Goal: Task Accomplishment & Management: Manage account settings

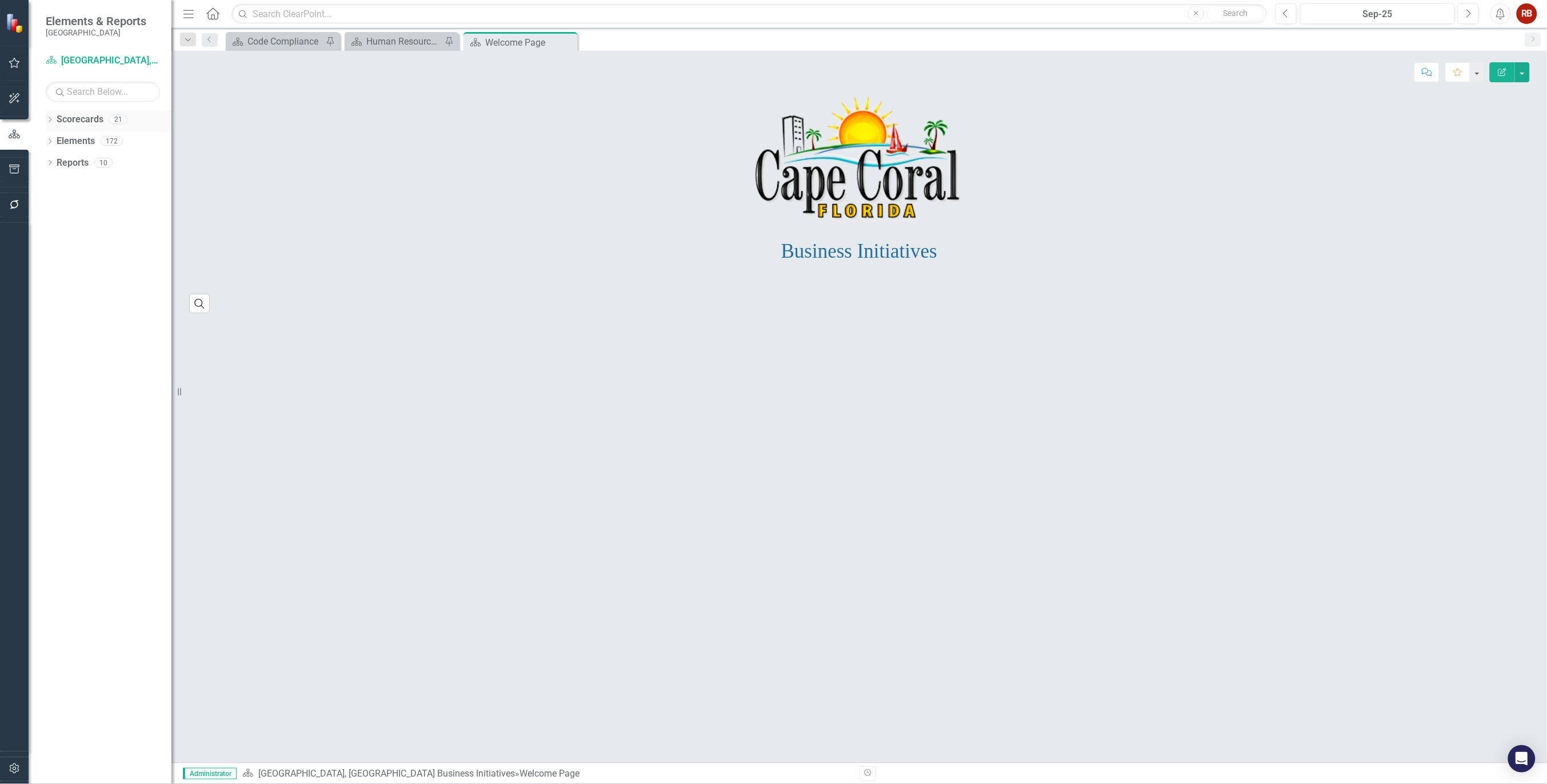
click at [54, 118] on div "Dropdown Scorecards 21" at bounding box center [109, 121] width 126 height 22
click at [48, 118] on icon "Dropdown" at bounding box center [50, 121] width 8 height 6
click at [89, 159] on link "[GEOGRAPHIC_DATA], [GEOGRAPHIC_DATA] Strategic Plan" at bounding box center [117, 163] width 109 height 13
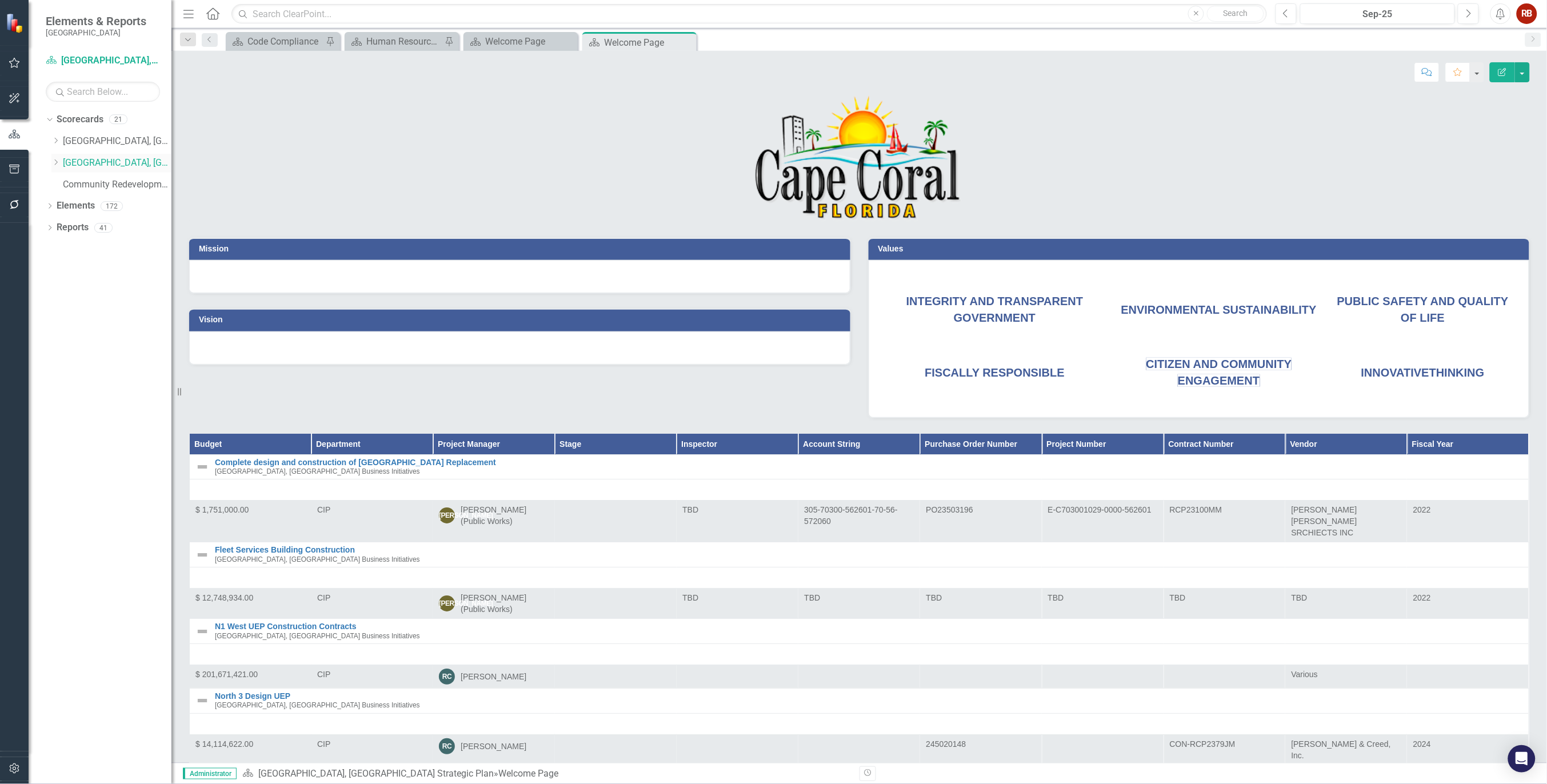
click at [111, 164] on link "[GEOGRAPHIC_DATA], [GEOGRAPHIC_DATA] Strategic Plan" at bounding box center [117, 163] width 109 height 13
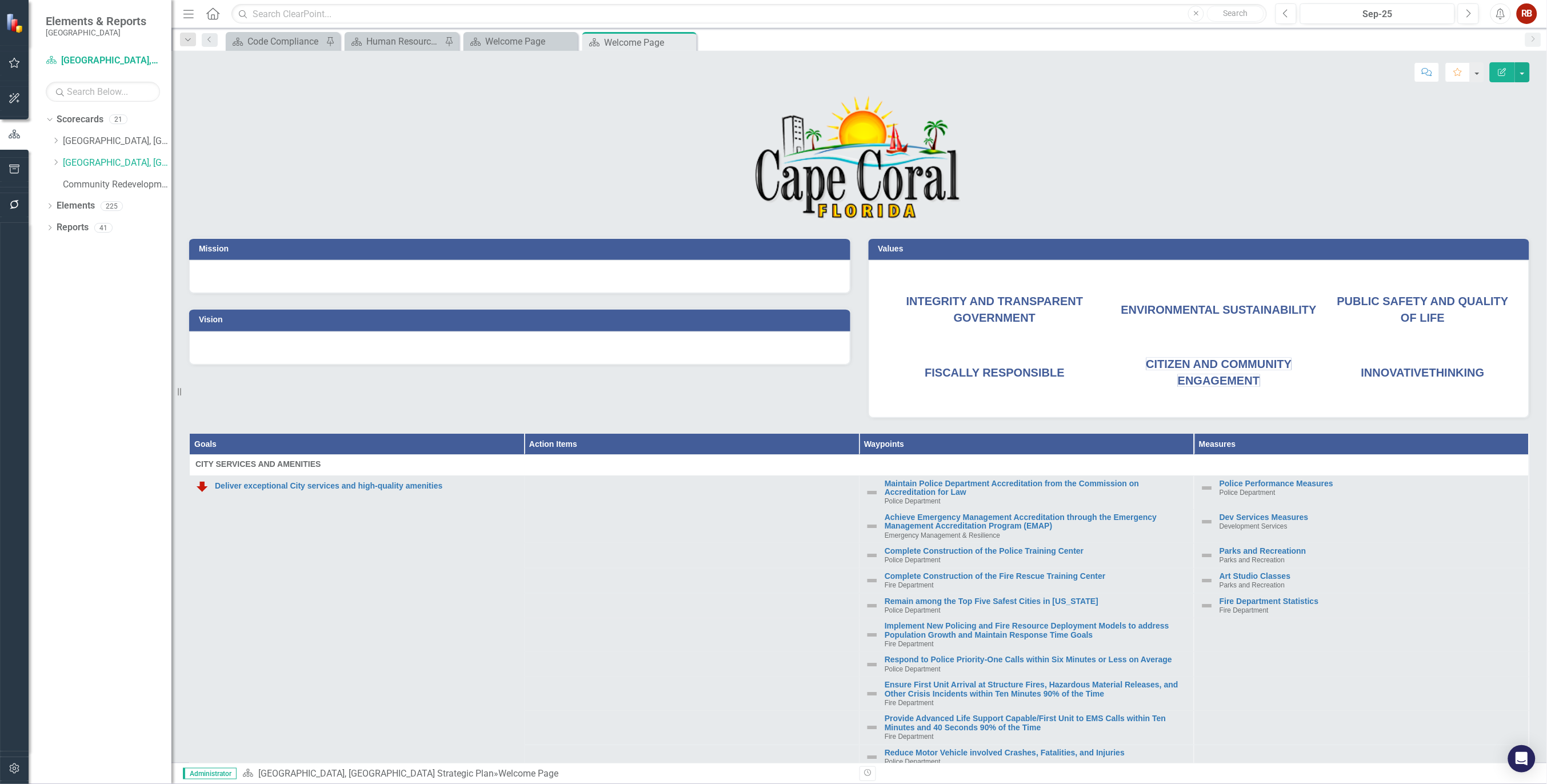
click at [501, 136] on p at bounding box center [859, 158] width 1341 height 128
click at [14, 767] on icon "button" at bounding box center [15, 768] width 12 height 9
click at [76, 72] on div "Manage Users" at bounding box center [103, 79] width 114 height 19
click at [79, 75] on link "Manage Users" at bounding box center [103, 80] width 114 height 13
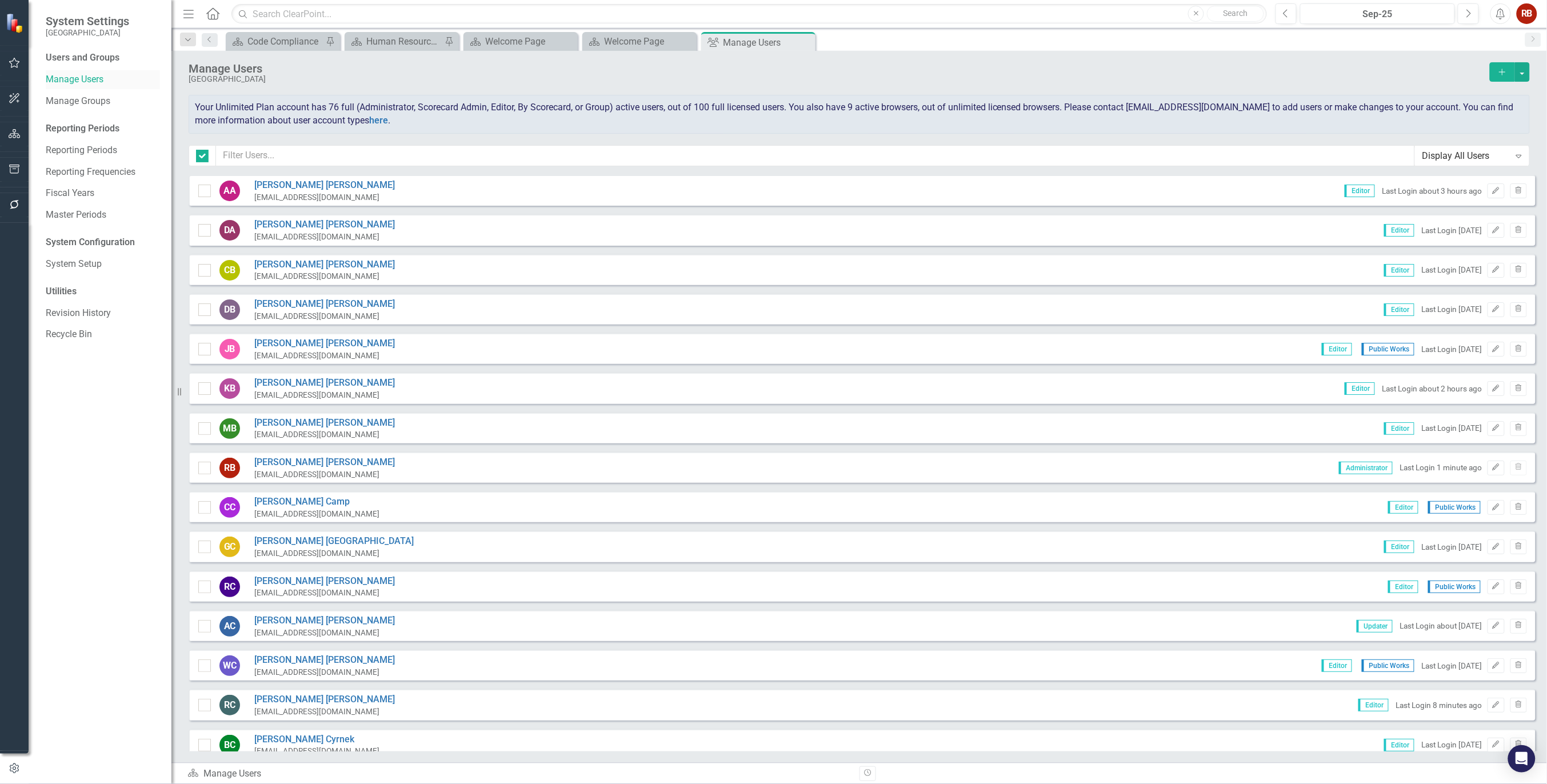
checkbox input "false"
click at [282, 153] on input "text" at bounding box center [815, 156] width 1199 height 21
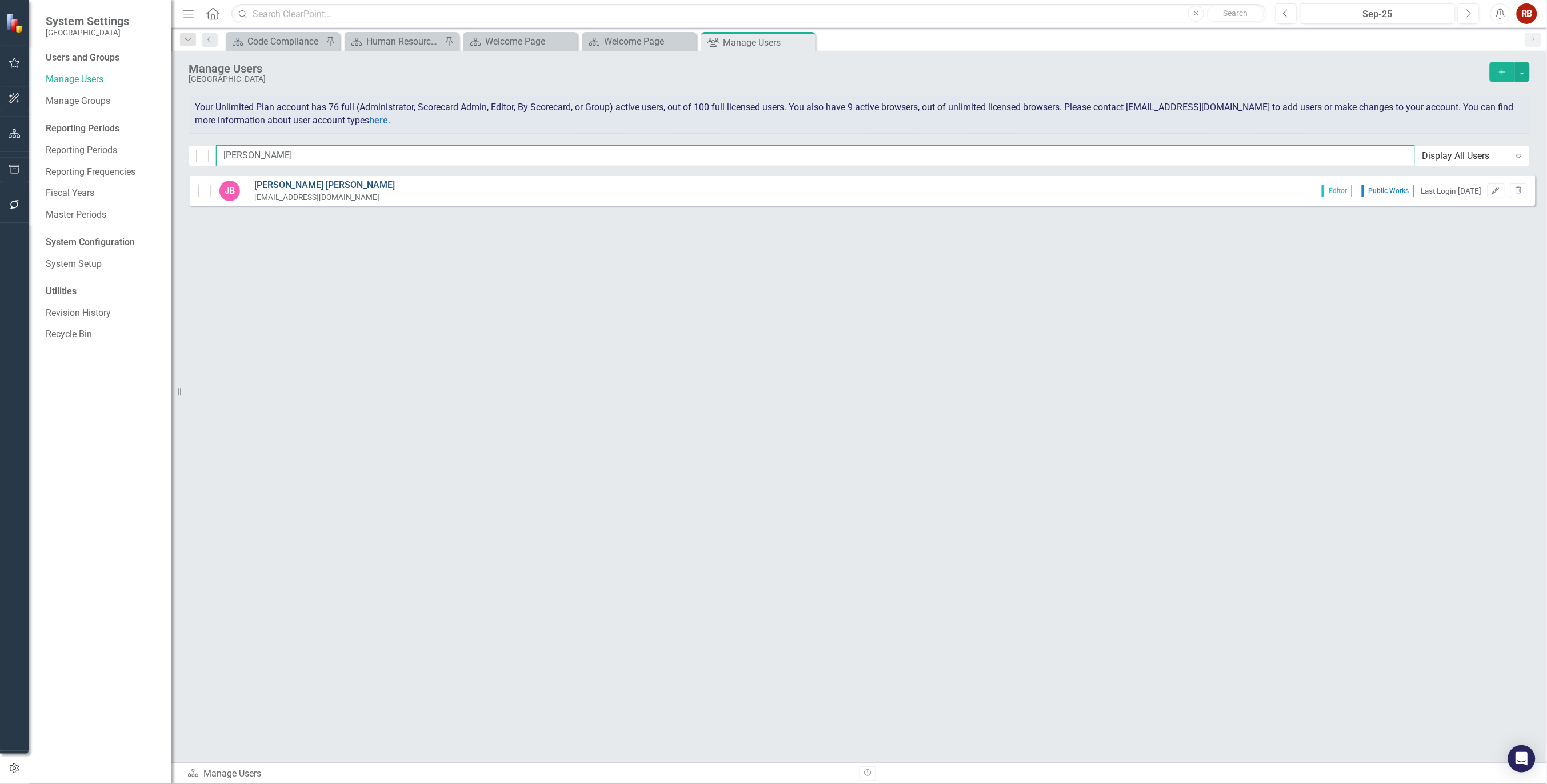
type input "[PERSON_NAME]"
click at [292, 184] on link "[PERSON_NAME]" at bounding box center [324, 185] width 140 height 13
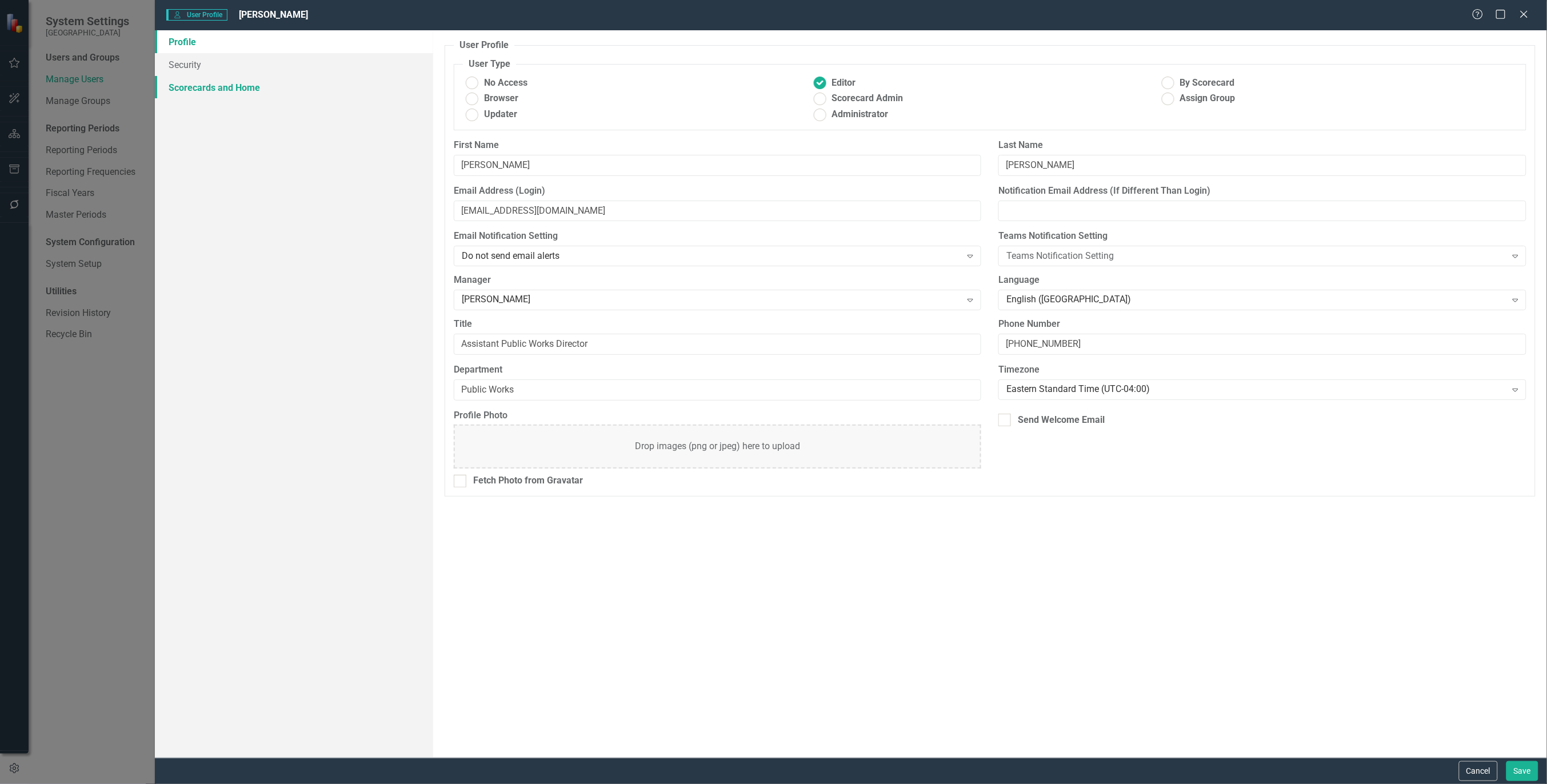
click at [220, 79] on link "Scorecards and Home" at bounding box center [293, 87] width 278 height 23
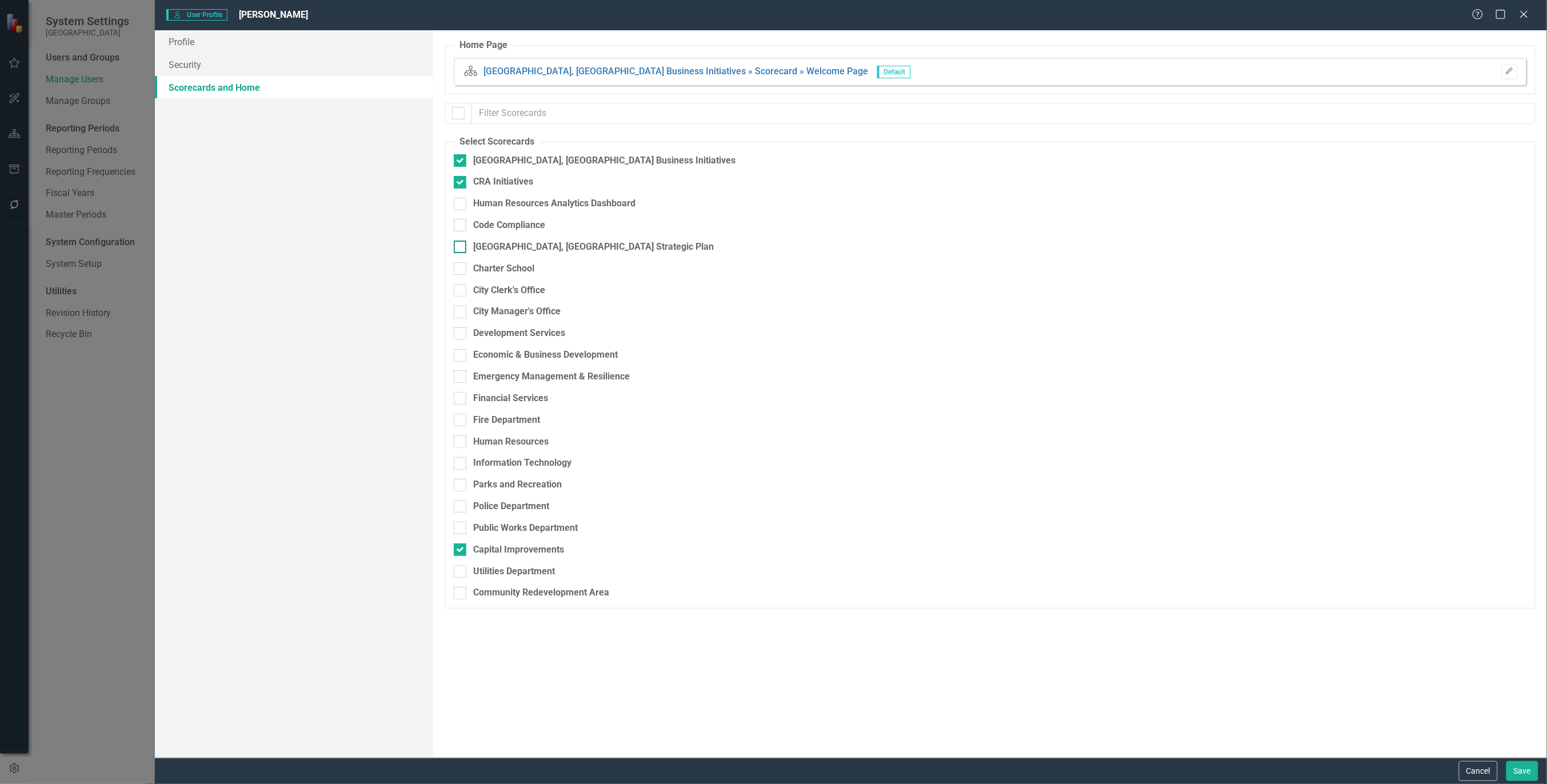
click at [464, 248] on div at bounding box center [460, 247] width 13 height 13
click at [461, 248] on input "[GEOGRAPHIC_DATA], [GEOGRAPHIC_DATA] Strategic Plan" at bounding box center [457, 243] width 7 height 7
checkbox input "true"
click at [457, 531] on div at bounding box center [460, 528] width 13 height 13
click at [457, 529] on input "Public Works Department" at bounding box center [457, 525] width 7 height 7
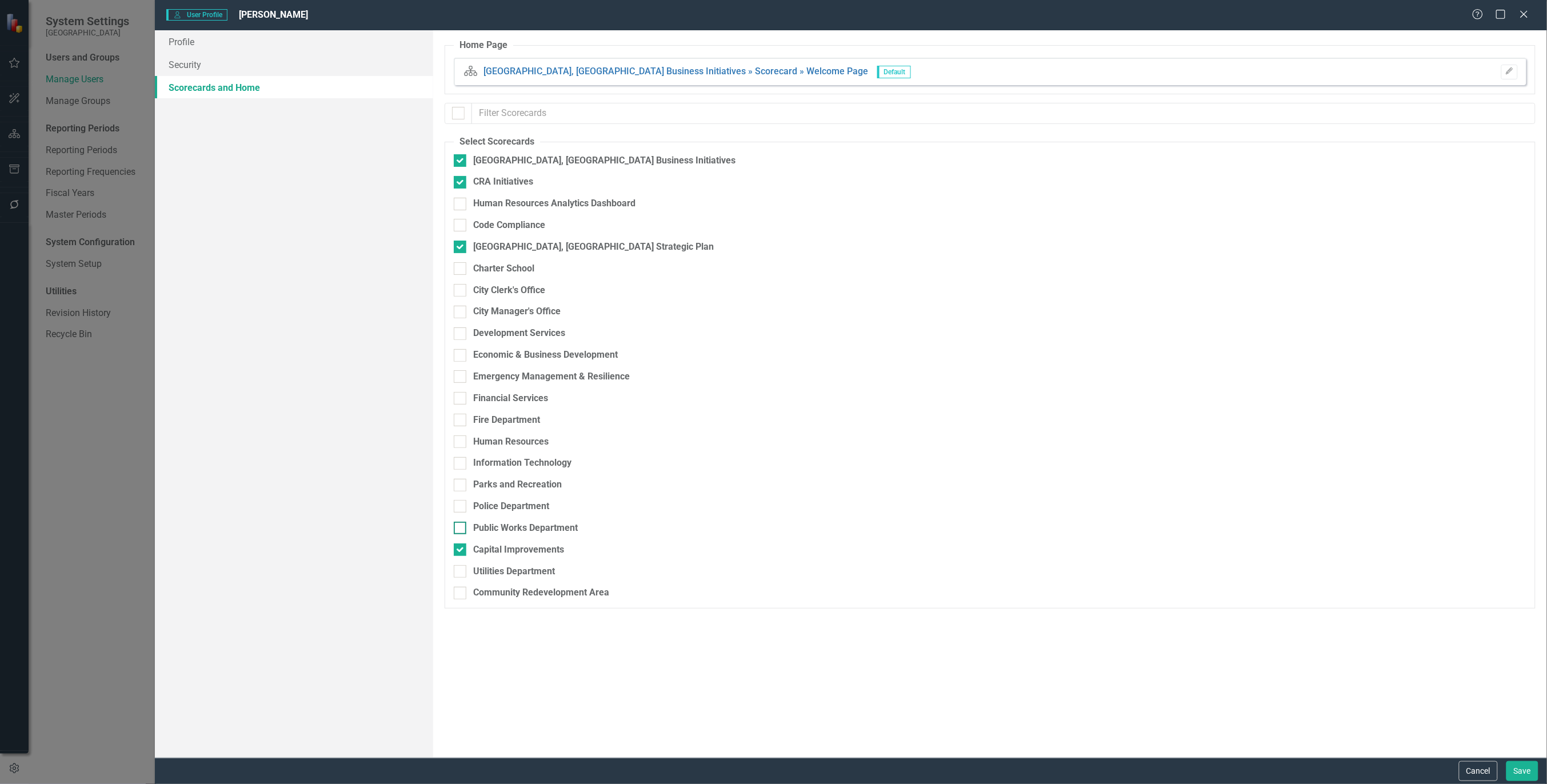
checkbox input "true"
click at [1531, 770] on button "Save" at bounding box center [1523, 770] width 32 height 20
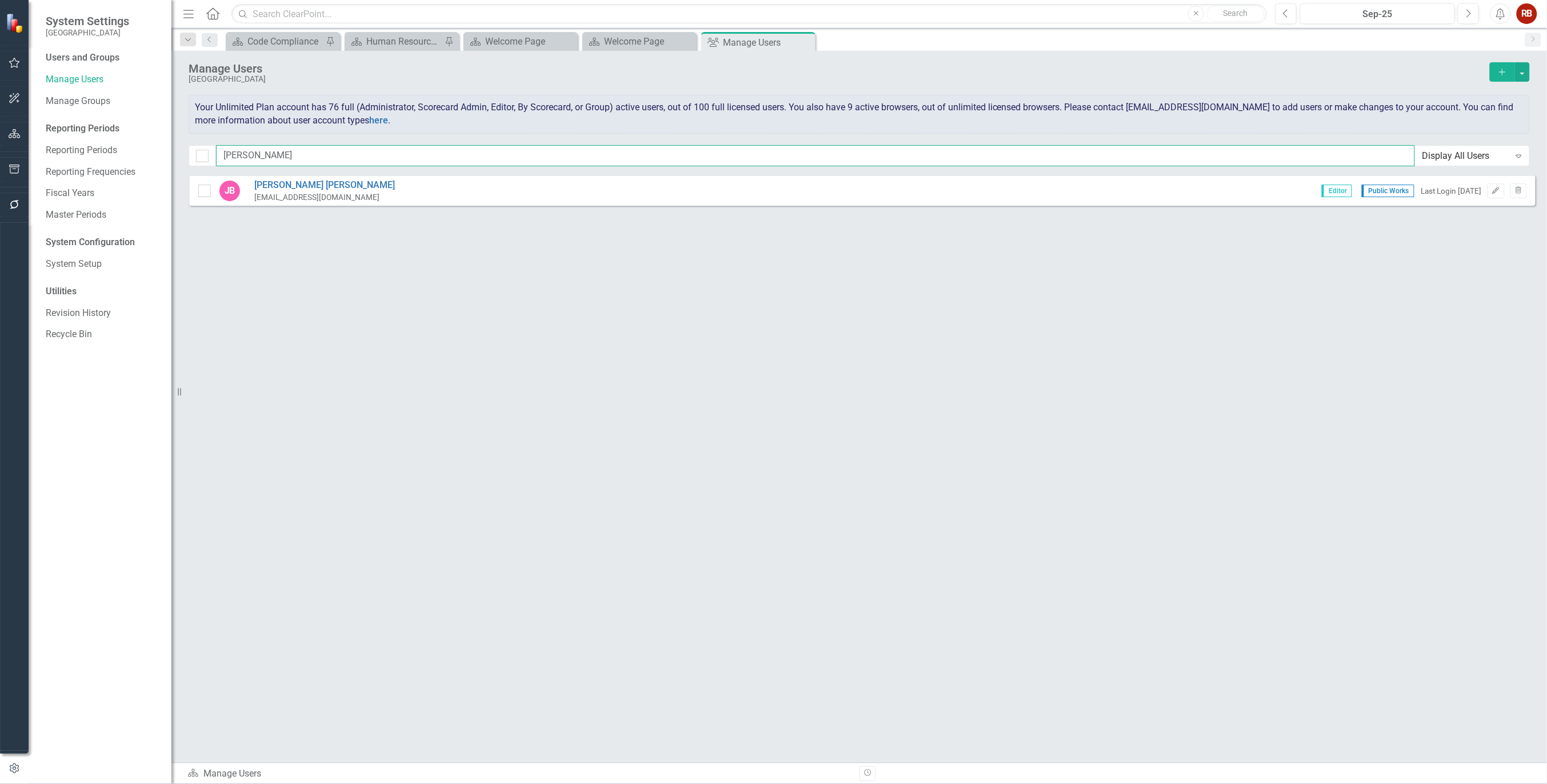
click at [324, 154] on input "[PERSON_NAME]" at bounding box center [815, 156] width 1199 height 21
type input "j"
click at [1499, 191] on icon "Edit" at bounding box center [1495, 191] width 9 height 7
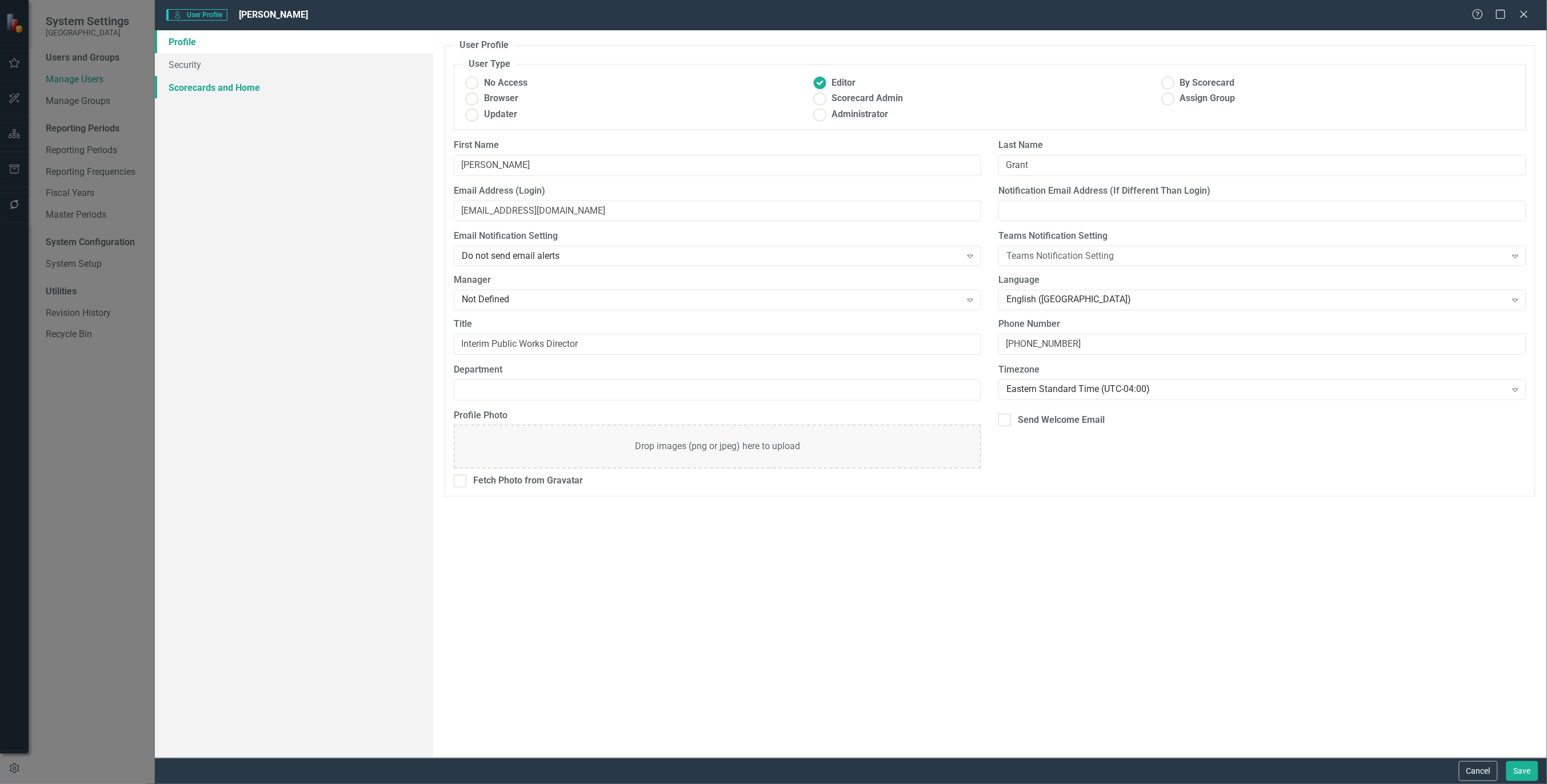
click at [185, 85] on link "Scorecards and Home" at bounding box center [293, 87] width 278 height 23
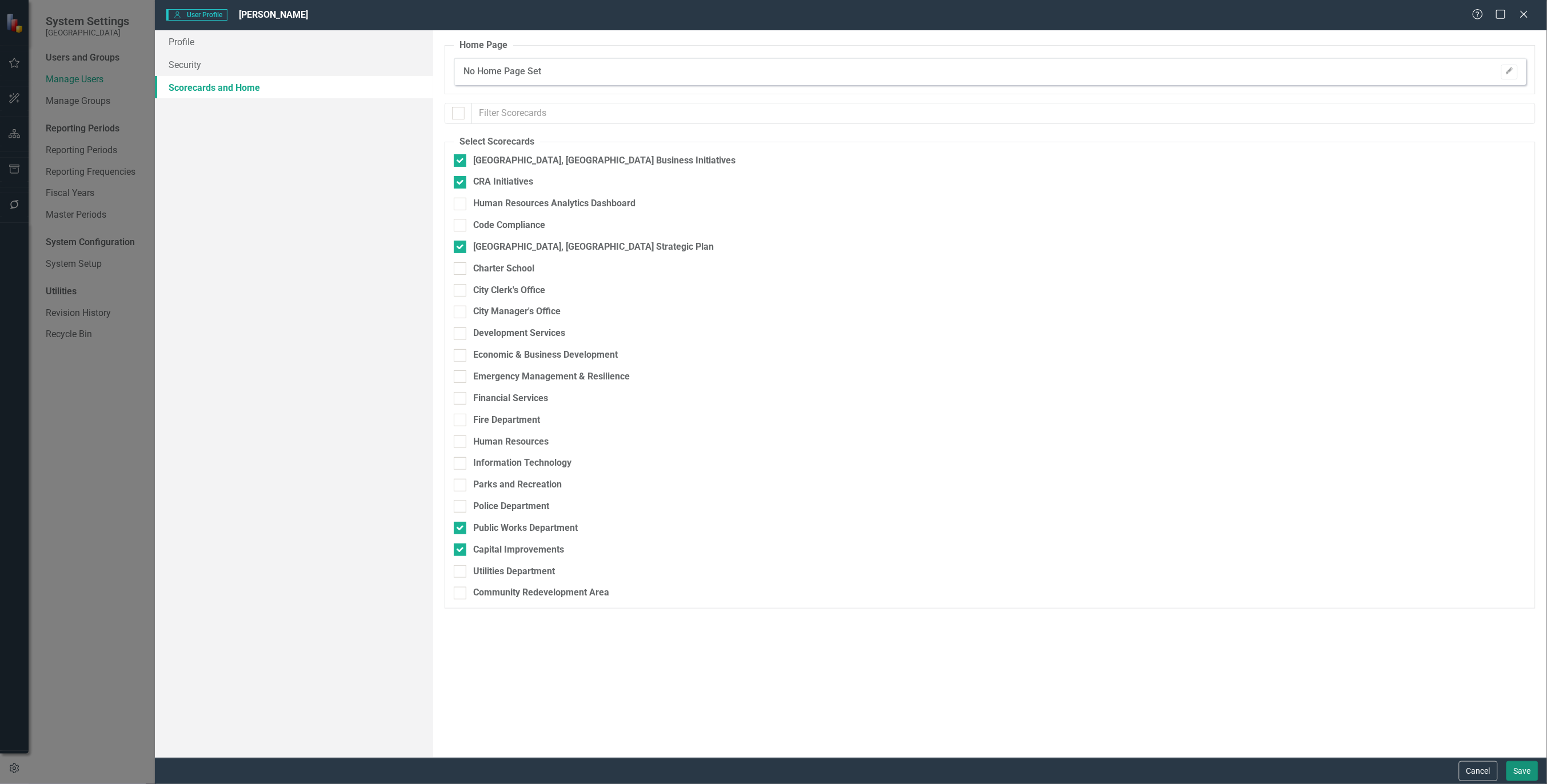
click at [1527, 770] on button "Save" at bounding box center [1523, 770] width 32 height 20
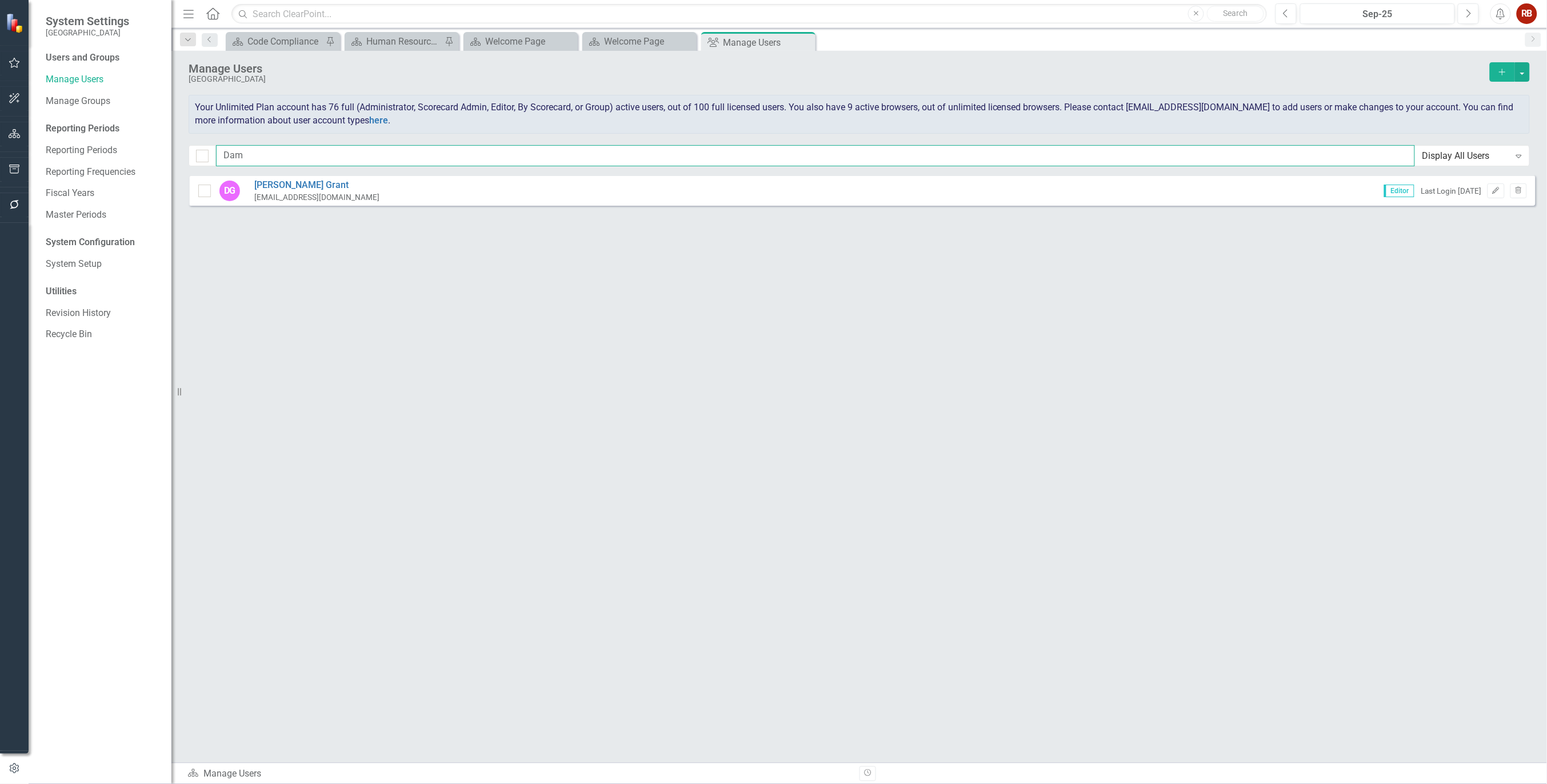
click at [273, 155] on input "Dam" at bounding box center [815, 156] width 1199 height 21
type input "D"
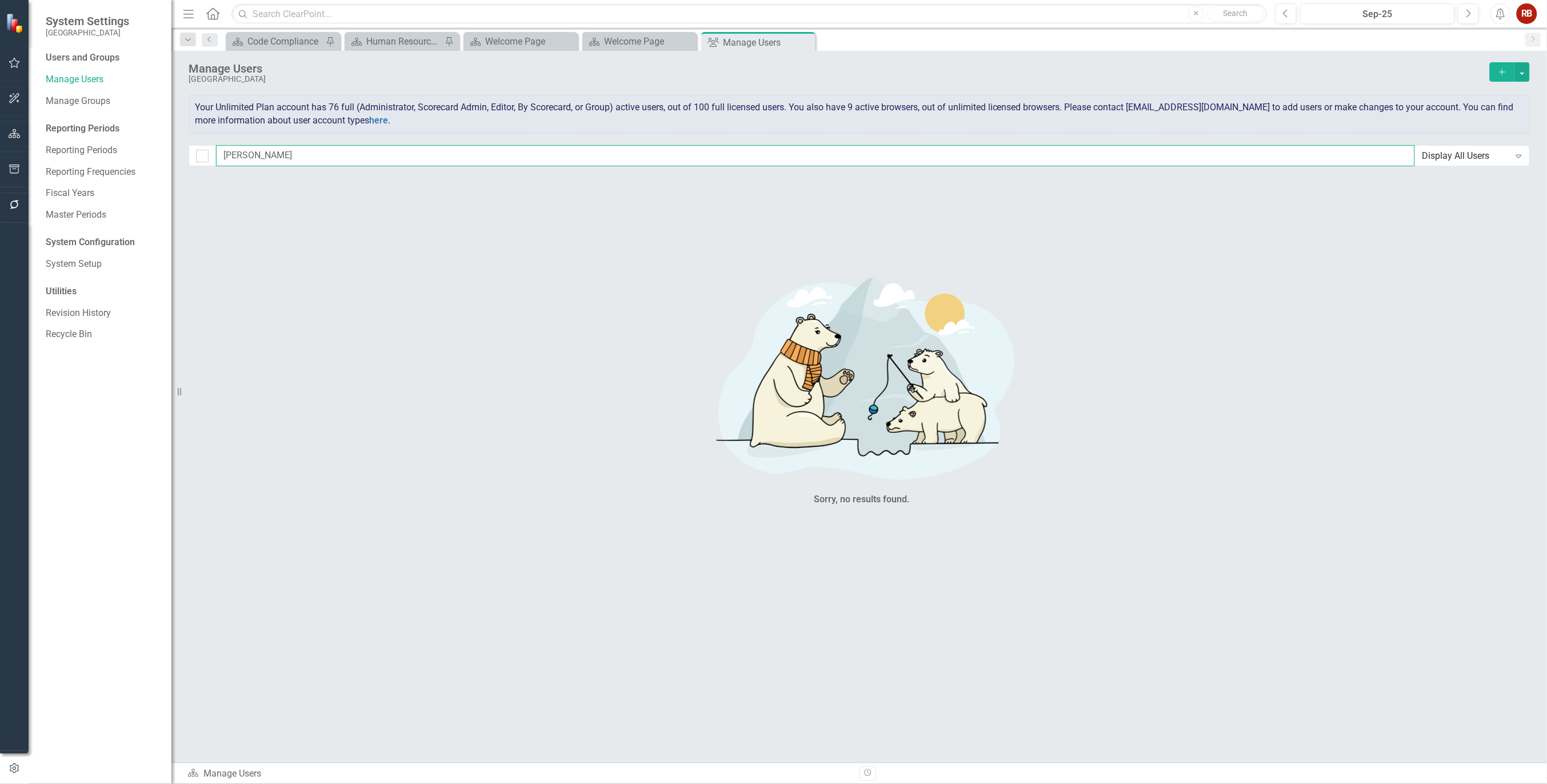
click at [335, 152] on input "[PERSON_NAME]" at bounding box center [815, 156] width 1199 height 21
type input "r"
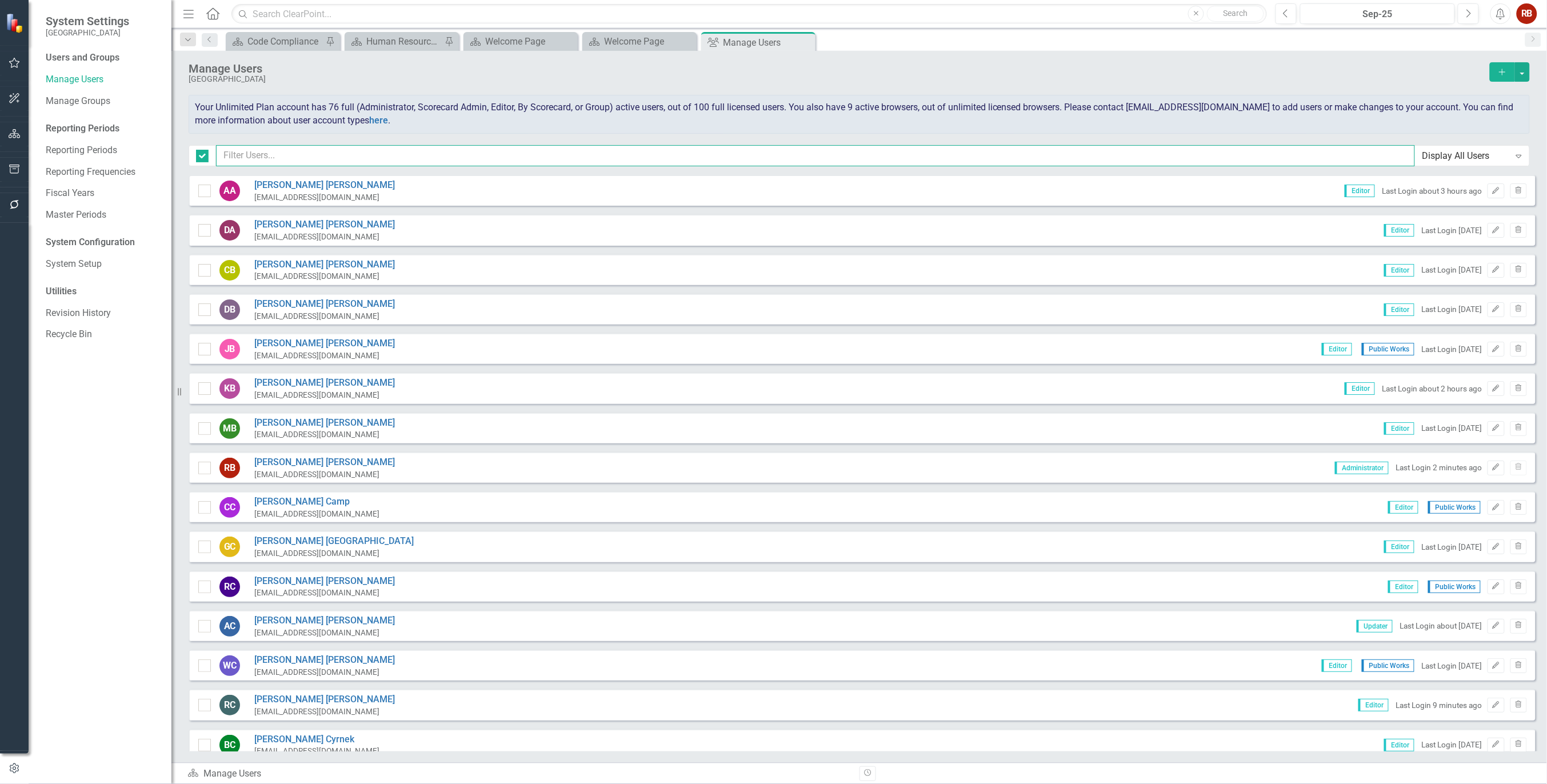
checkbox input "false"
click at [1506, 69] on icon "Add" at bounding box center [1503, 72] width 10 height 8
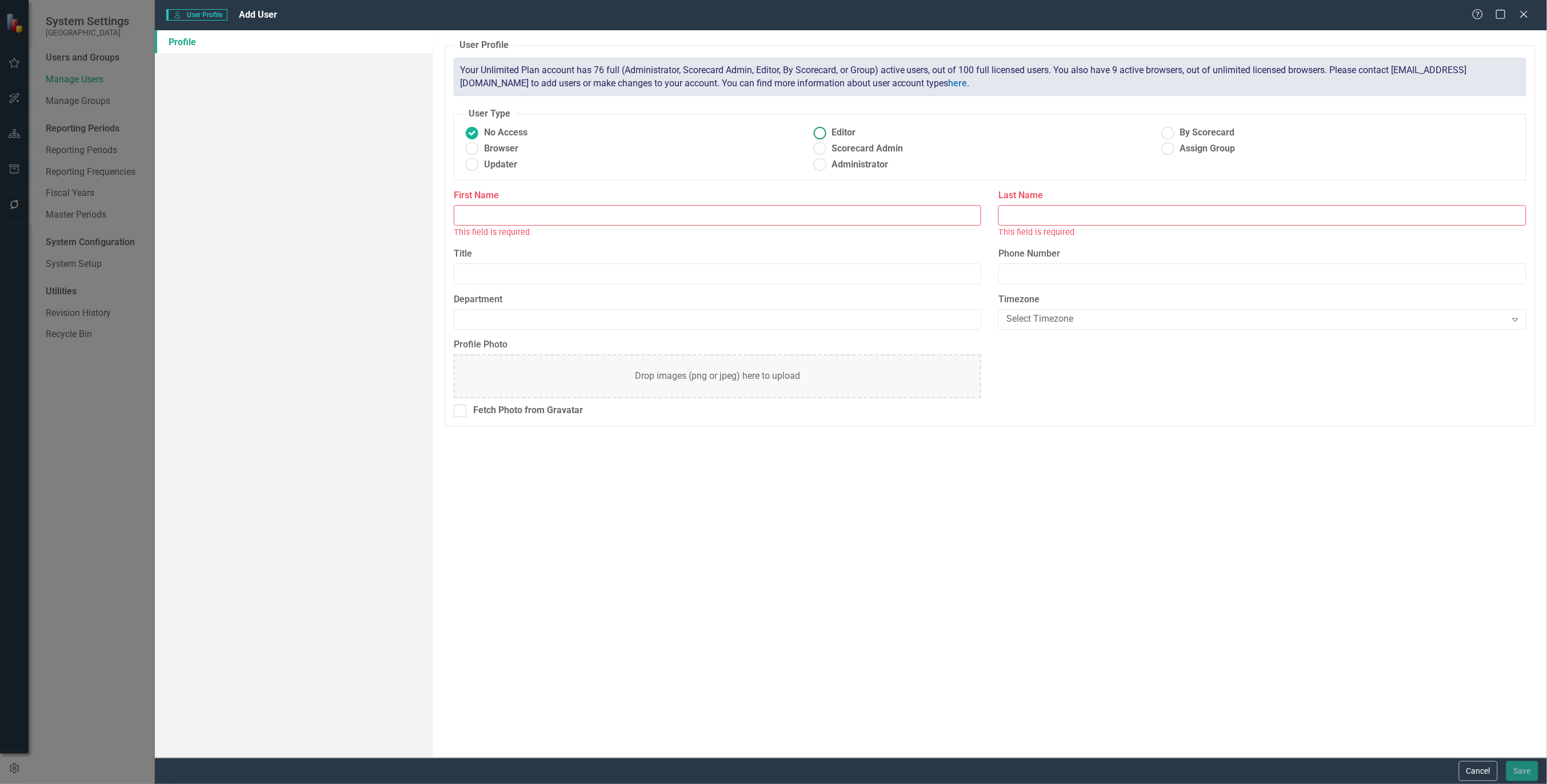
click at [824, 134] on ins at bounding box center [820, 133] width 18 height 18
click at [824, 134] on input "Editor" at bounding box center [820, 133] width 18 height 18
radio input "true"
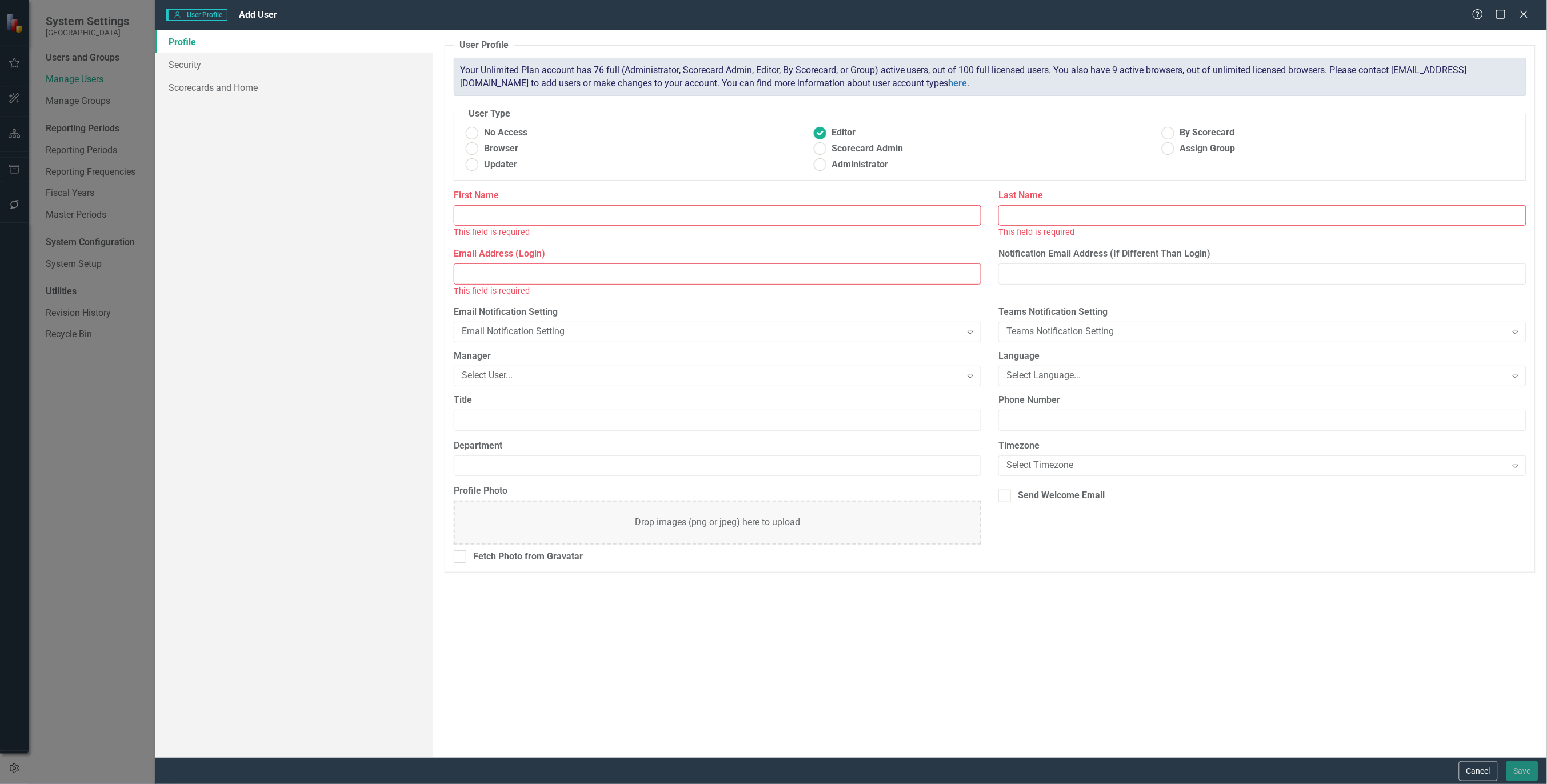
click at [621, 213] on input "First Name" at bounding box center [717, 216] width 528 height 21
type input "[PERSON_NAME]"
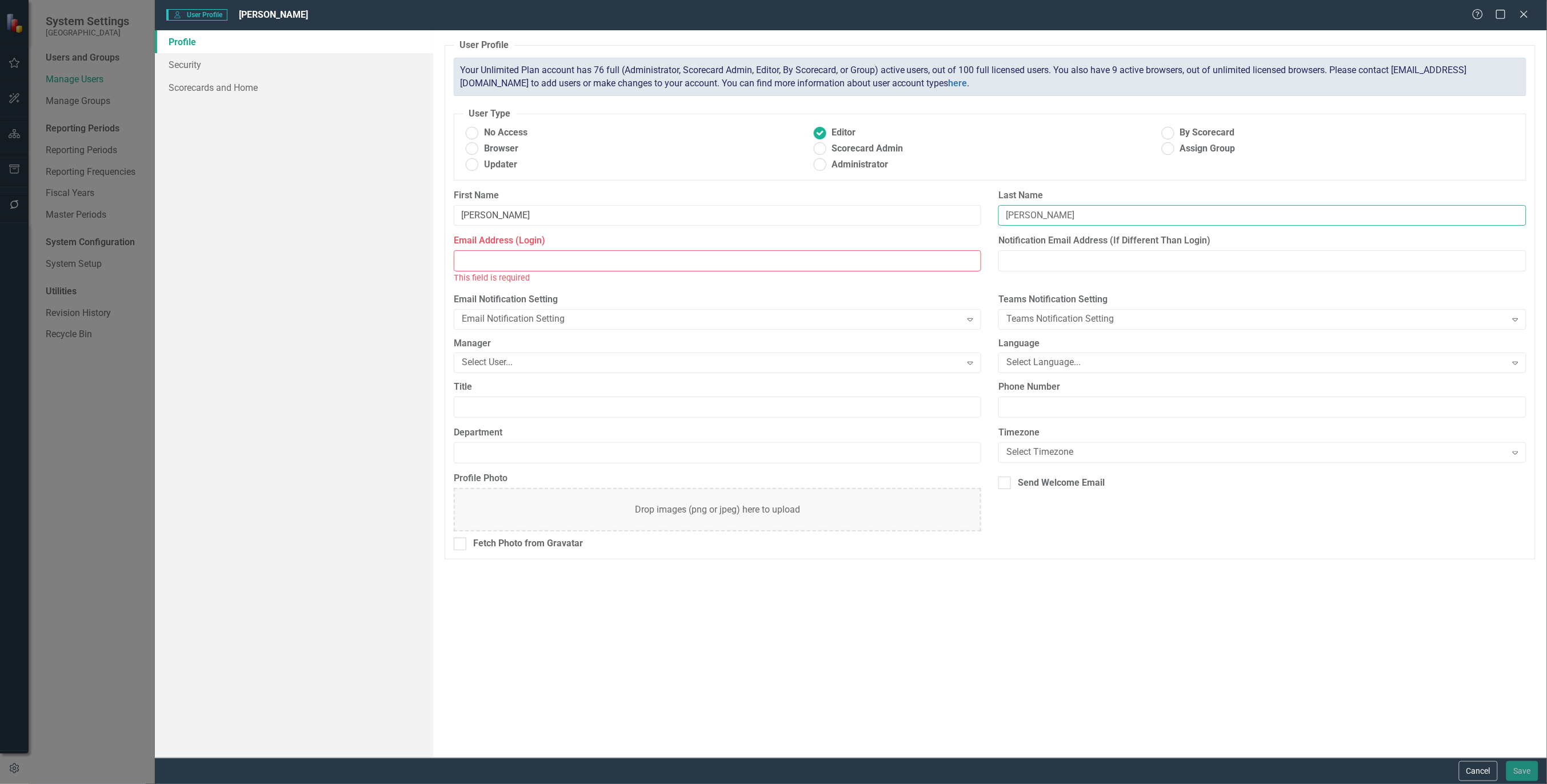
type input "[PERSON_NAME]"
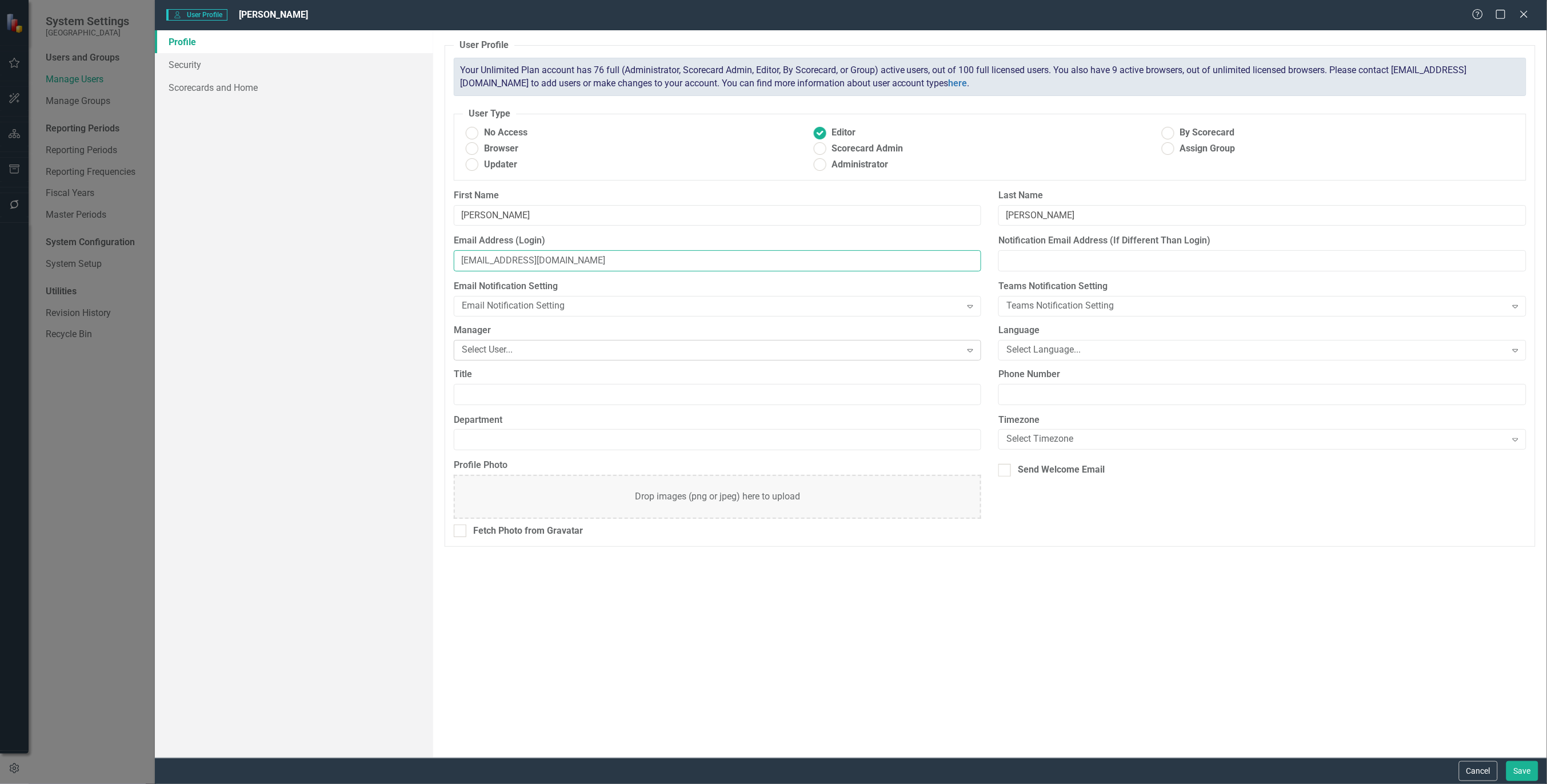
type input "[EMAIL_ADDRESS][DOMAIN_NAME]"
click at [572, 342] on div "Select User... Expand" at bounding box center [717, 351] width 528 height 21
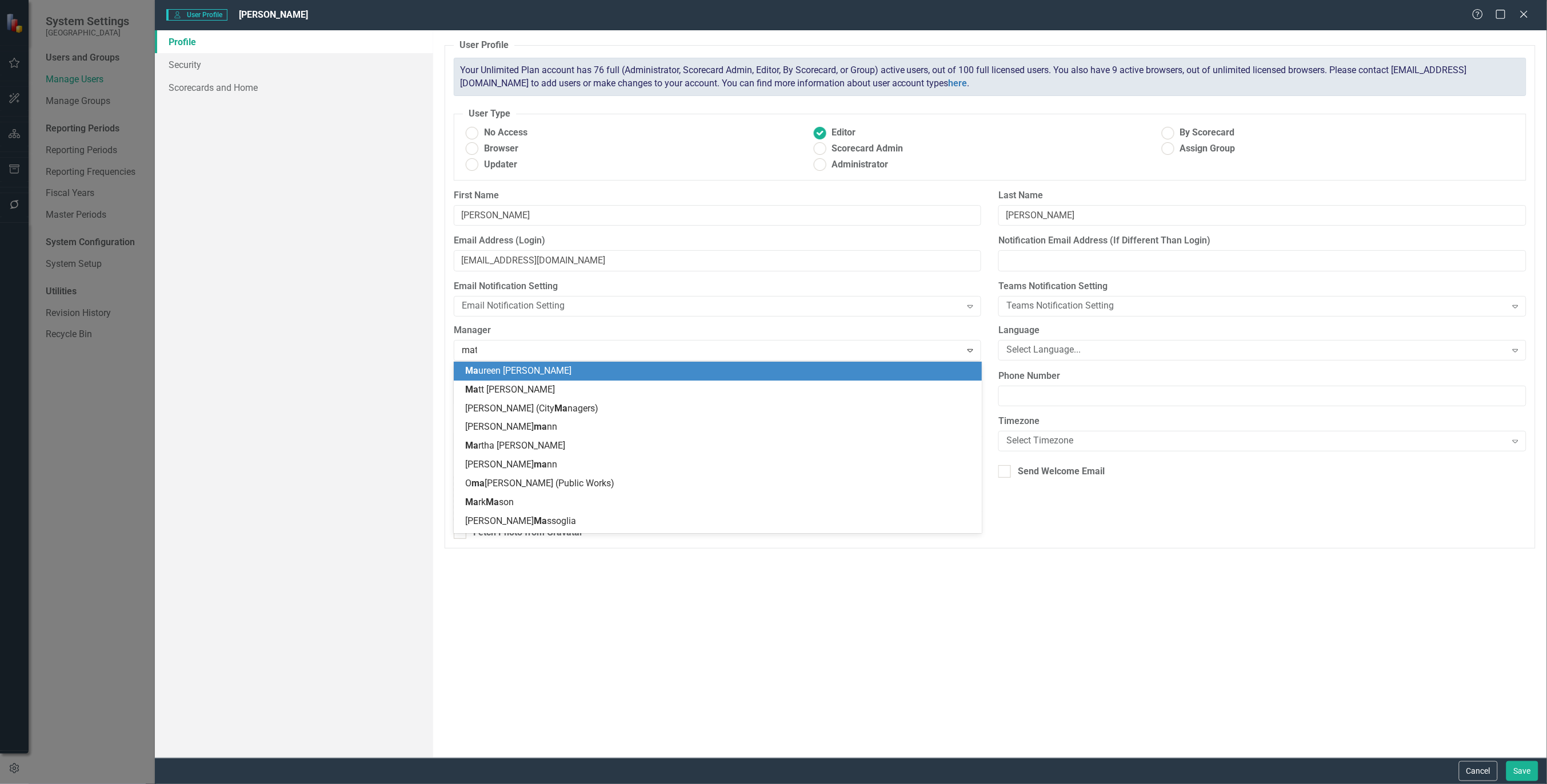
type input "matt"
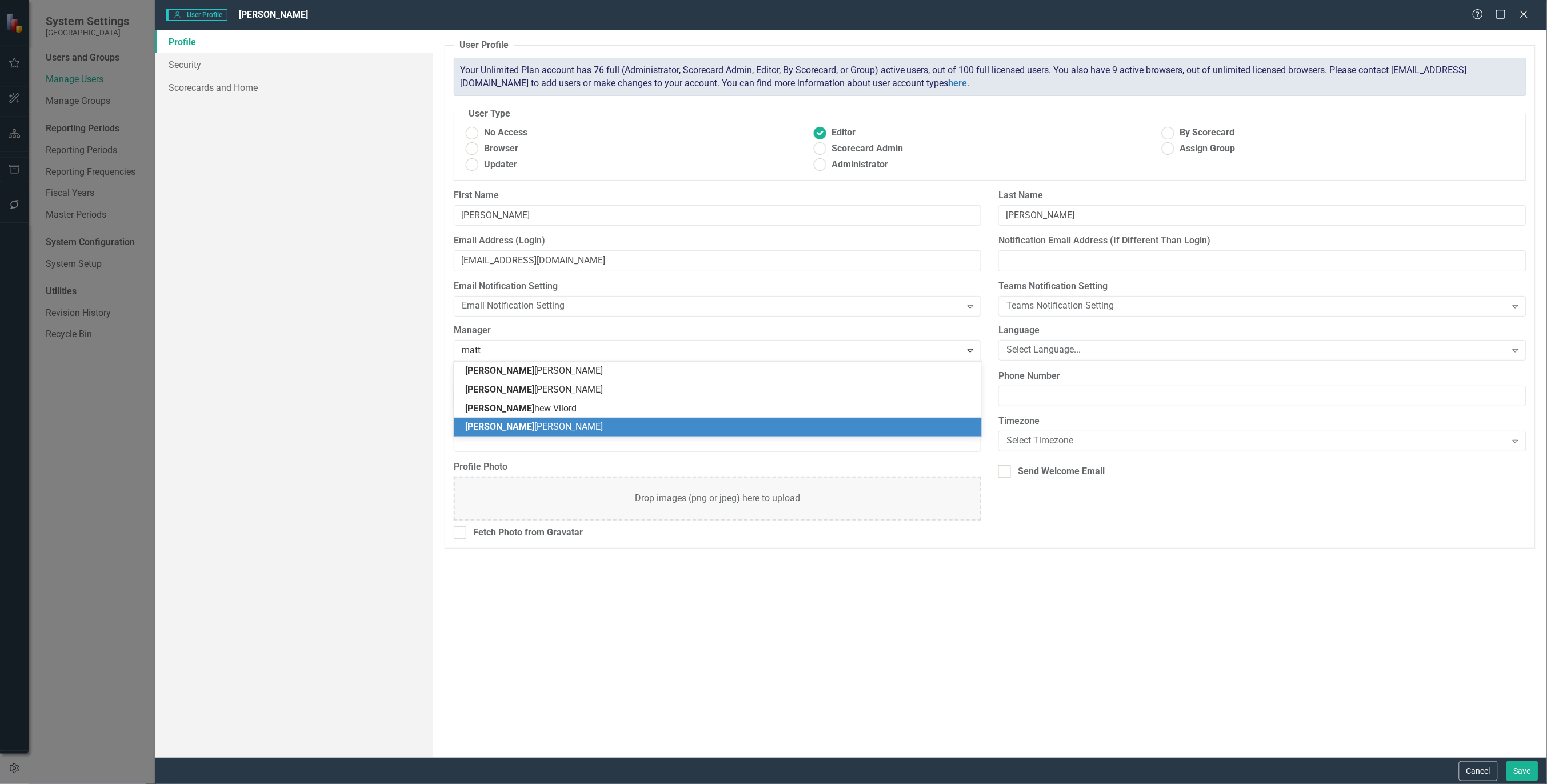
click at [531, 430] on div "[PERSON_NAME]" at bounding box center [720, 427] width 509 height 13
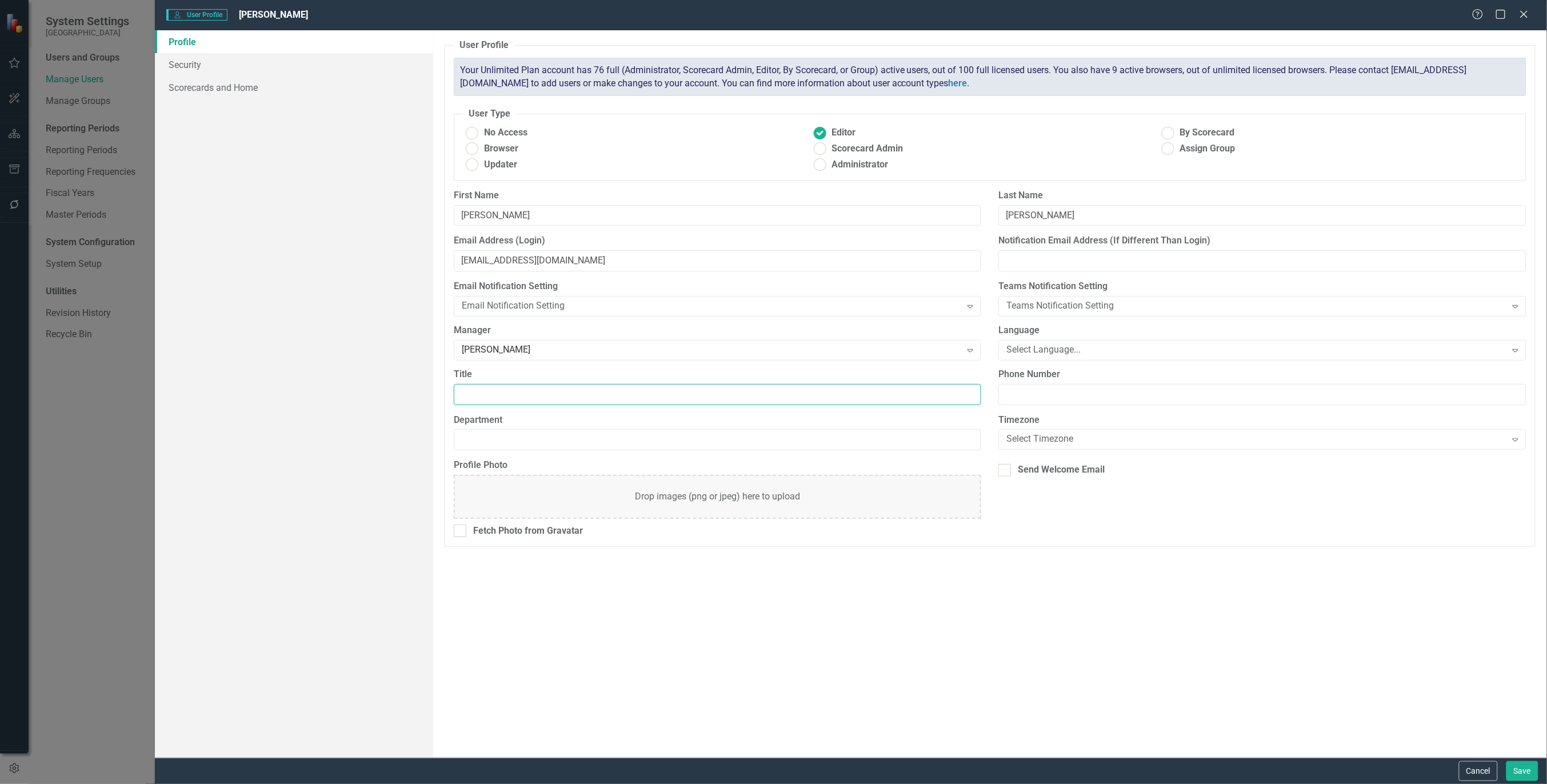
click at [526, 390] on input "Title" at bounding box center [717, 394] width 528 height 21
type input "Facilities Manager"
click at [496, 447] on input "Department" at bounding box center [717, 439] width 528 height 21
type input "Public Works"
click at [212, 89] on link "Scorecards and Home" at bounding box center [293, 87] width 278 height 23
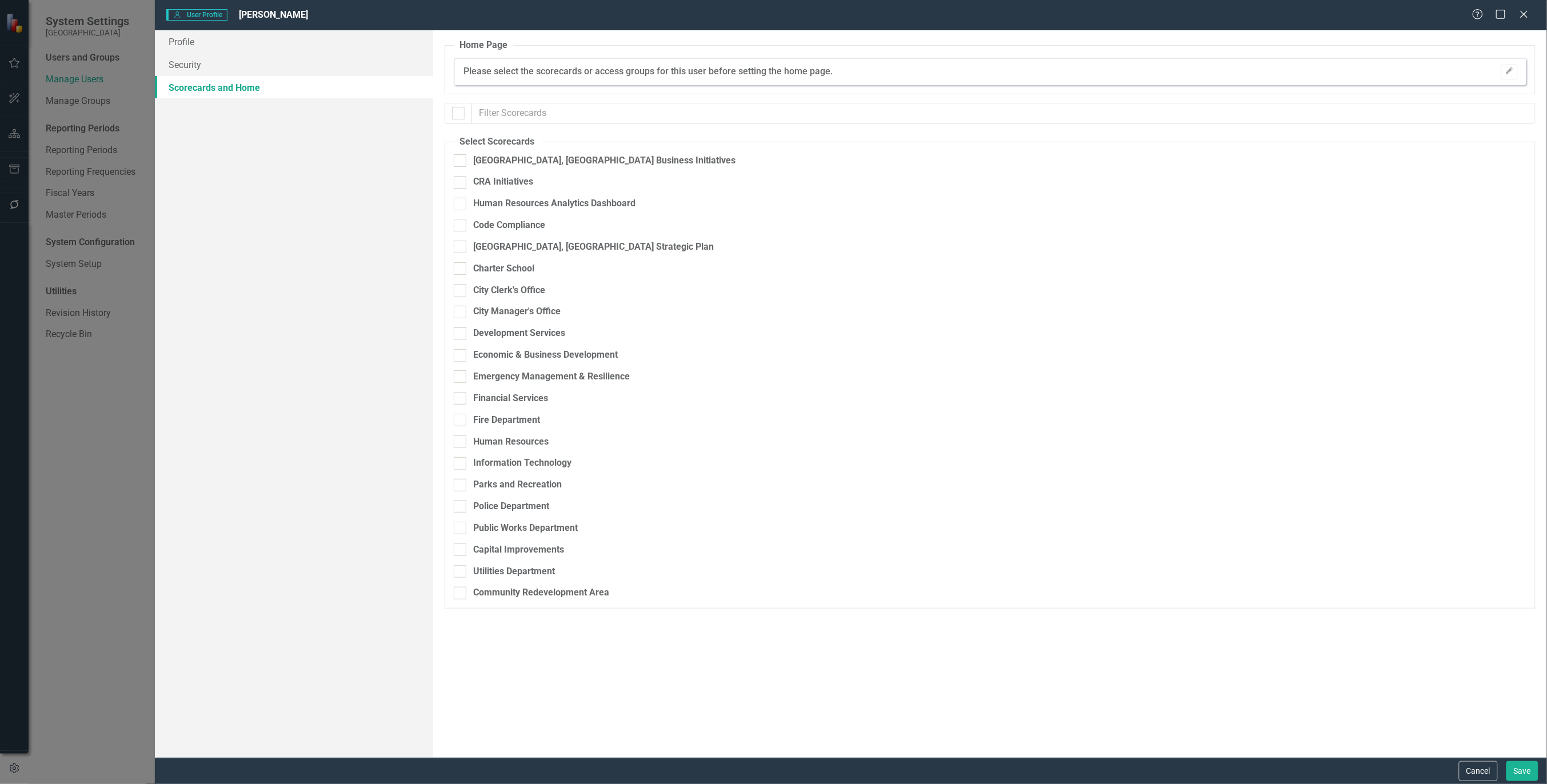
checkbox input "false"
click at [455, 164] on div at bounding box center [460, 160] width 13 height 13
click at [455, 162] on input "[GEOGRAPHIC_DATA], [GEOGRAPHIC_DATA] Business Initiatives" at bounding box center [457, 157] width 7 height 7
checkbox input "true"
click at [463, 247] on div at bounding box center [460, 247] width 13 height 13
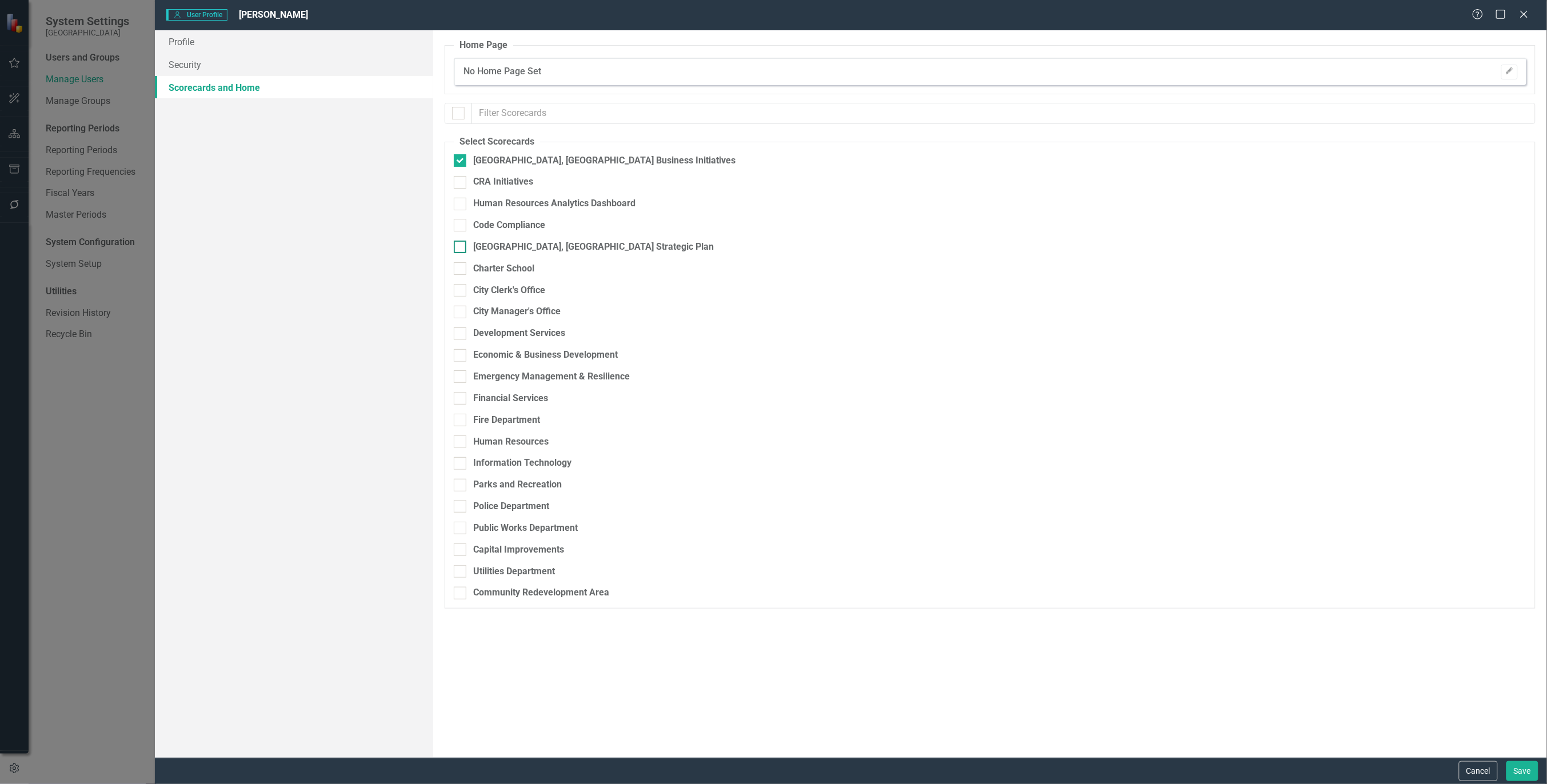
click at [461, 247] on input "[GEOGRAPHIC_DATA], [GEOGRAPHIC_DATA] Strategic Plan" at bounding box center [457, 243] width 7 height 7
checkbox input "true"
click at [455, 524] on input "Public Works Department" at bounding box center [457, 525] width 7 height 7
checkbox input "true"
click at [461, 547] on div at bounding box center [460, 550] width 13 height 13
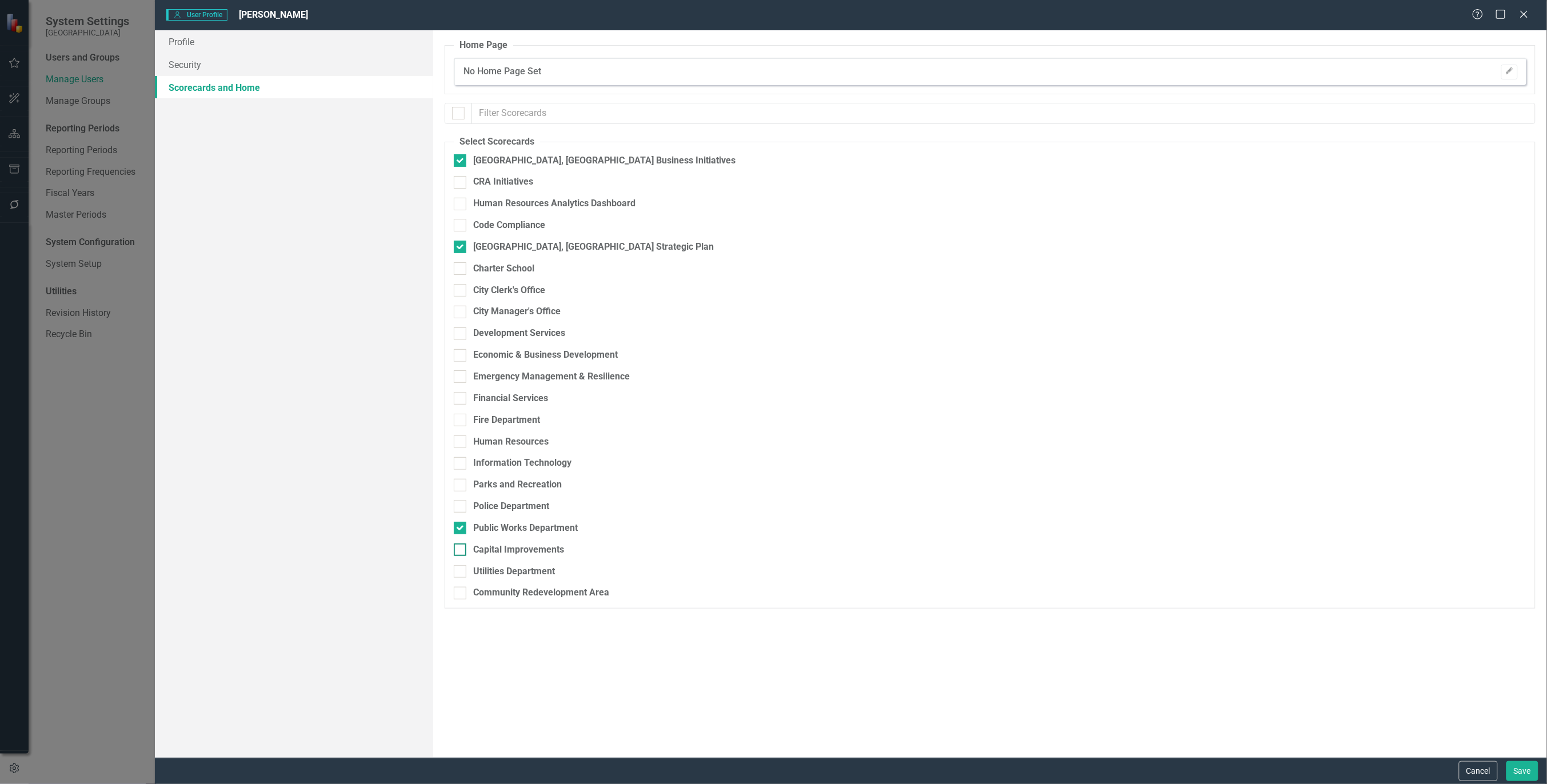
click at [461, 547] on input "Capital Improvements" at bounding box center [457, 546] width 7 height 7
checkbox input "true"
click at [1520, 771] on button "Save" at bounding box center [1523, 770] width 32 height 20
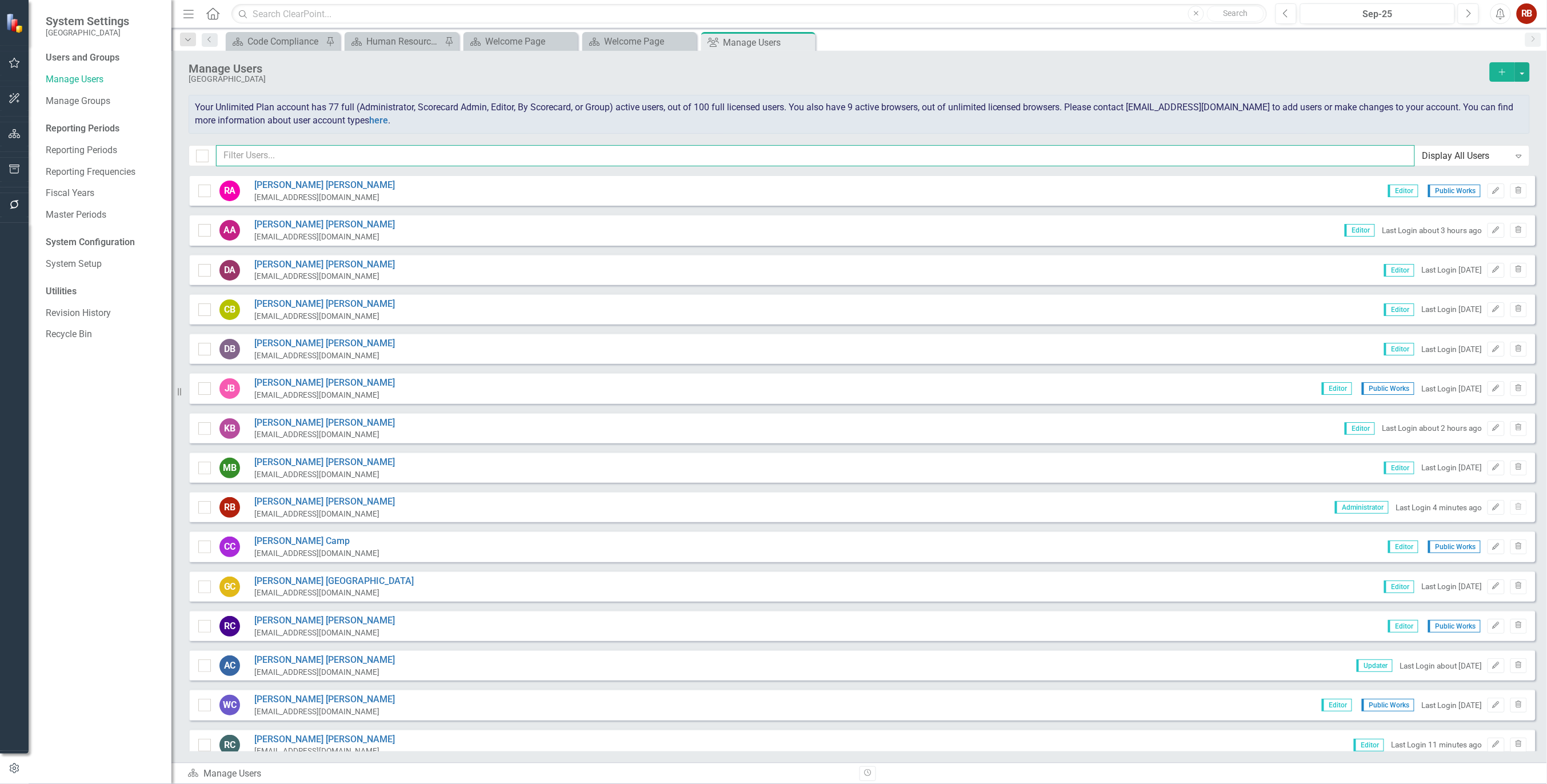
drag, startPoint x: 330, startPoint y: 159, endPoint x: 324, endPoint y: 158, distance: 6.1
click at [330, 159] on input "text" at bounding box center [815, 156] width 1199 height 21
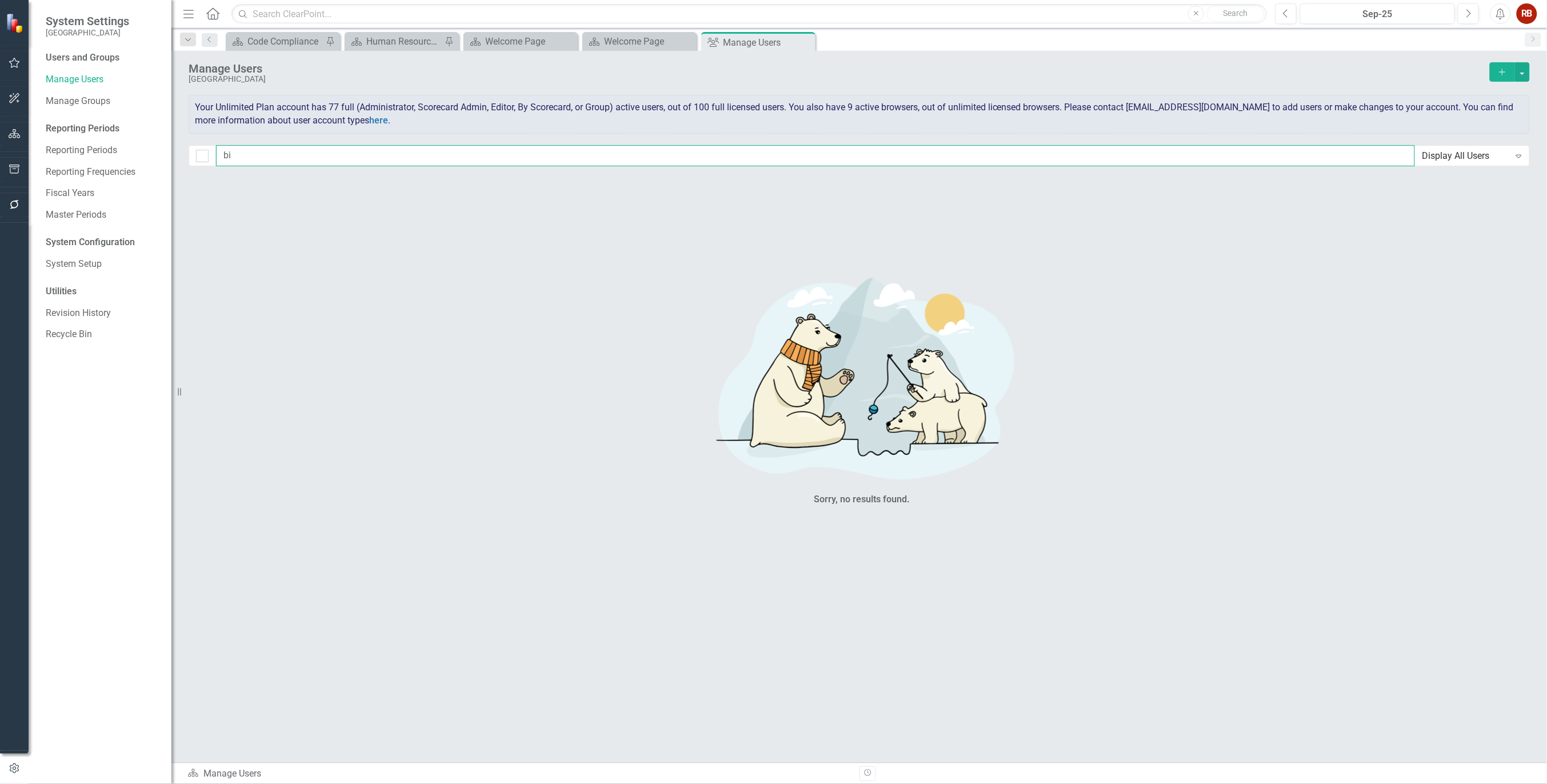
type input "b"
type input "wi"
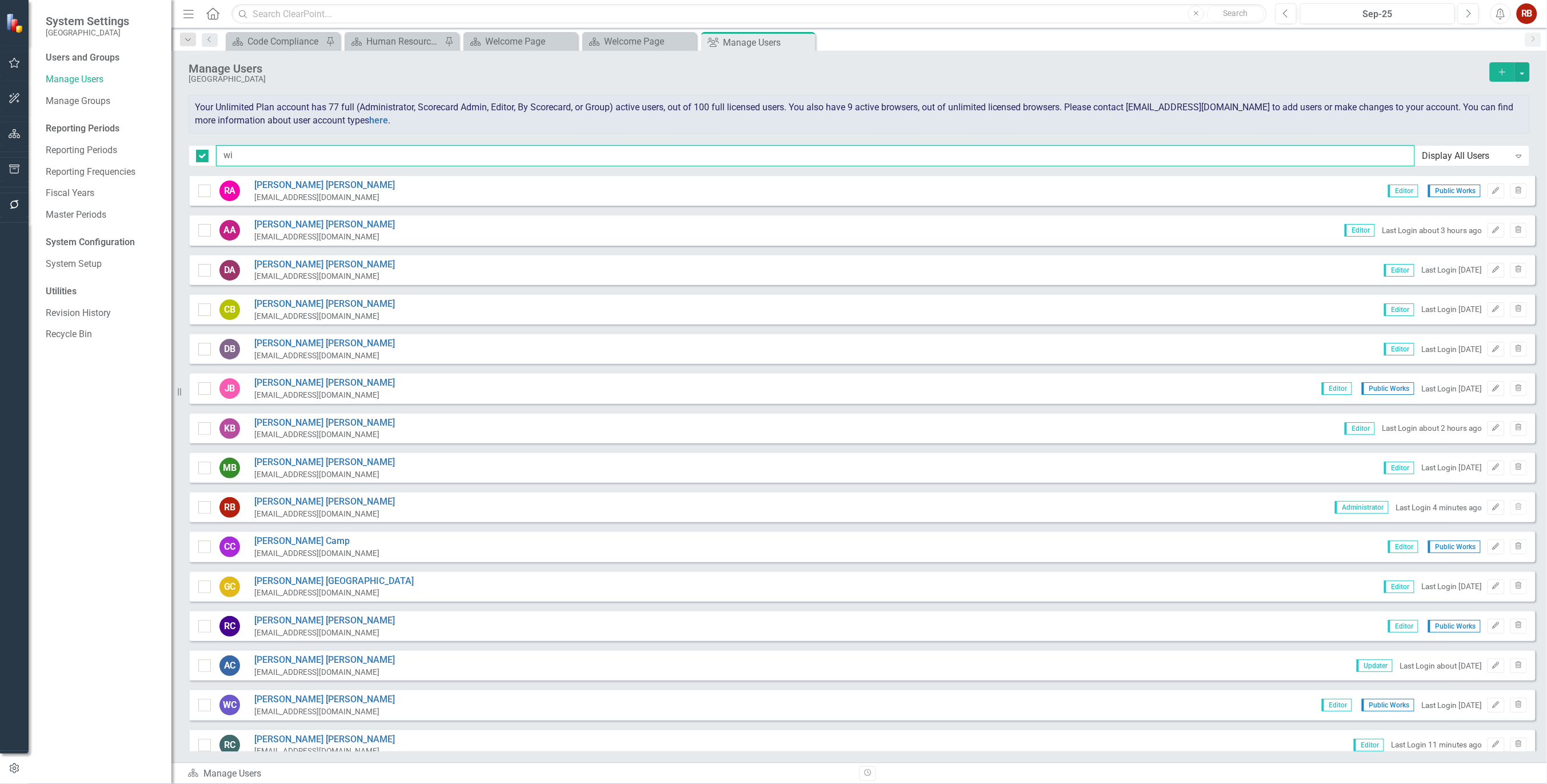
checkbox input "true"
type input "wil"
checkbox input "false"
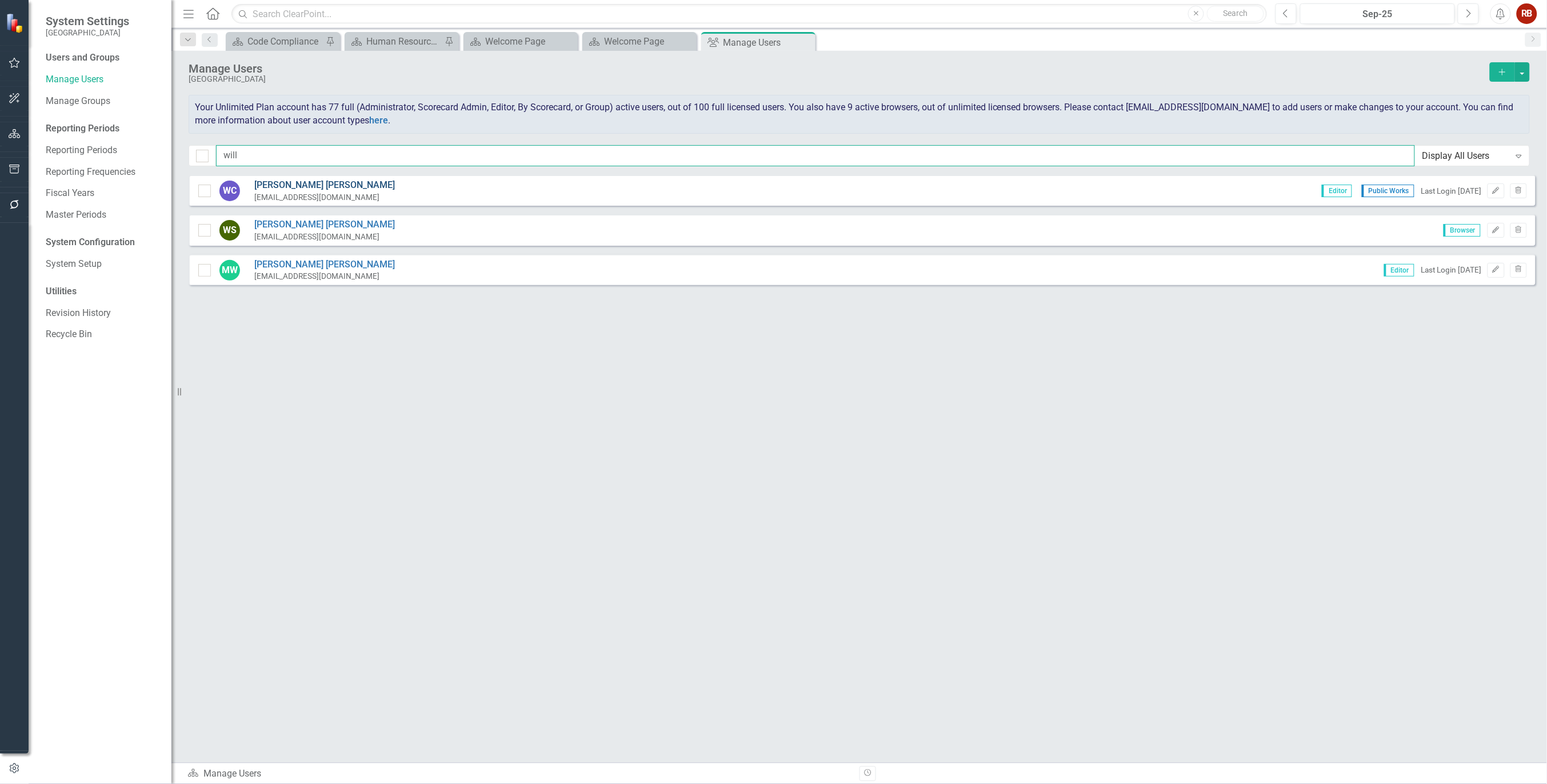
type input "will"
click at [312, 180] on link "[PERSON_NAME]" at bounding box center [324, 185] width 140 height 13
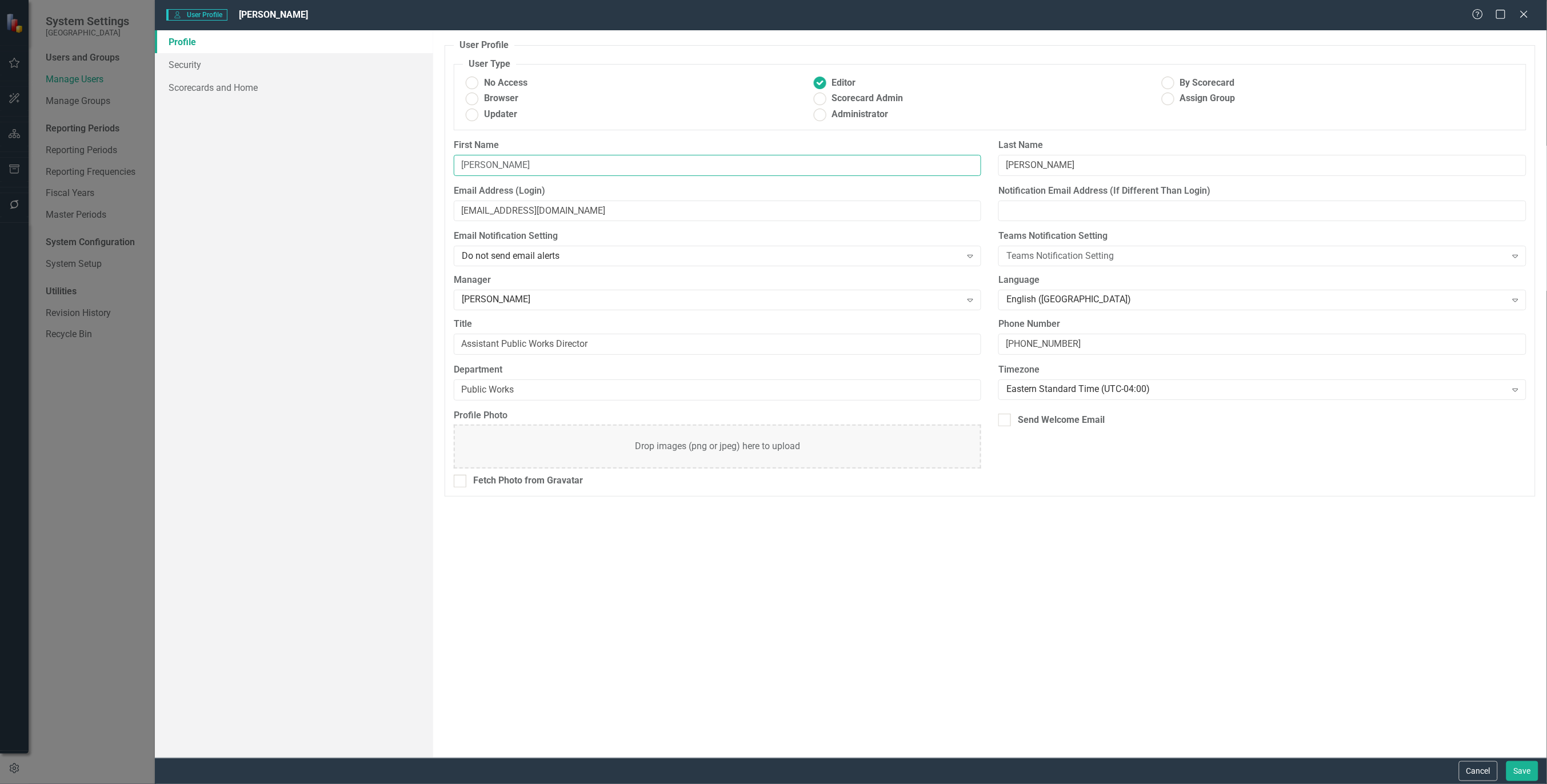
click at [518, 164] on input "[PERSON_NAME]" at bounding box center [717, 165] width 528 height 21
type input "[PERSON_NAME] ([PERSON_NAME])"
click at [203, 95] on link "Scorecards and Home" at bounding box center [293, 87] width 278 height 23
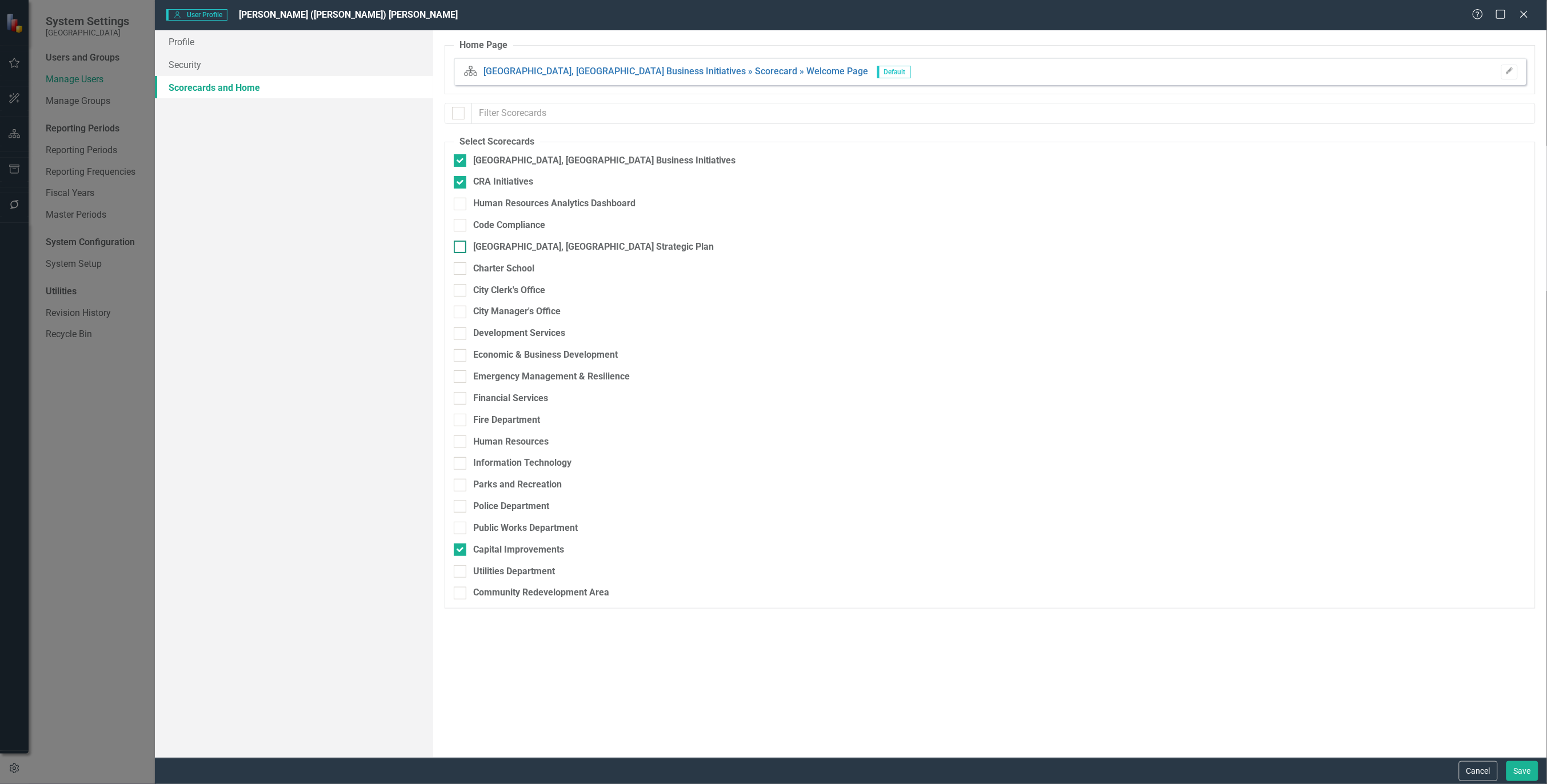
click at [460, 240] on input "[GEOGRAPHIC_DATA], [GEOGRAPHIC_DATA] Strategic Plan" at bounding box center [457, 243] width 7 height 7
checkbox input "true"
click at [461, 533] on div at bounding box center [460, 528] width 13 height 13
click at [461, 529] on input "Public Works Department" at bounding box center [457, 525] width 7 height 7
checkbox input "true"
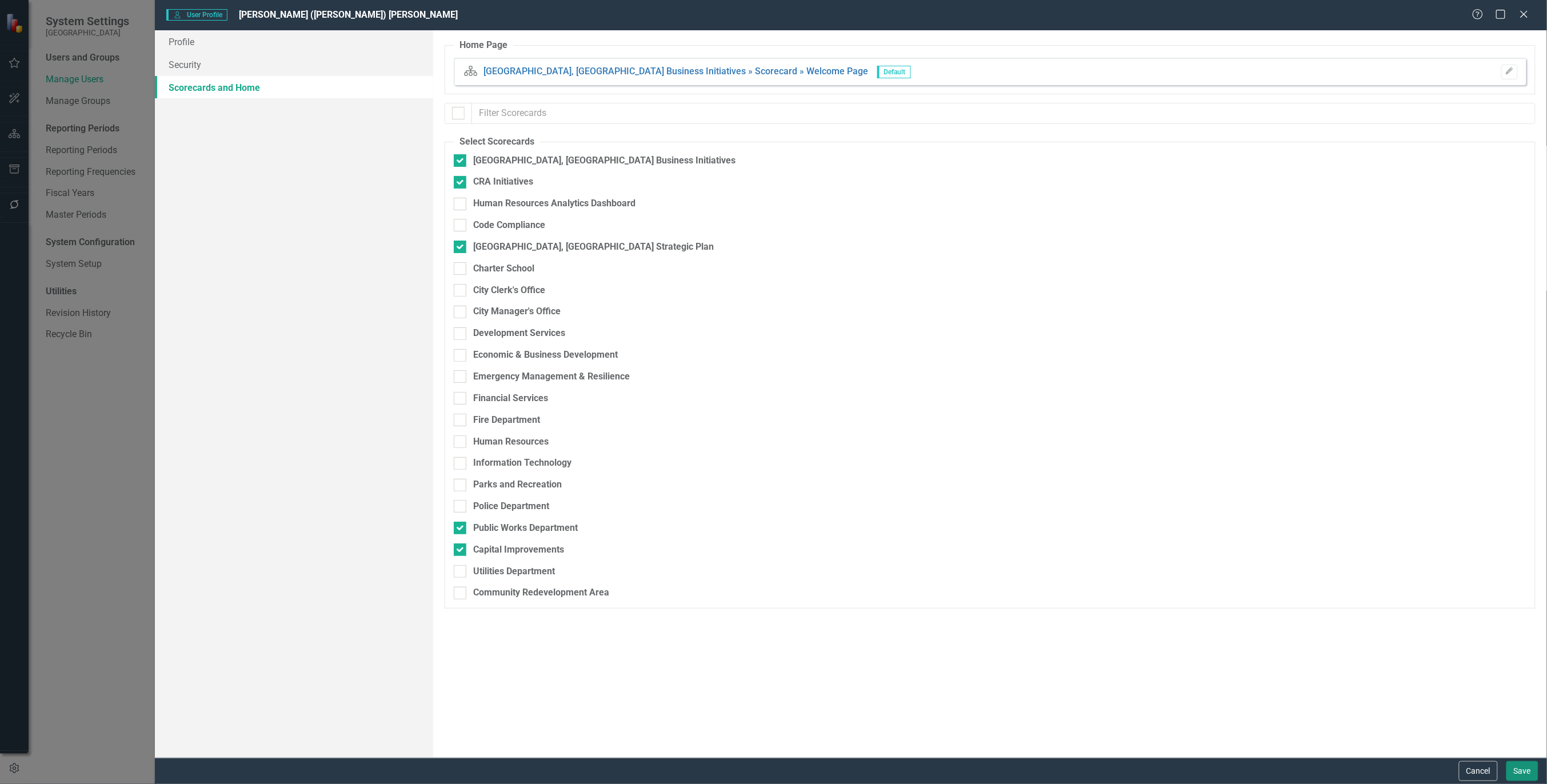
click at [1532, 770] on button "Save" at bounding box center [1523, 770] width 32 height 20
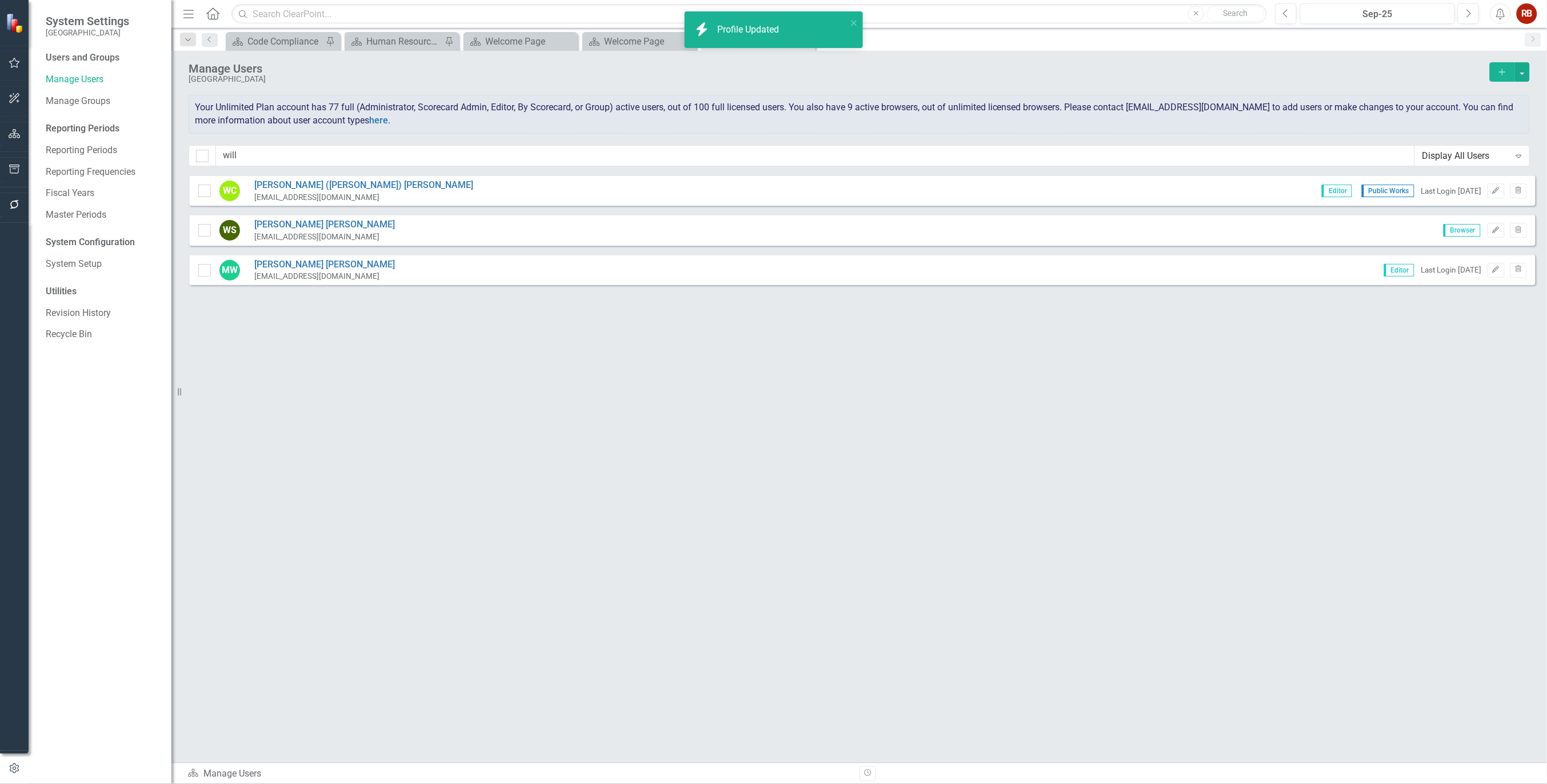
click at [812, 441] on div "Sorry, no results found. [PERSON_NAME] ([PERSON_NAME]) [PERSON_NAME] [EMAIL_ADD…" at bounding box center [859, 463] width 1375 height 576
click at [270, 164] on input "will" at bounding box center [815, 156] width 1199 height 21
type input "w"
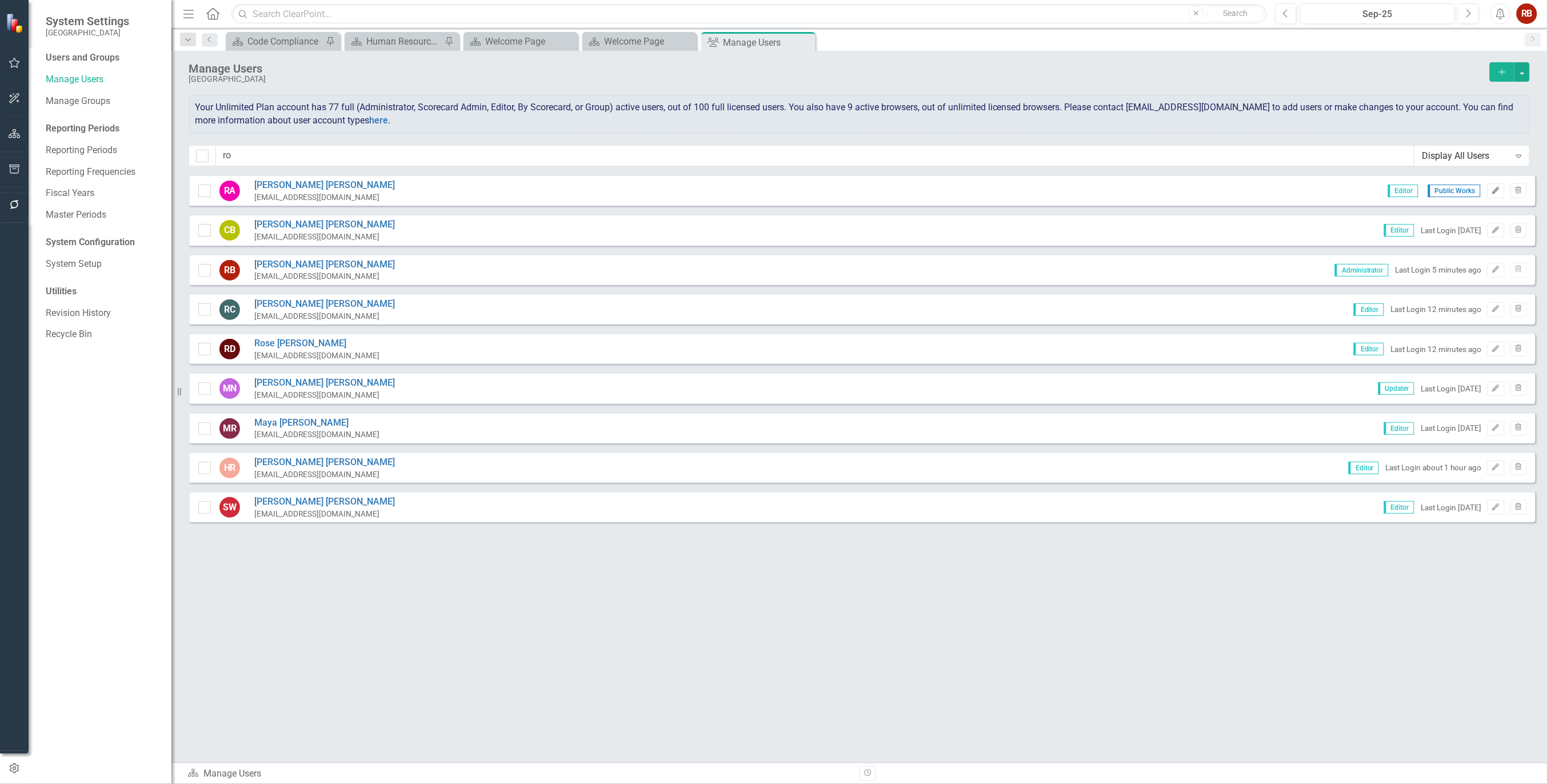
click at [1501, 195] on button "Edit" at bounding box center [1495, 191] width 17 height 15
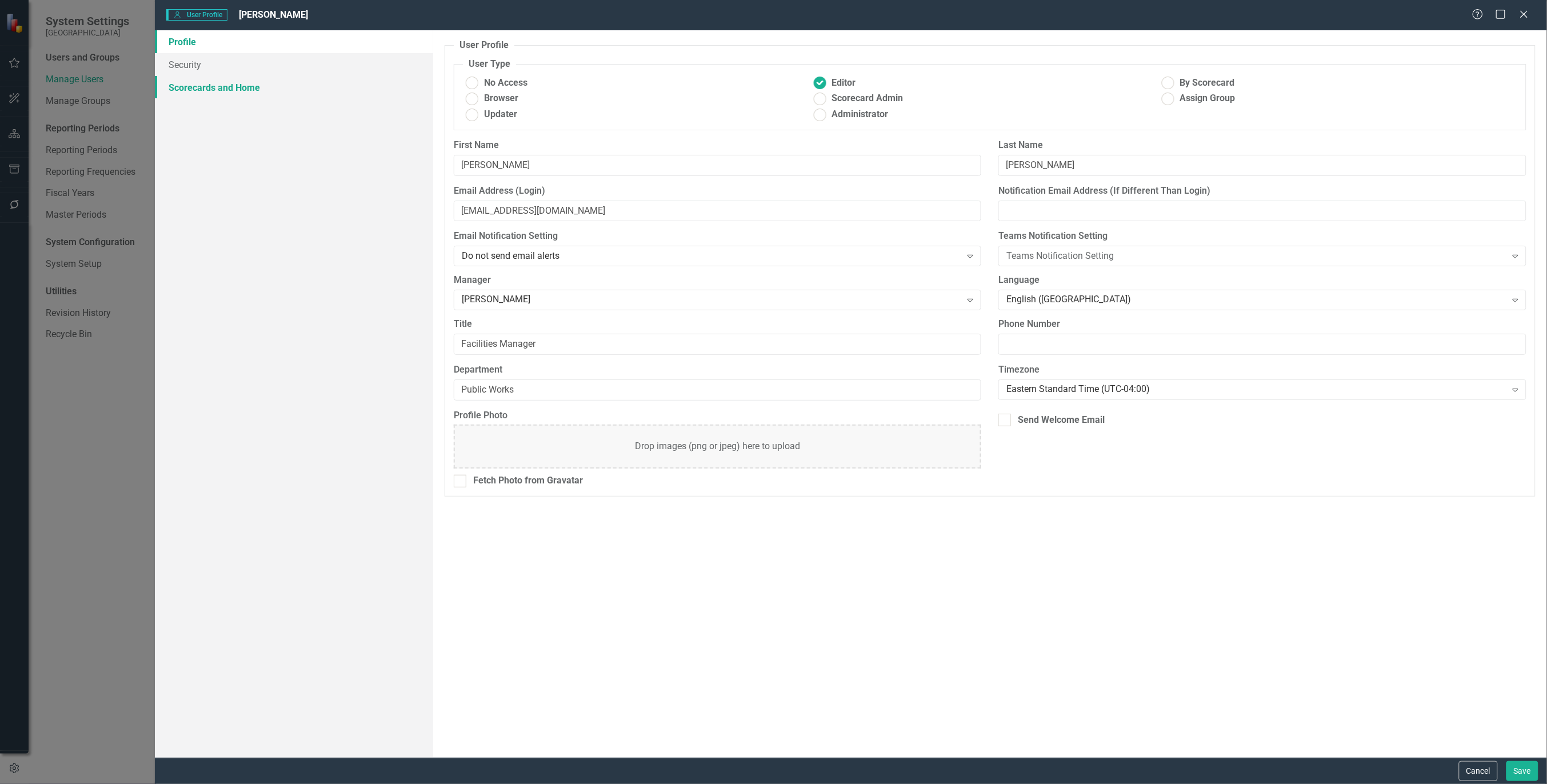
click at [221, 77] on link "Scorecards and Home" at bounding box center [293, 87] width 278 height 23
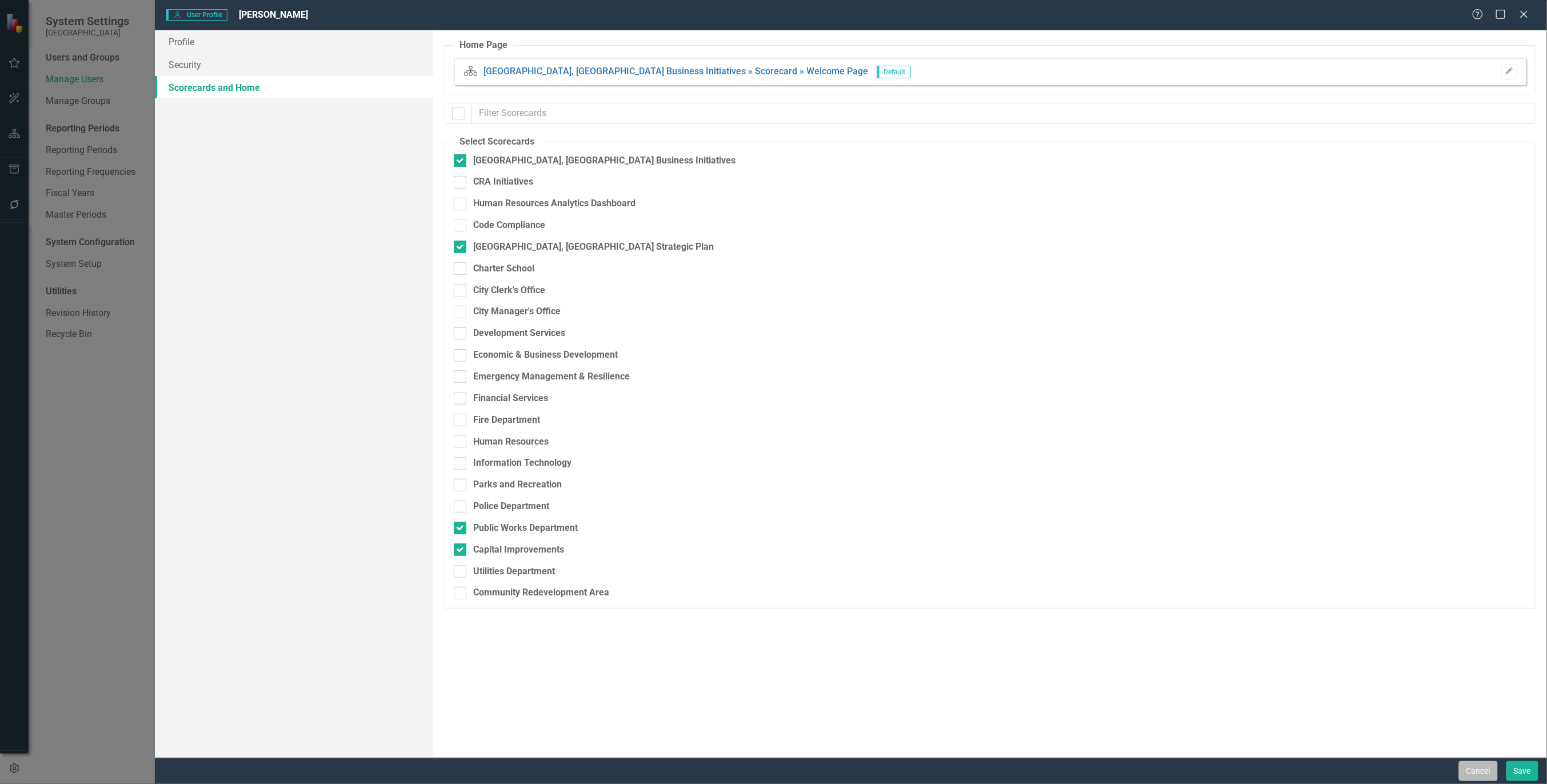
click at [1472, 765] on button "Cancel" at bounding box center [1478, 770] width 39 height 20
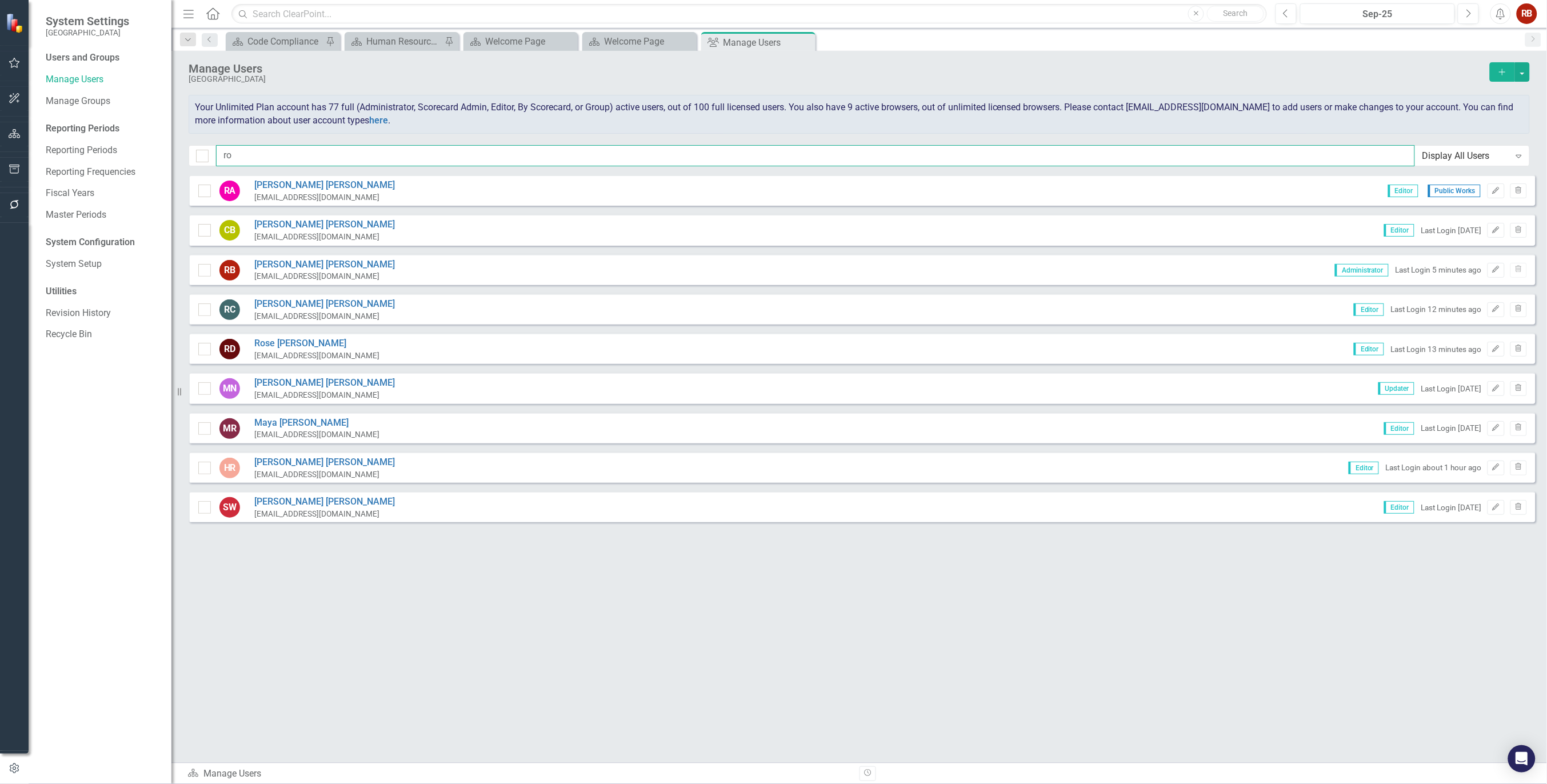
click at [250, 157] on input "ro" at bounding box center [815, 156] width 1199 height 21
type input "r"
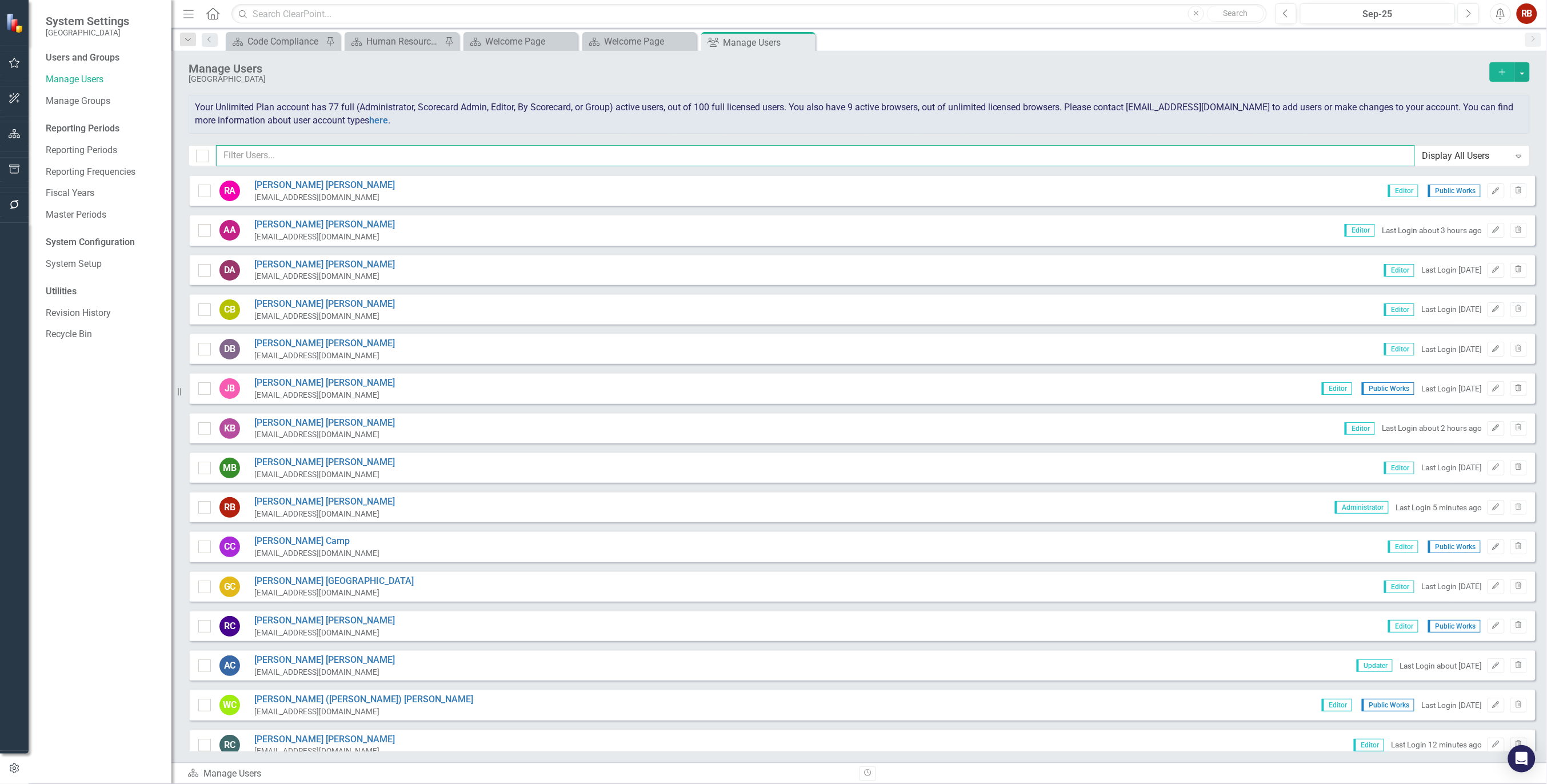
type input "p"
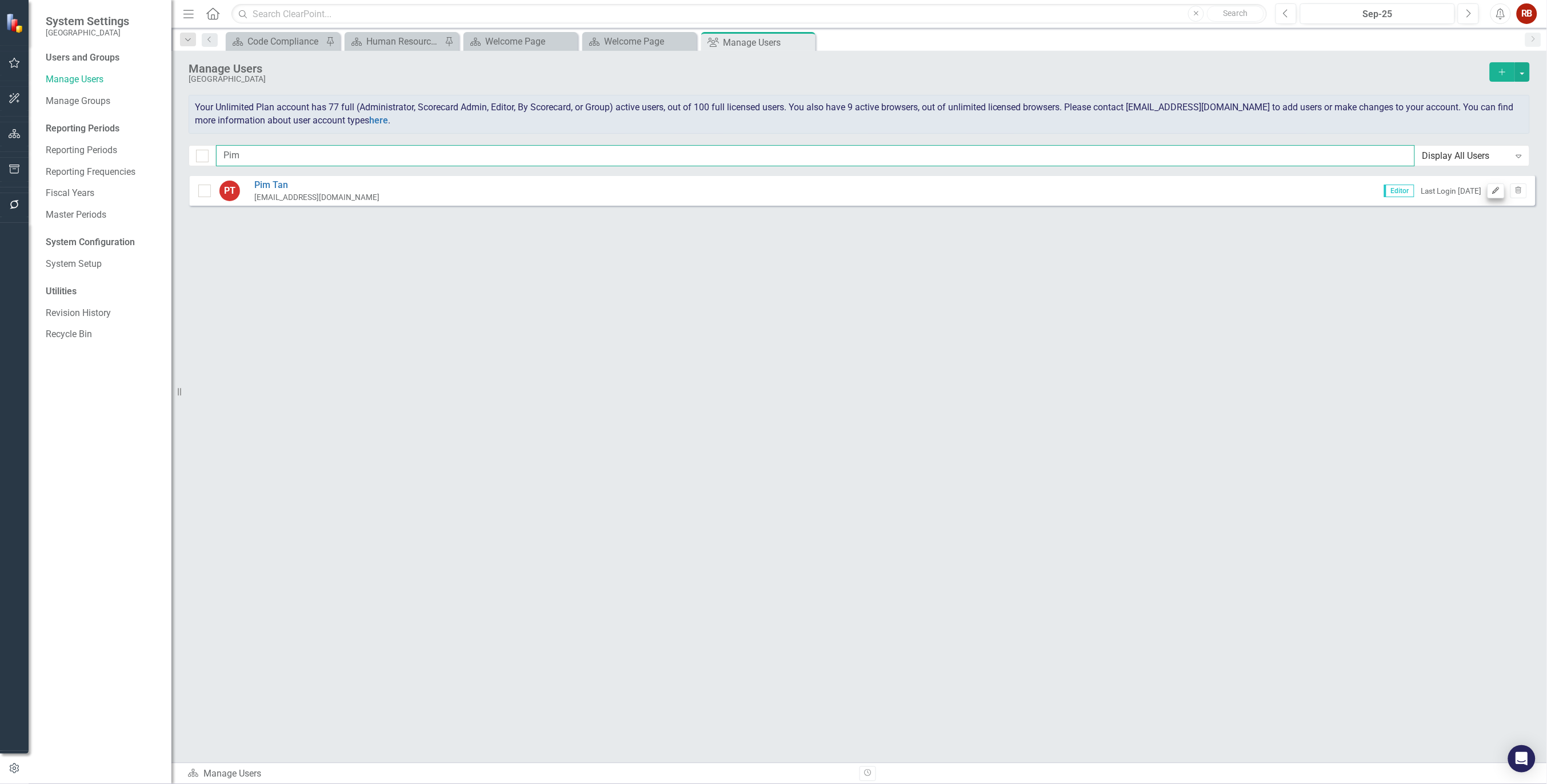
type input "Pim"
click at [1495, 188] on icon "Edit" at bounding box center [1495, 191] width 9 height 7
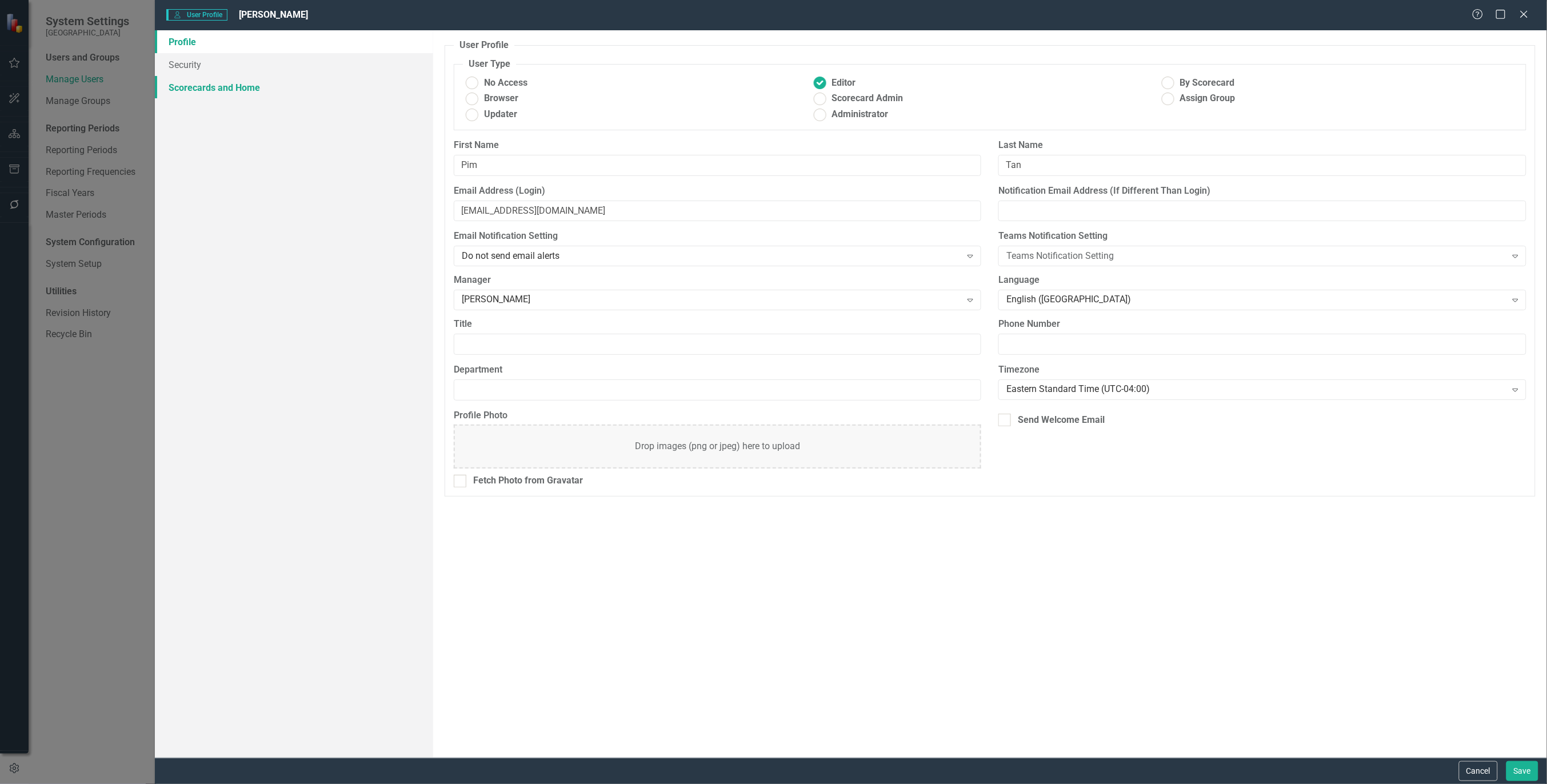
click at [239, 87] on link "Scorecards and Home" at bounding box center [293, 87] width 278 height 23
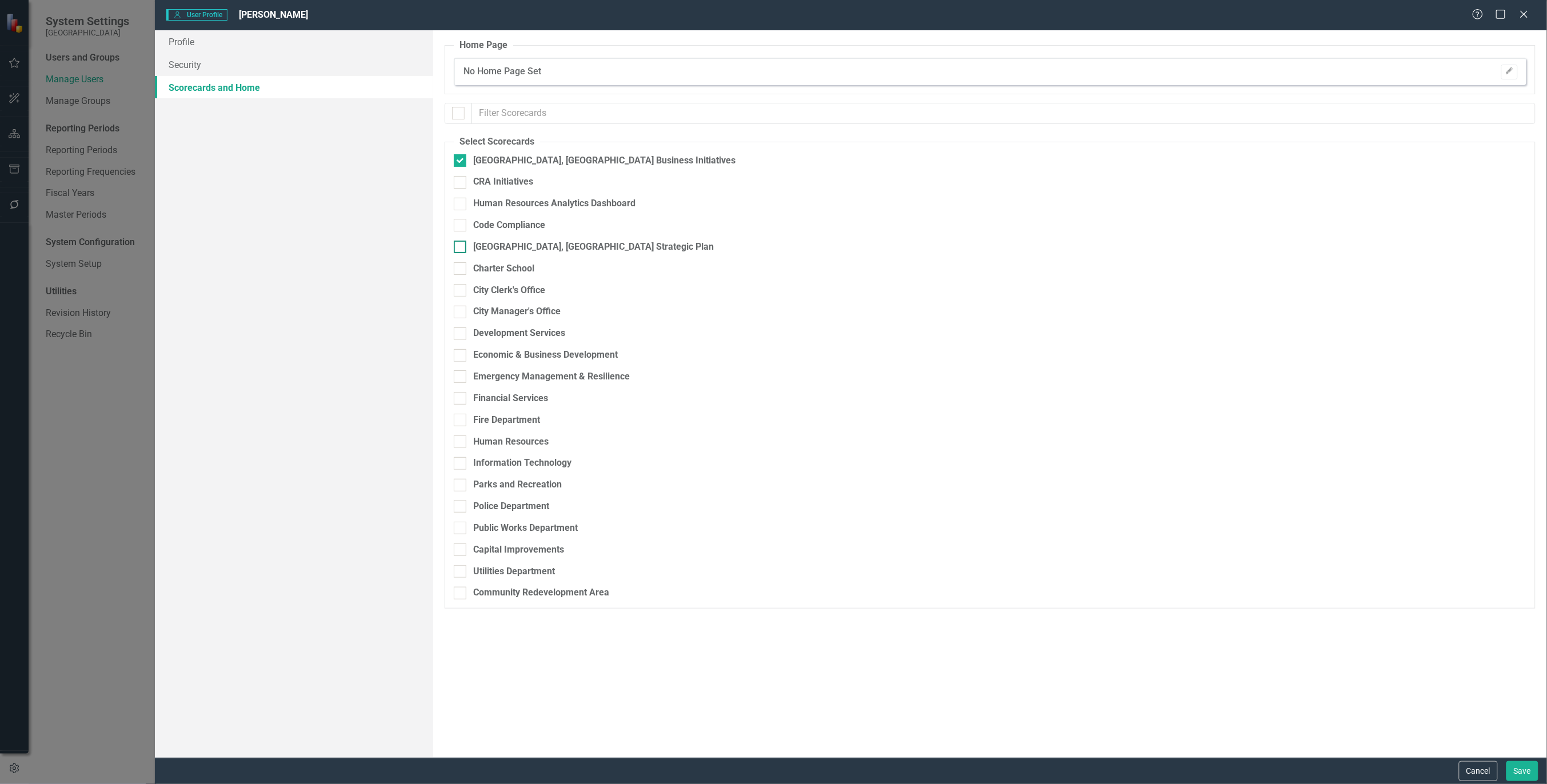
click at [462, 244] on div at bounding box center [460, 247] width 13 height 13
click at [461, 244] on input "[GEOGRAPHIC_DATA], [GEOGRAPHIC_DATA] Strategic Plan" at bounding box center [457, 243] width 7 height 7
checkbox input "true"
click at [460, 524] on input "Public Works Department" at bounding box center [457, 525] width 7 height 7
checkbox input "true"
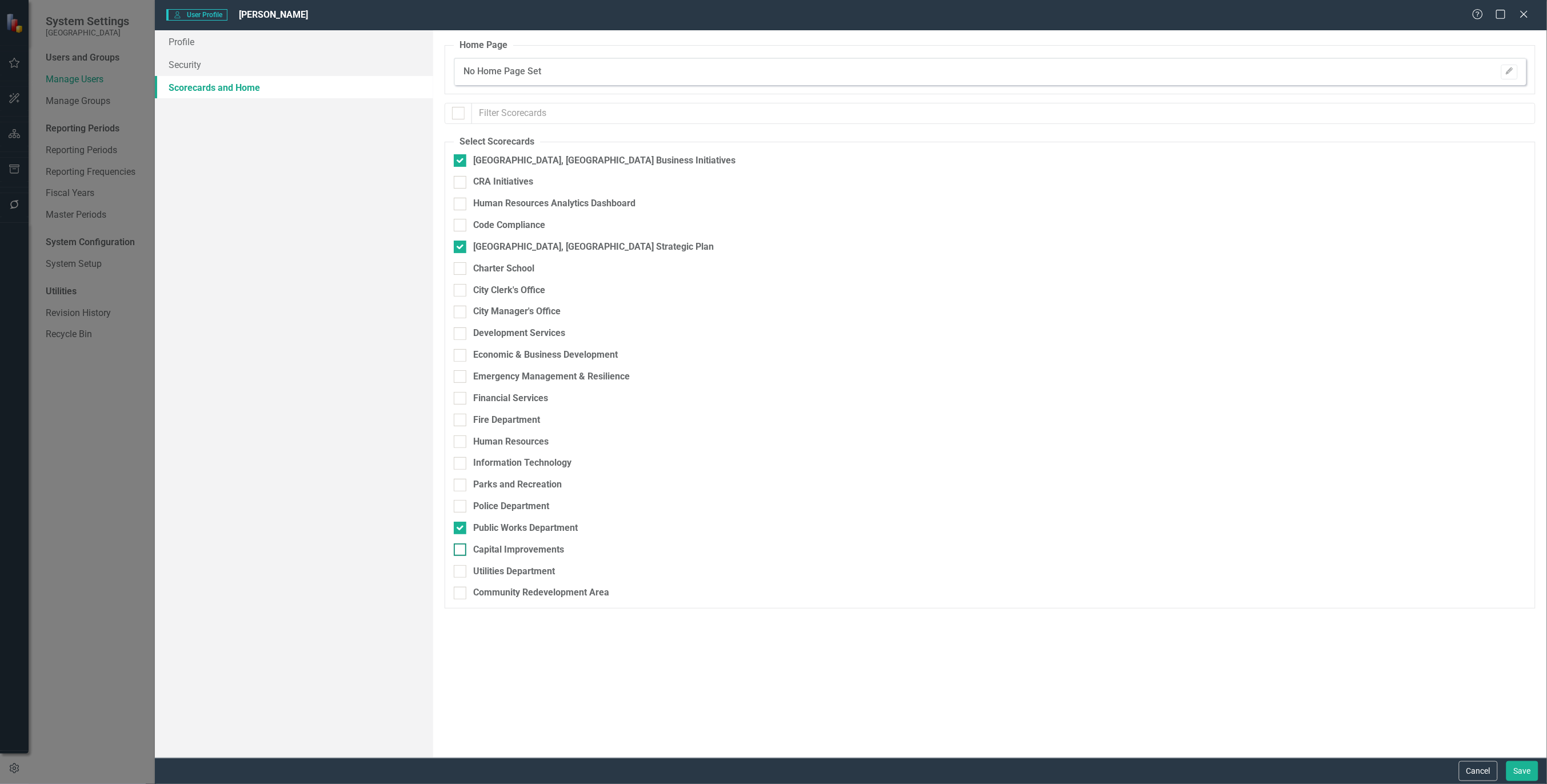
click at [460, 550] on input "Capital Improvements" at bounding box center [457, 546] width 7 height 7
checkbox input "true"
click at [1530, 773] on button "Save" at bounding box center [1523, 770] width 32 height 20
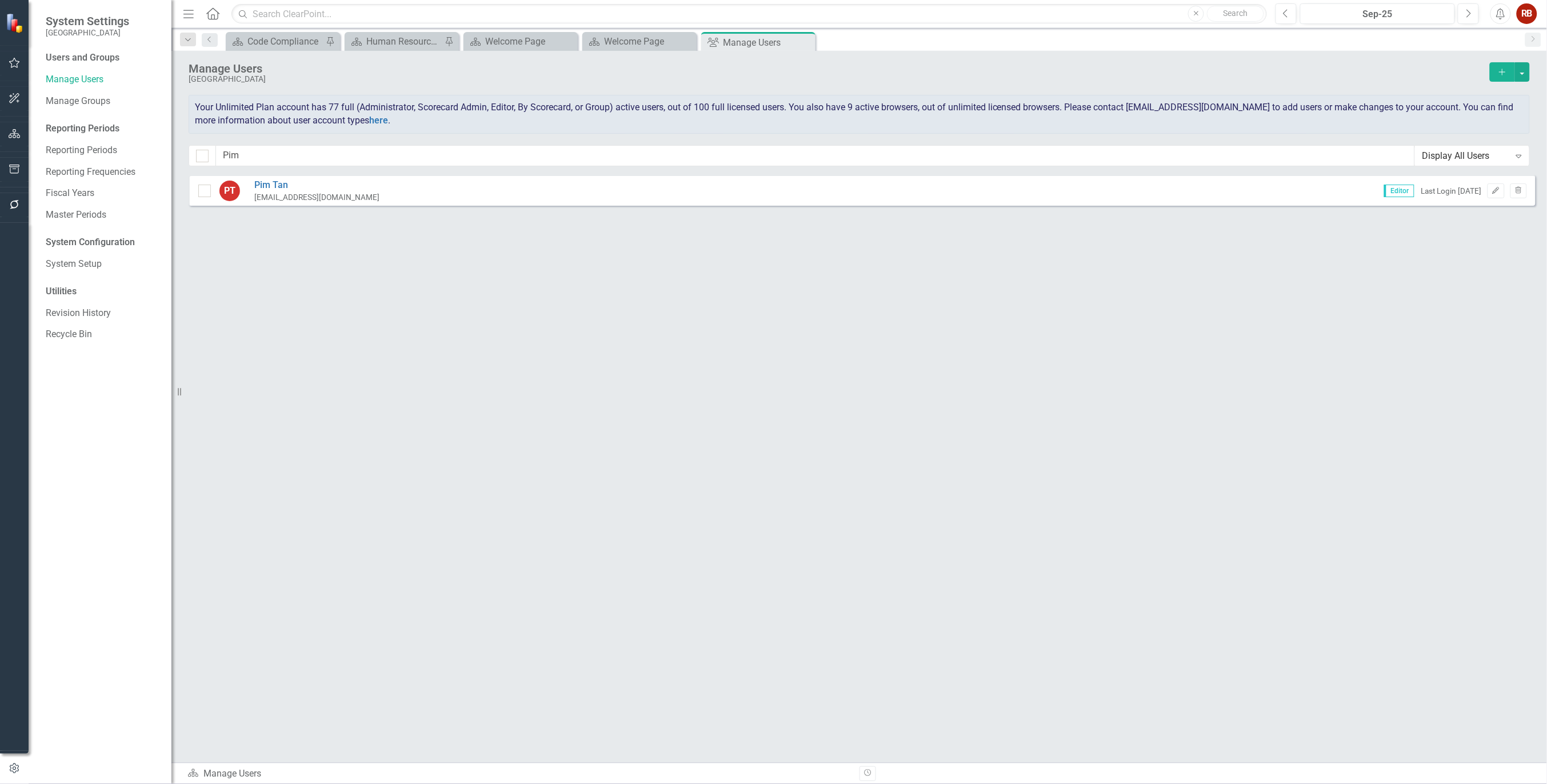
click at [688, 434] on div "Sorry, no results found. PT [PERSON_NAME] [EMAIL_ADDRESS][DOMAIN_NAME] Editor L…" at bounding box center [859, 463] width 1375 height 576
drag, startPoint x: 260, startPoint y: 156, endPoint x: 218, endPoint y: 150, distance: 42.4
click at [218, 150] on input "Pim" at bounding box center [815, 156] width 1199 height 21
type input "[PERSON_NAME]"
click at [1489, 189] on button "Edit" at bounding box center [1495, 191] width 17 height 15
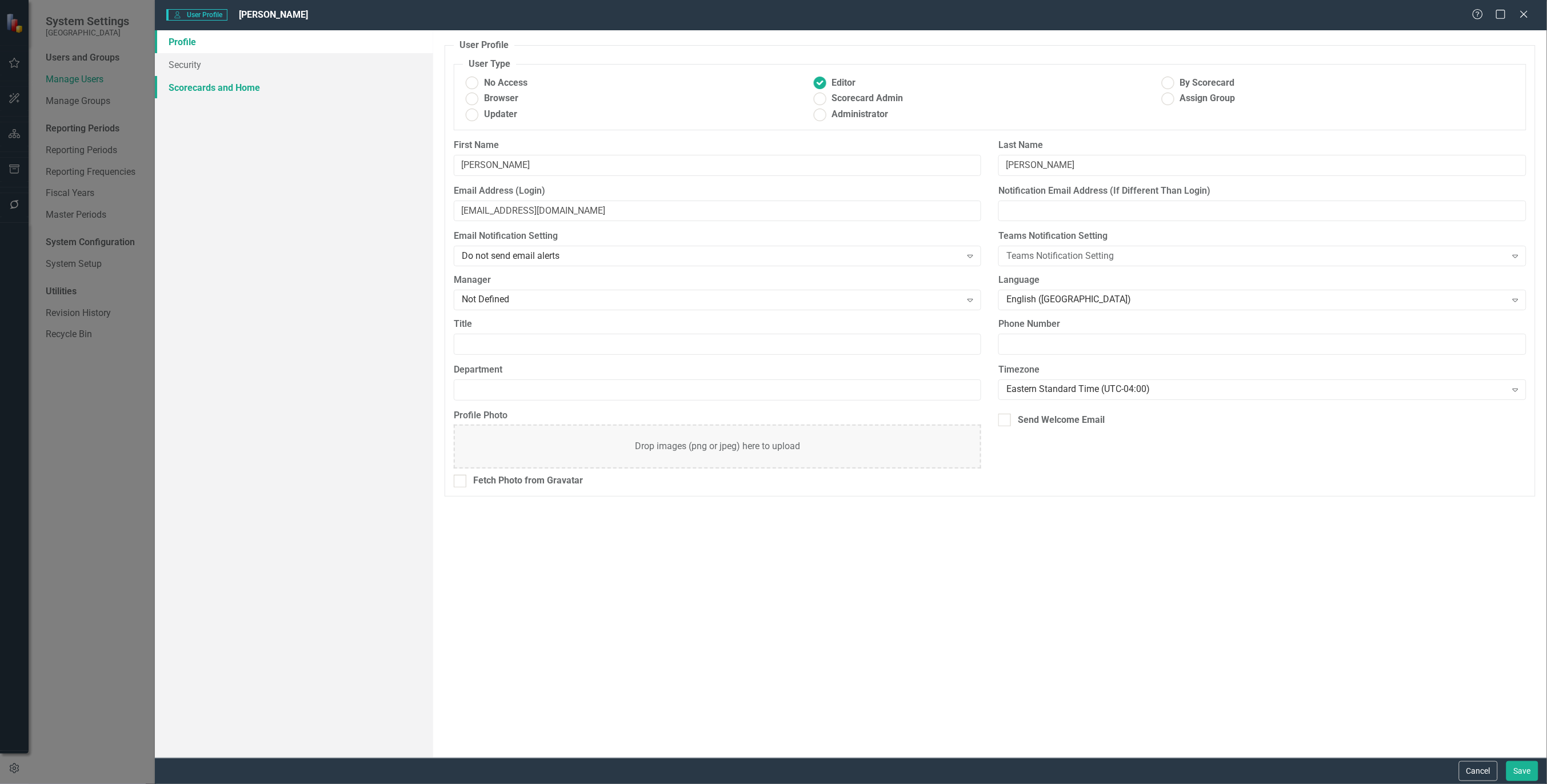
click at [230, 86] on link "Scorecards and Home" at bounding box center [293, 87] width 278 height 23
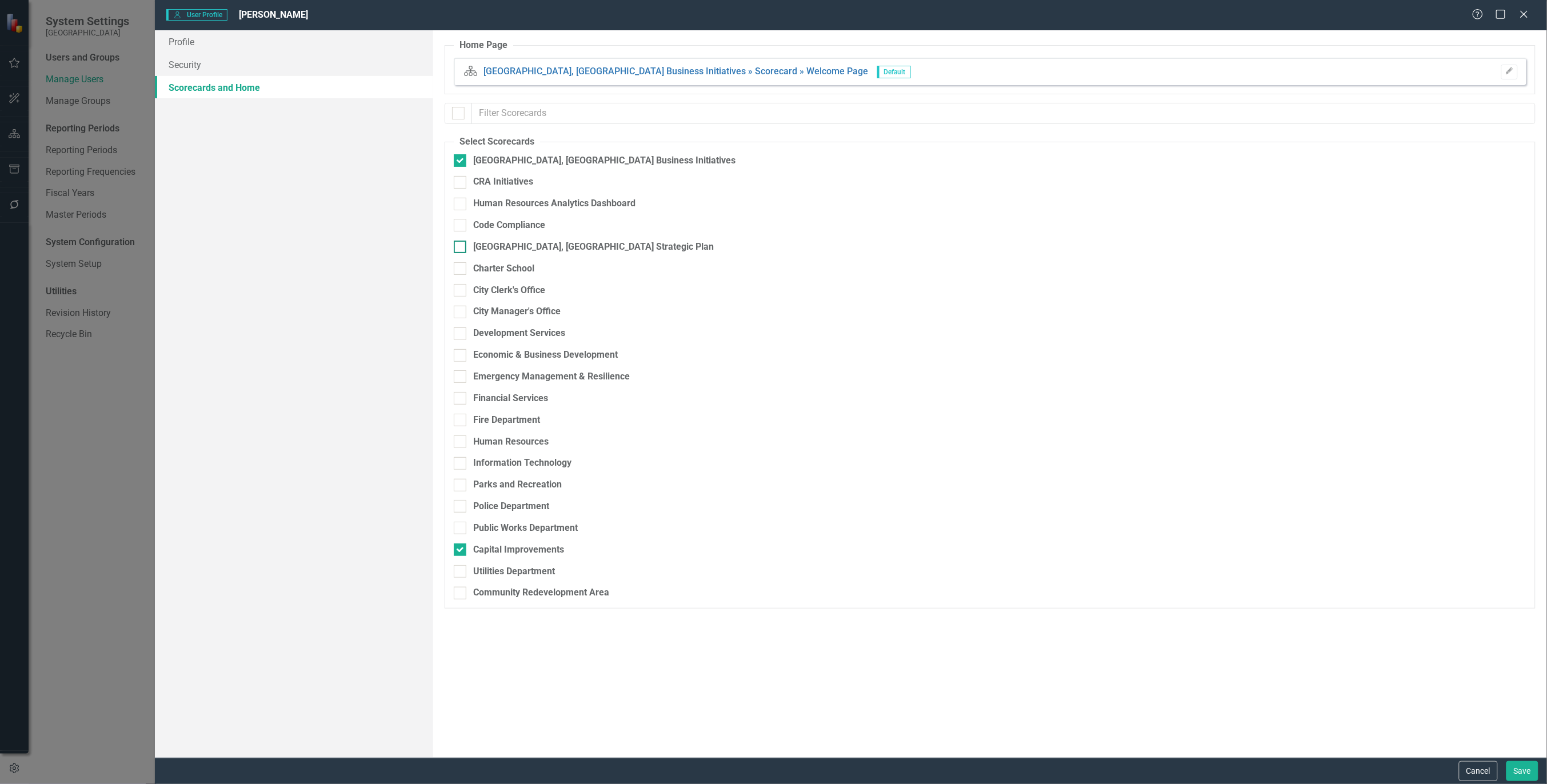
click at [458, 246] on input "[GEOGRAPHIC_DATA], [GEOGRAPHIC_DATA] Strategic Plan" at bounding box center [457, 243] width 7 height 7
checkbox input "true"
click at [453, 528] on fieldset "Select Scorecards [GEOGRAPHIC_DATA], [GEOGRAPHIC_DATA] Business Initiatives CRA…" at bounding box center [990, 372] width 1091 height 474
click at [460, 528] on input "Public Works Department" at bounding box center [457, 525] width 7 height 7
checkbox input "true"
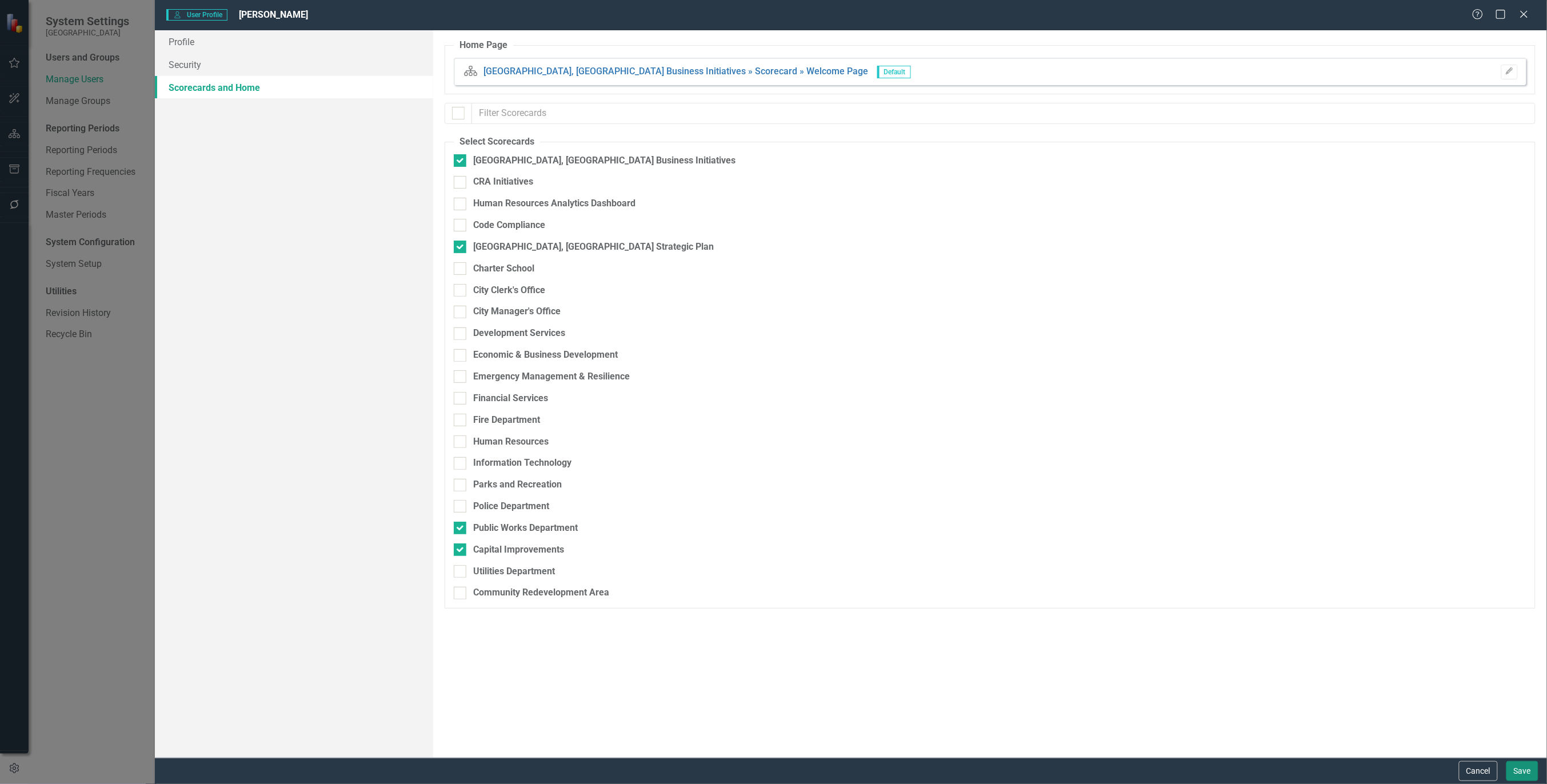
click at [1528, 767] on button "Save" at bounding box center [1523, 770] width 32 height 20
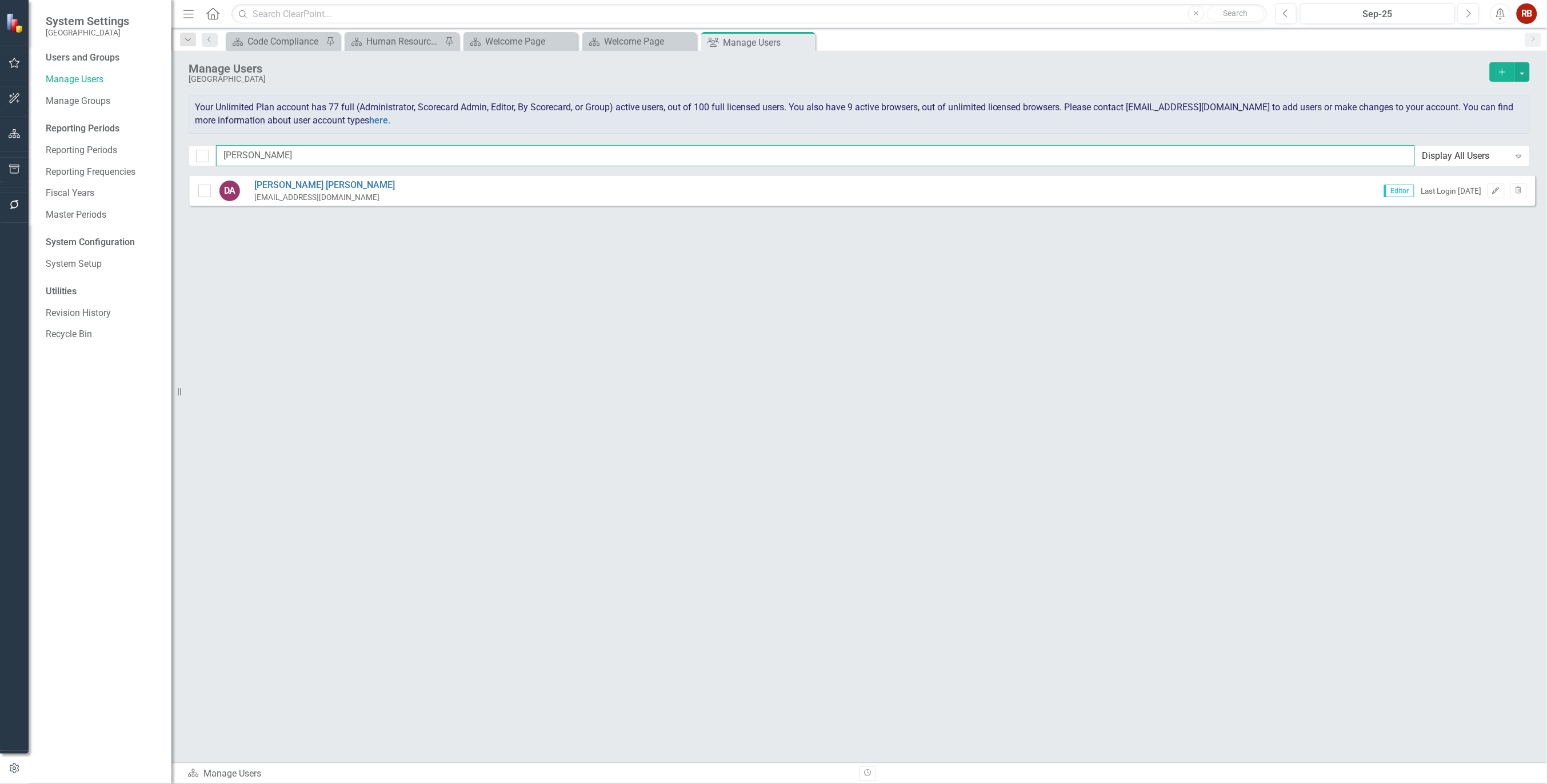
drag, startPoint x: 290, startPoint y: 152, endPoint x: 27, endPoint y: 151, distance: 263.0
click at [27, 151] on div "System Settings Cape Coral Users and Groups Manage Users Manage Groups Reportin…" at bounding box center [773, 392] width 1547 height 784
type input "maya"
click at [1495, 192] on icon "button" at bounding box center [1496, 190] width 7 height 7
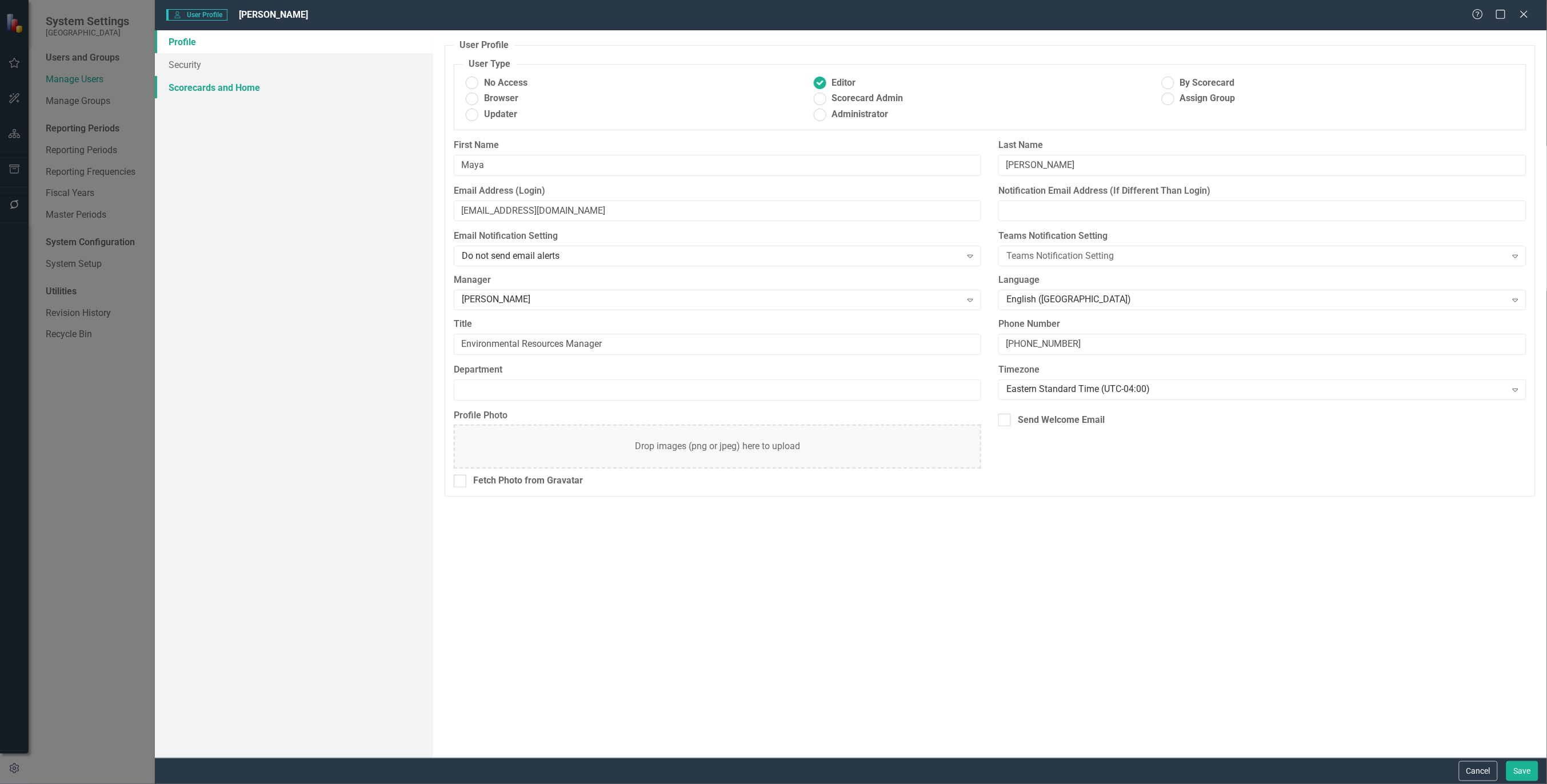
click at [215, 93] on link "Scorecards and Home" at bounding box center [293, 87] width 278 height 23
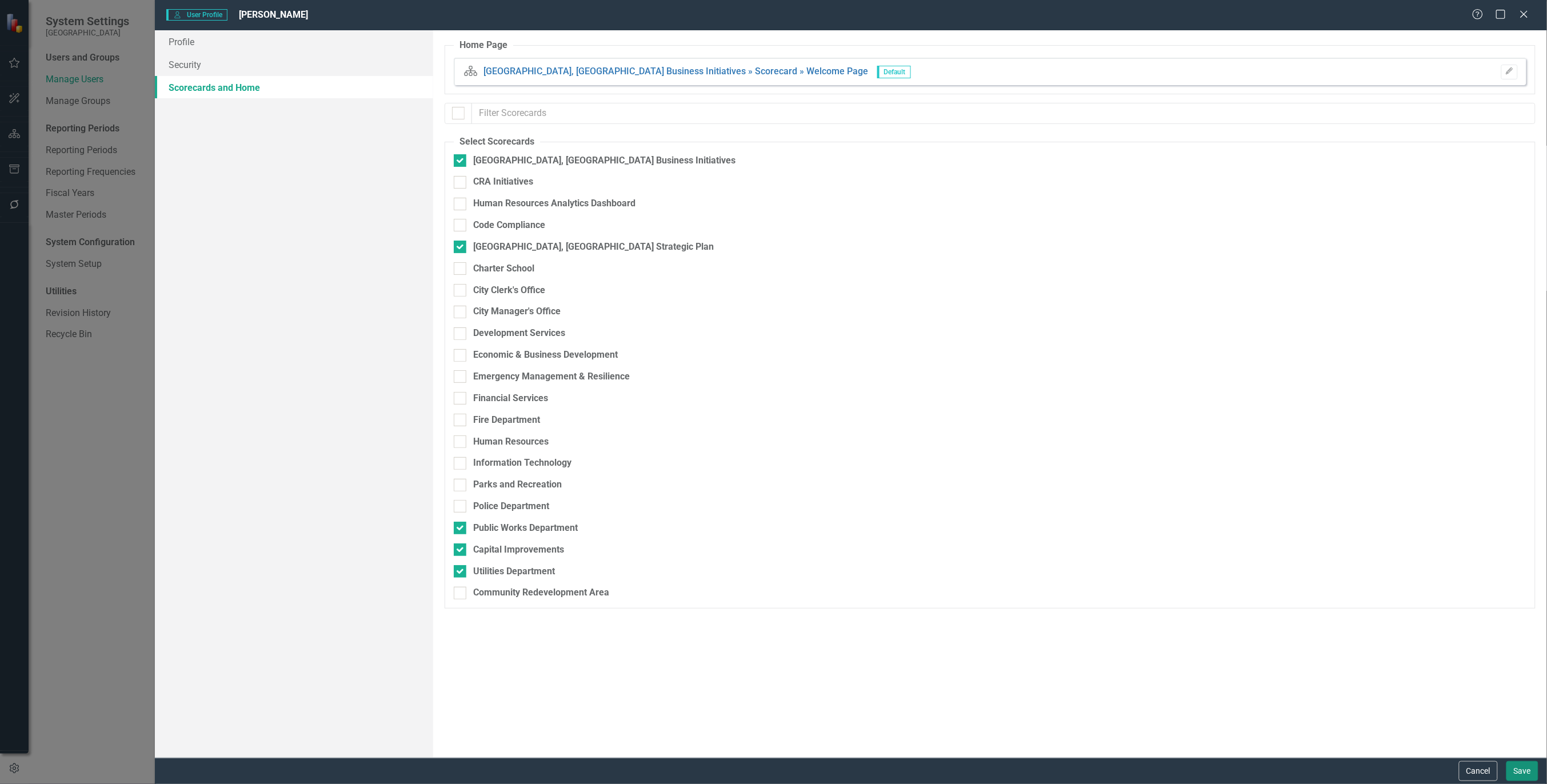
click at [1522, 772] on button "Save" at bounding box center [1523, 770] width 32 height 20
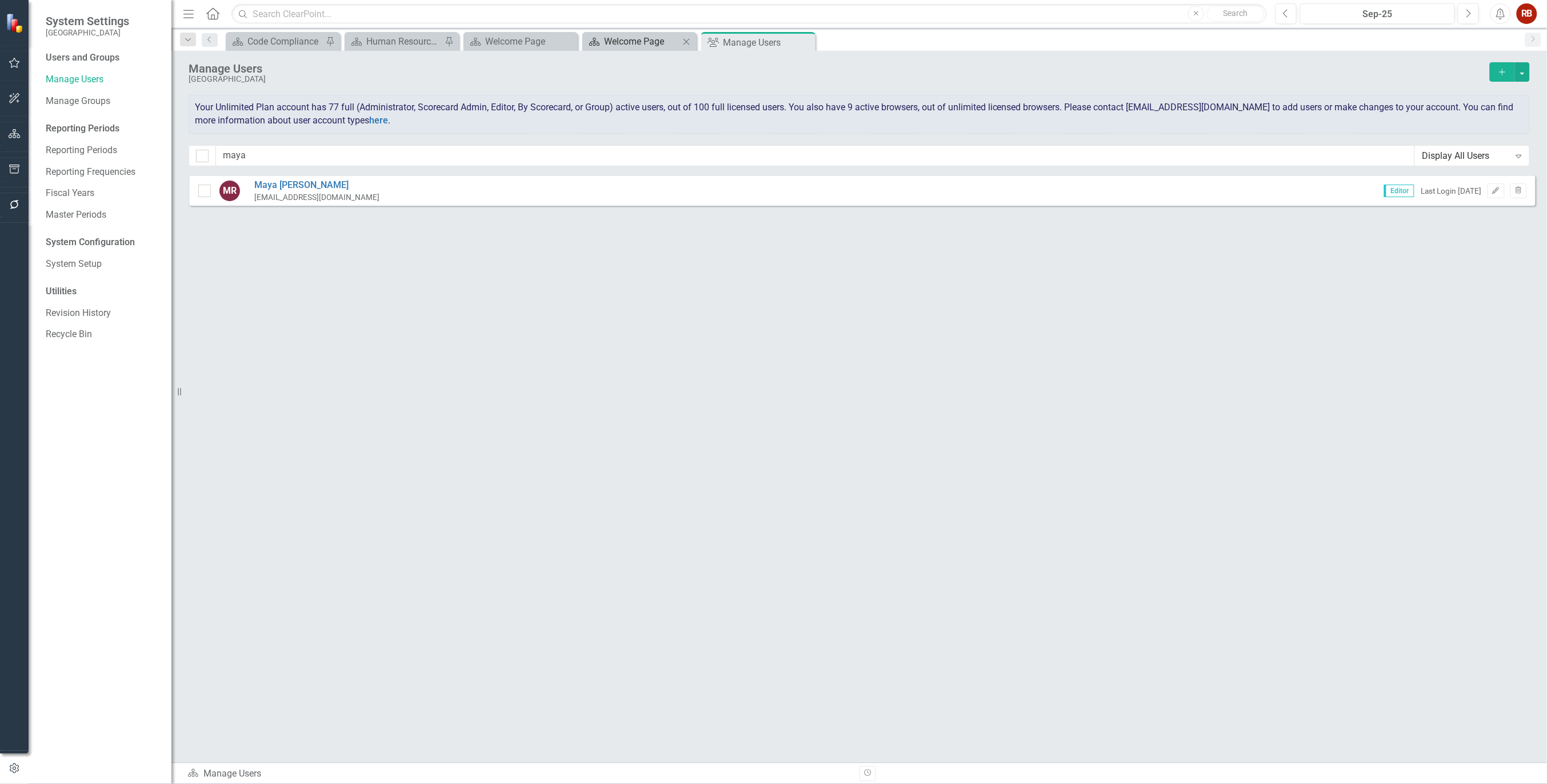
click at [614, 43] on div "Welcome Page" at bounding box center [642, 42] width 76 height 15
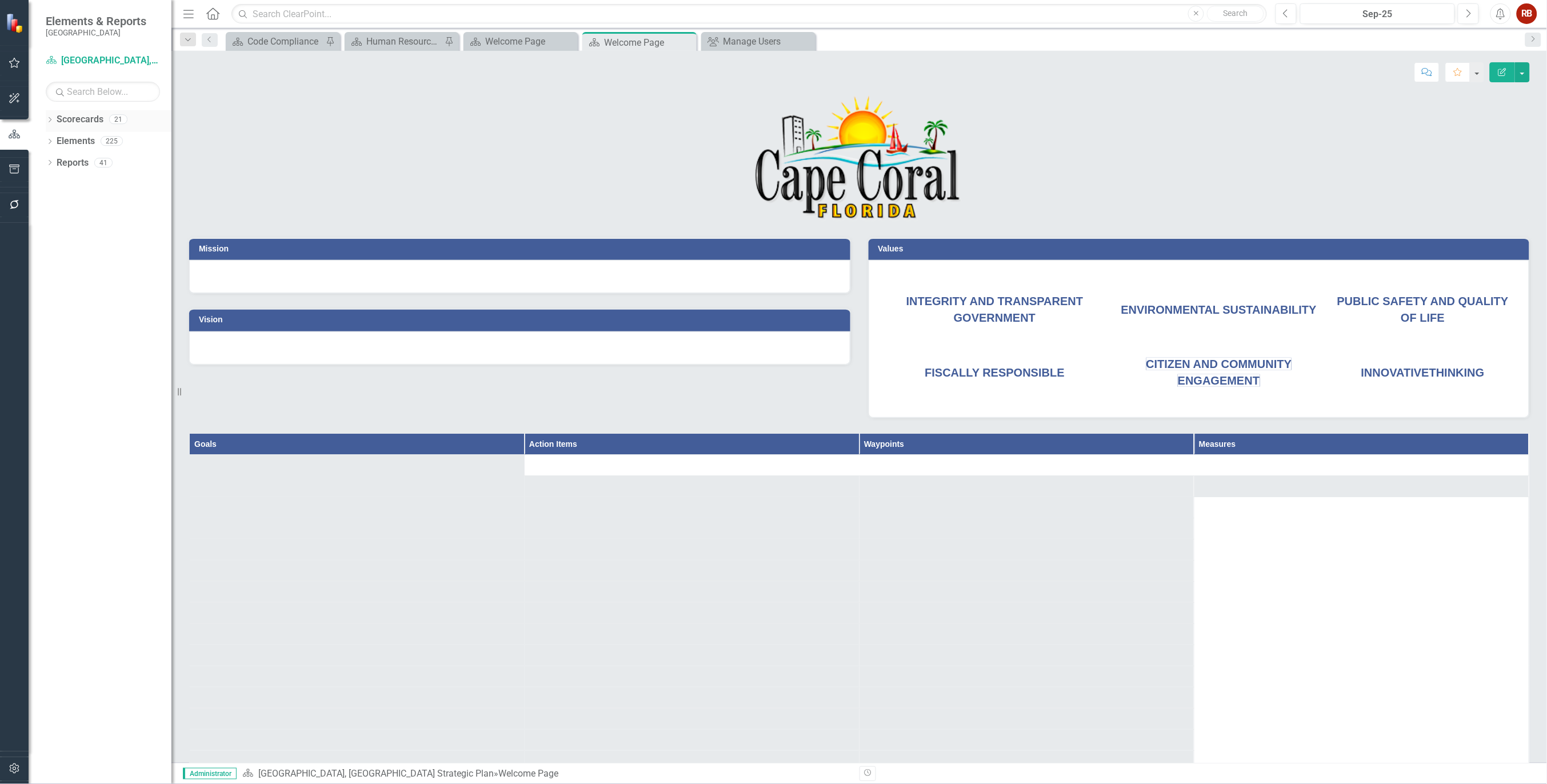
click at [53, 118] on icon "Dropdown" at bounding box center [50, 121] width 8 height 6
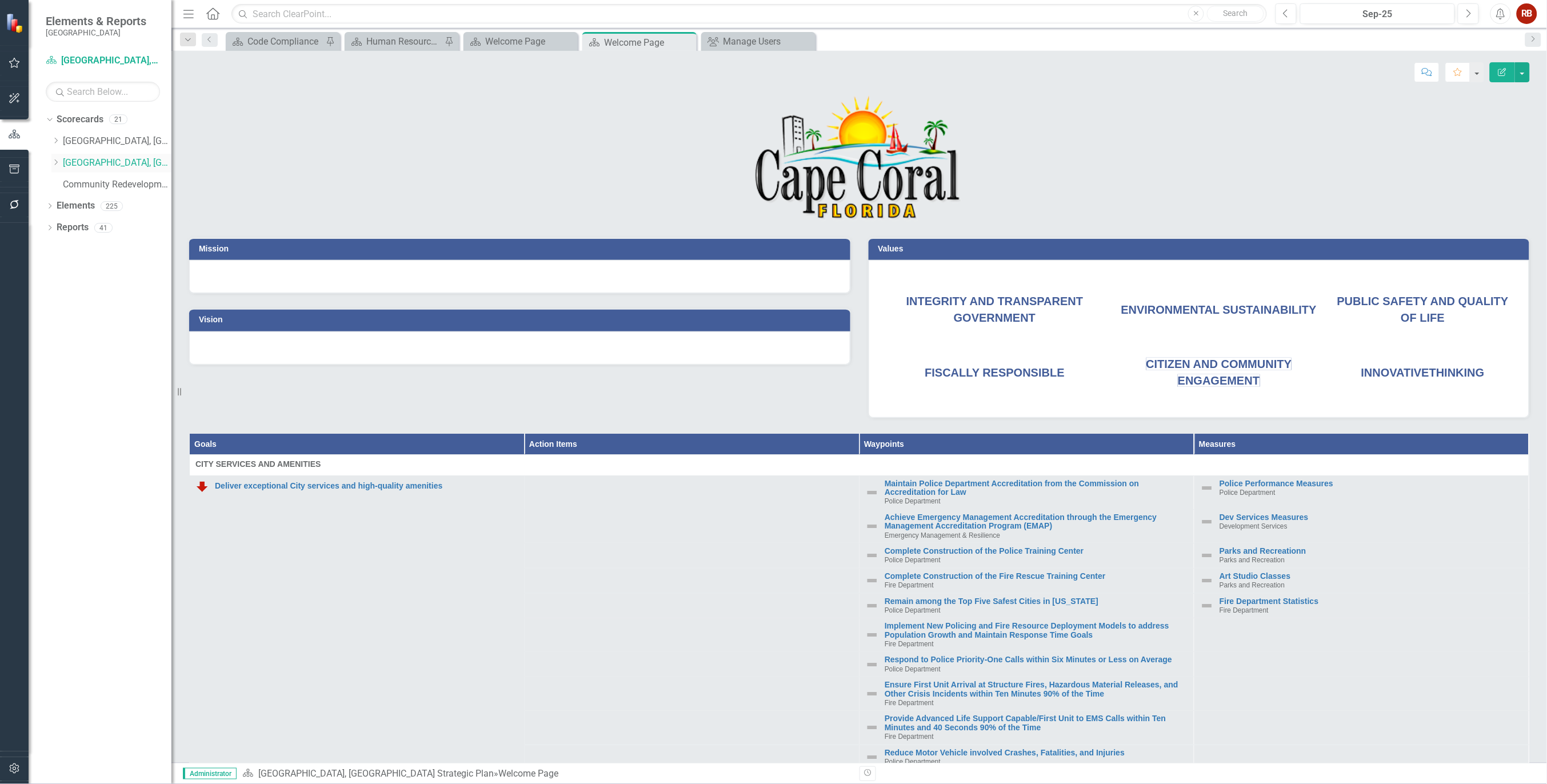
click at [58, 162] on icon "Dropdown" at bounding box center [56, 162] width 9 height 7
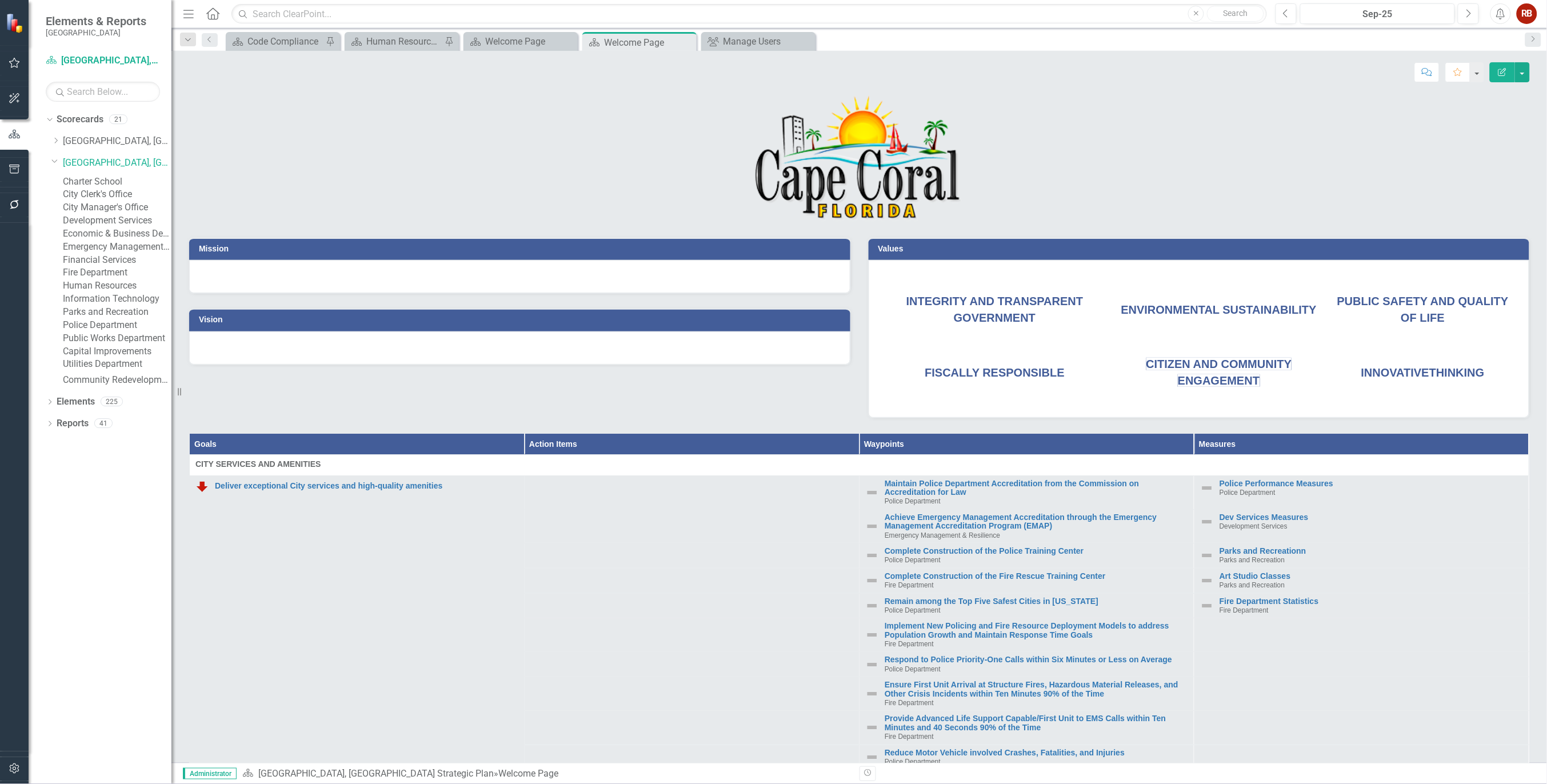
click at [84, 319] on link "Parks and Recreation" at bounding box center [117, 312] width 109 height 13
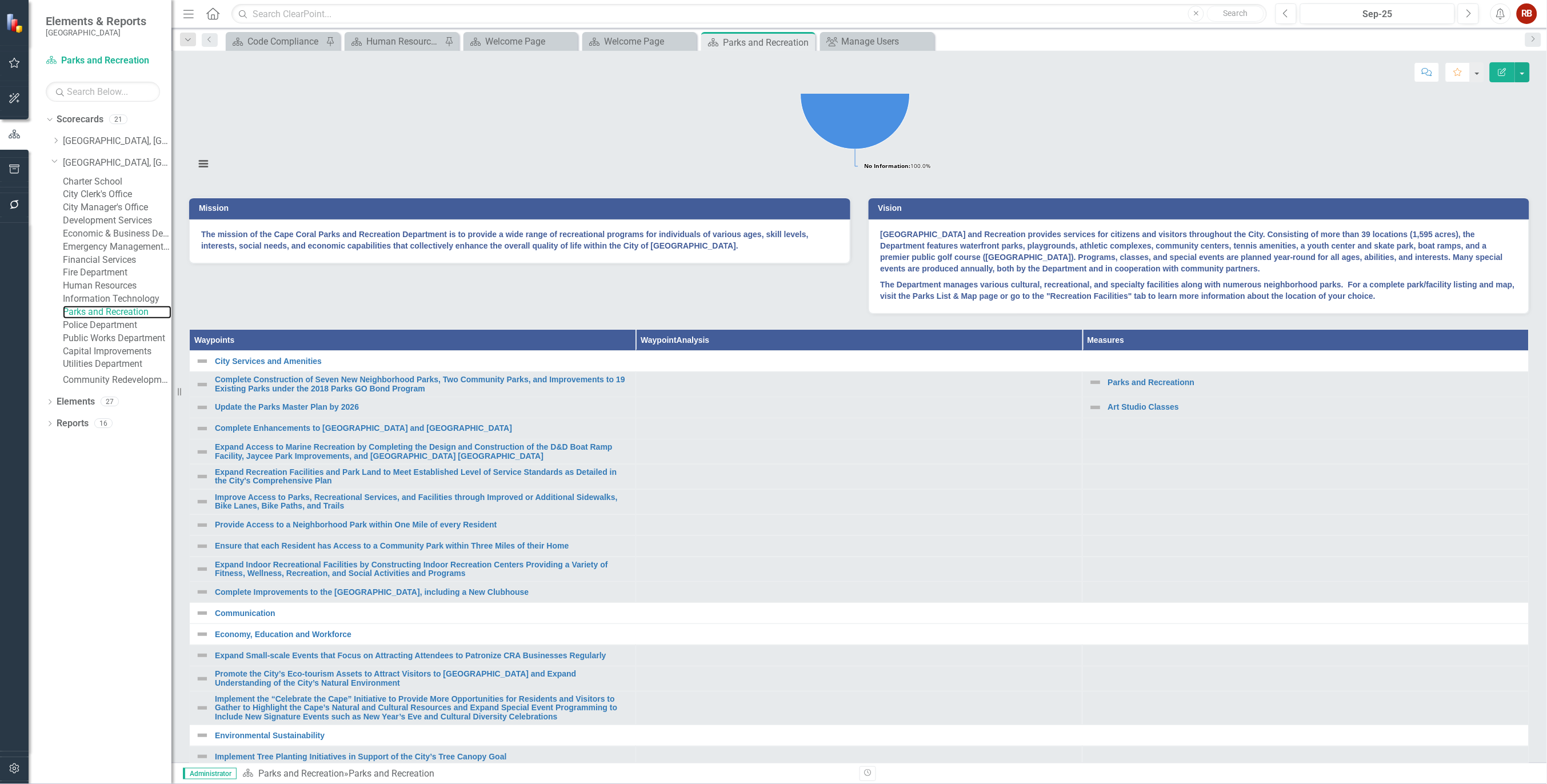
scroll to position [317, 0]
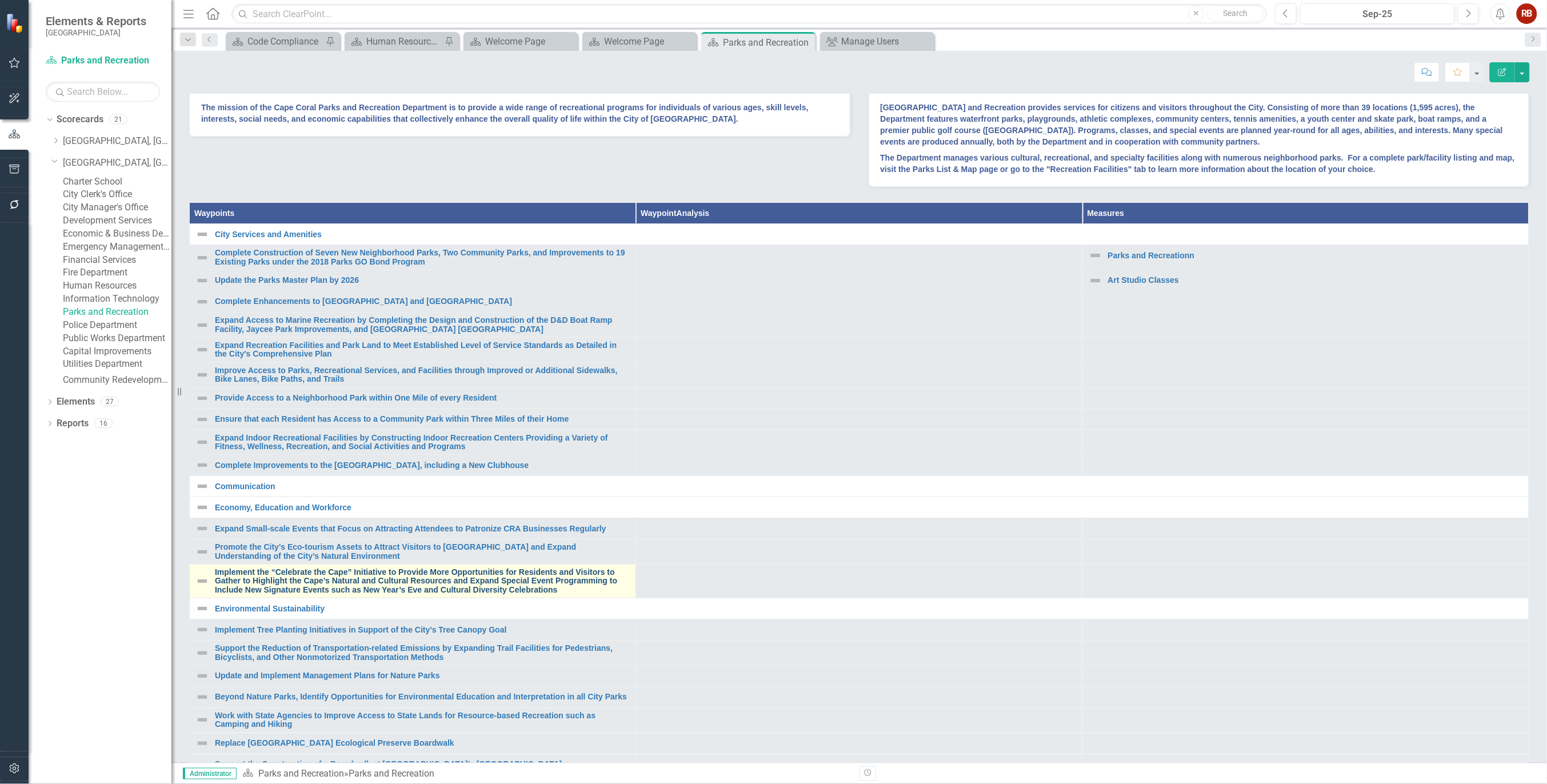
click at [243, 594] on link "Implement the “Celebrate the Cape” Initiative to Provide More Opportunities for…" at bounding box center [422, 581] width 415 height 27
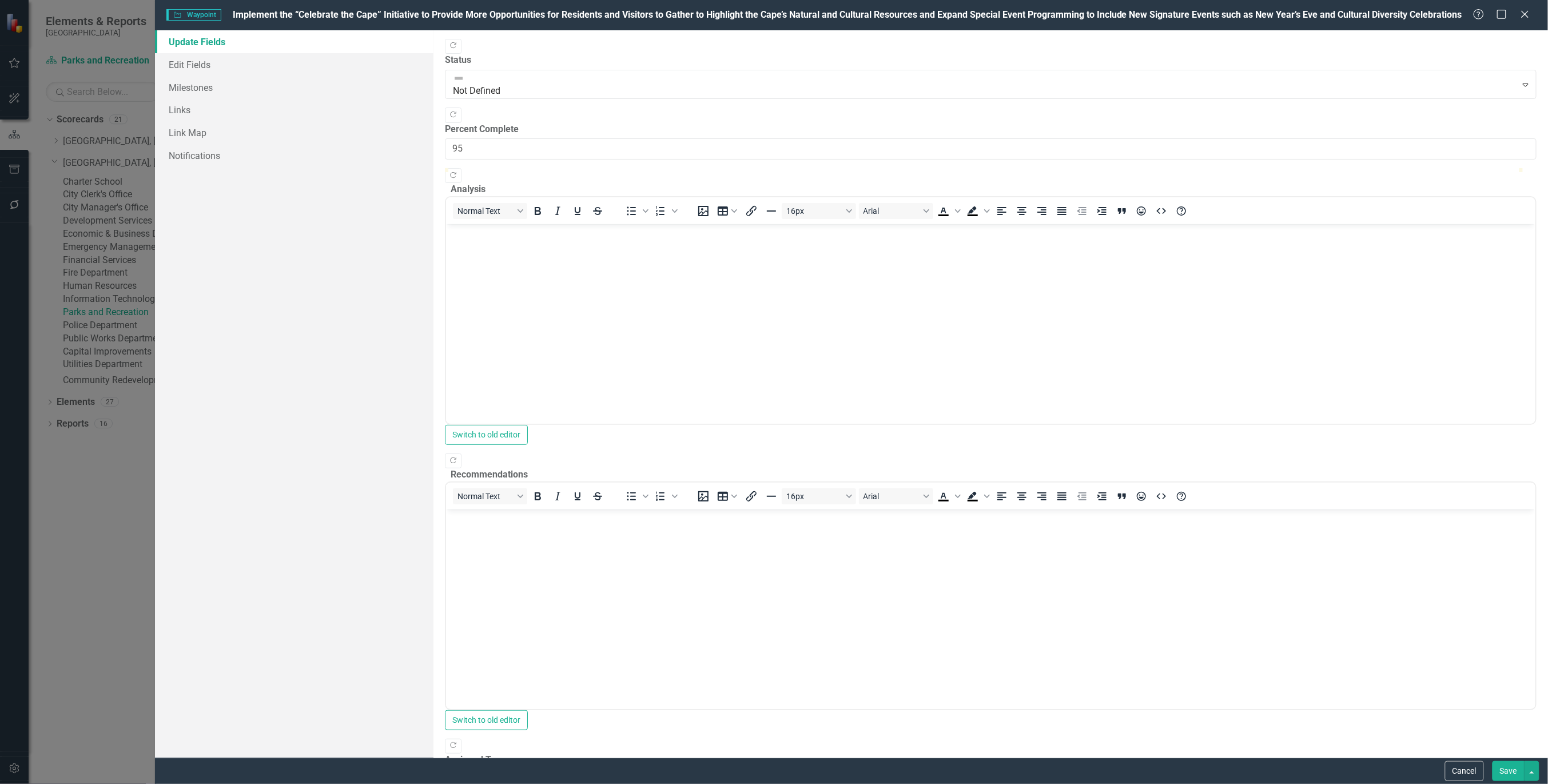
type input "100"
drag, startPoint x: 447, startPoint y: 140, endPoint x: 1579, endPoint y: 164, distance: 1132.3
click at [1547, 164] on html "Elements & Reports Cape Coral Scorecard Parks and Recreation Search Dropdown Sc…" at bounding box center [774, 392] width 1548 height 784
click at [1503, 769] on button "Save" at bounding box center [1508, 771] width 32 height 20
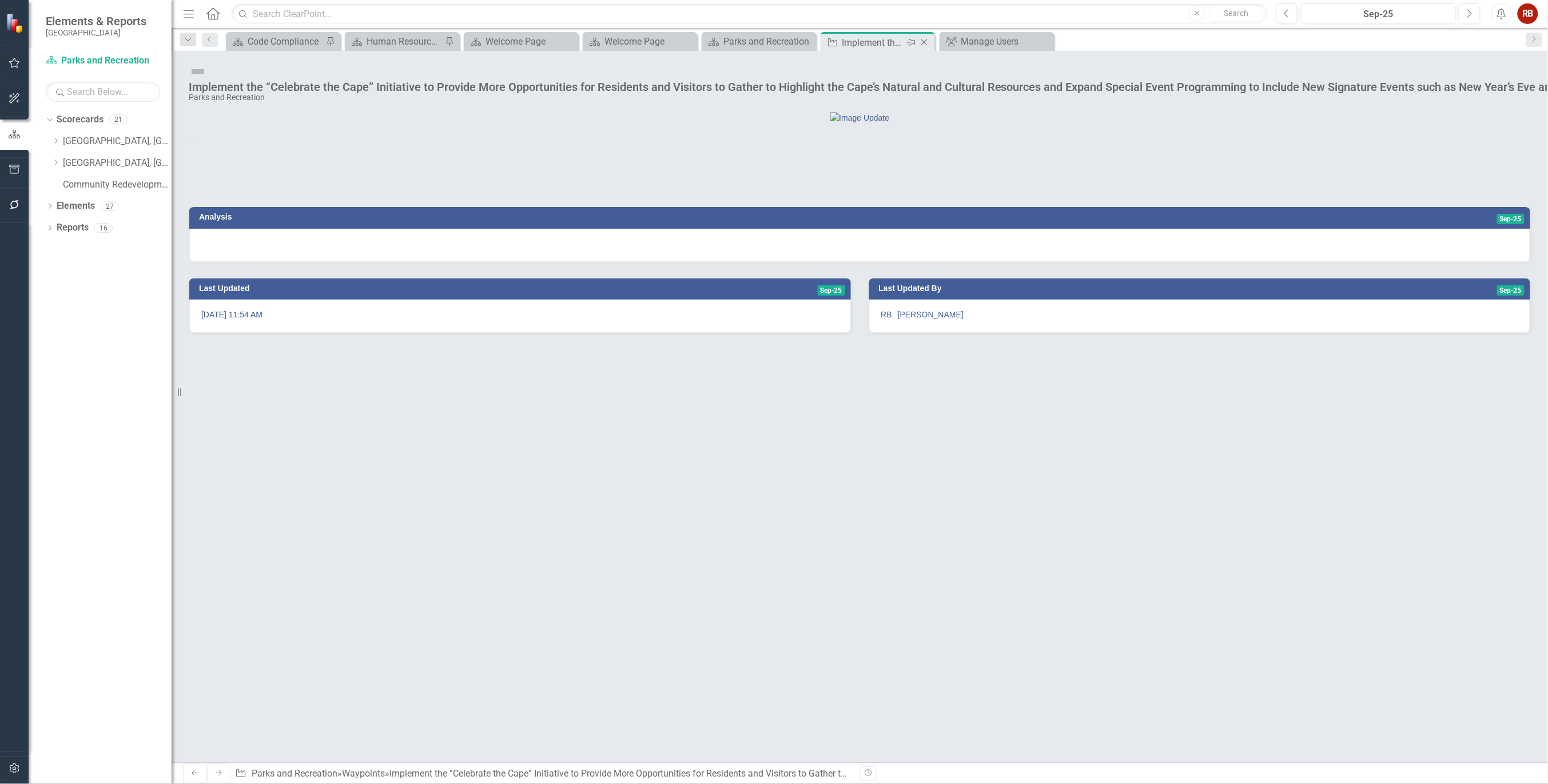
click at [924, 42] on icon at bounding box center [924, 43] width 6 height 6
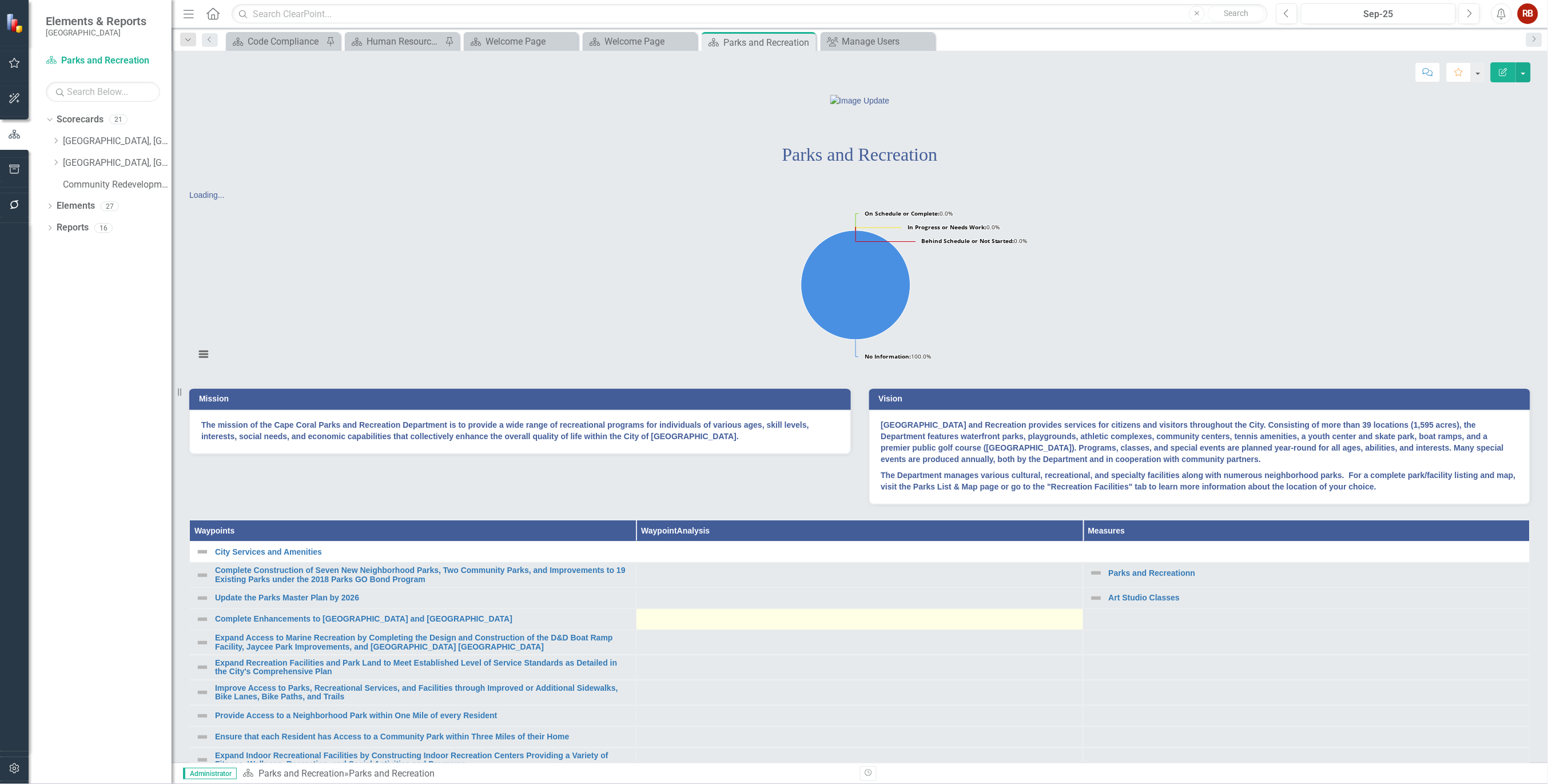
scroll to position [105, 0]
click at [456, 106] on div at bounding box center [860, 100] width 1341 height 12
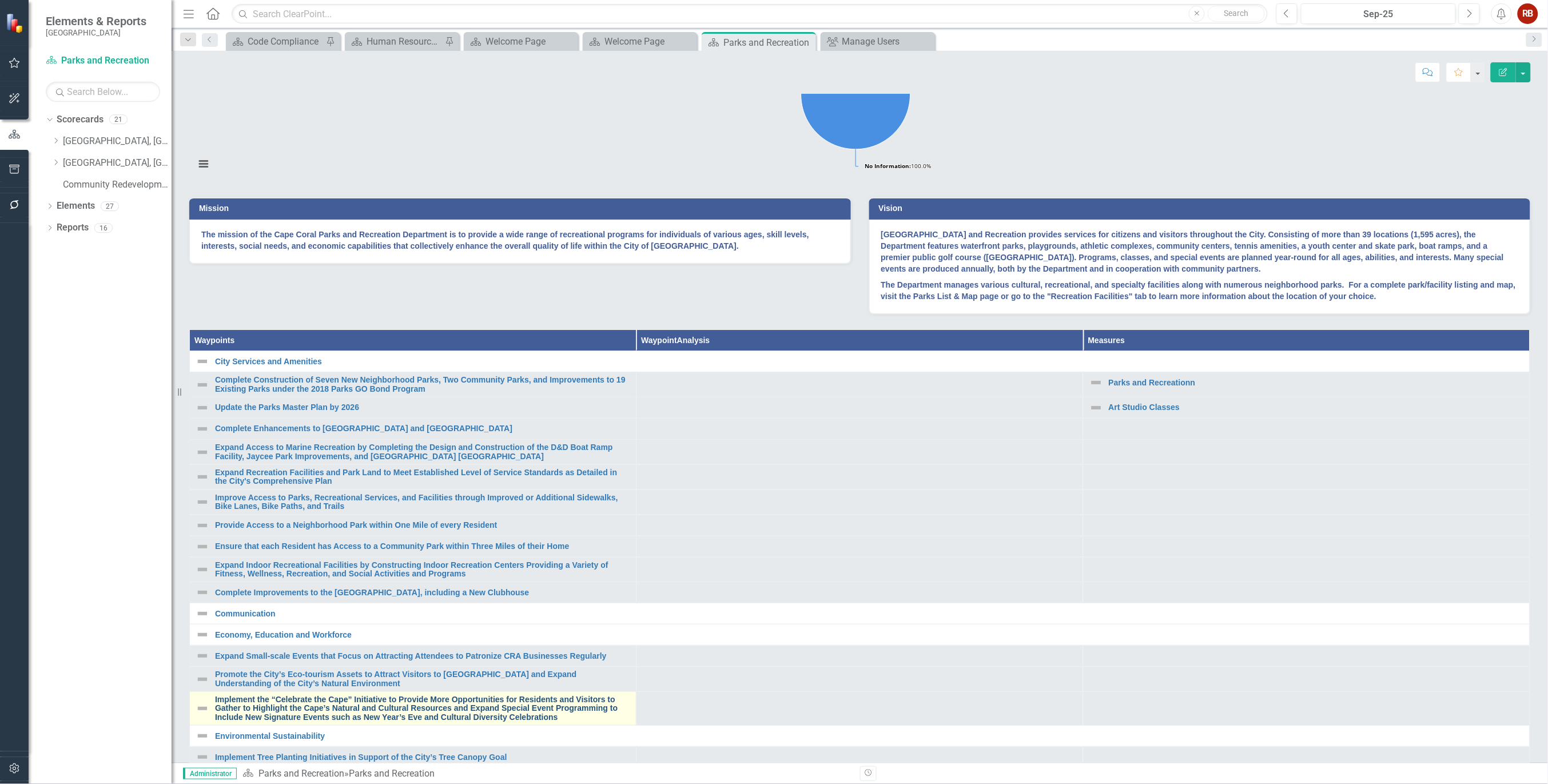
click at [319, 722] on link "Implement the “Celebrate the Cape” Initiative to Provide More Opportunities for…" at bounding box center [423, 708] width 415 height 27
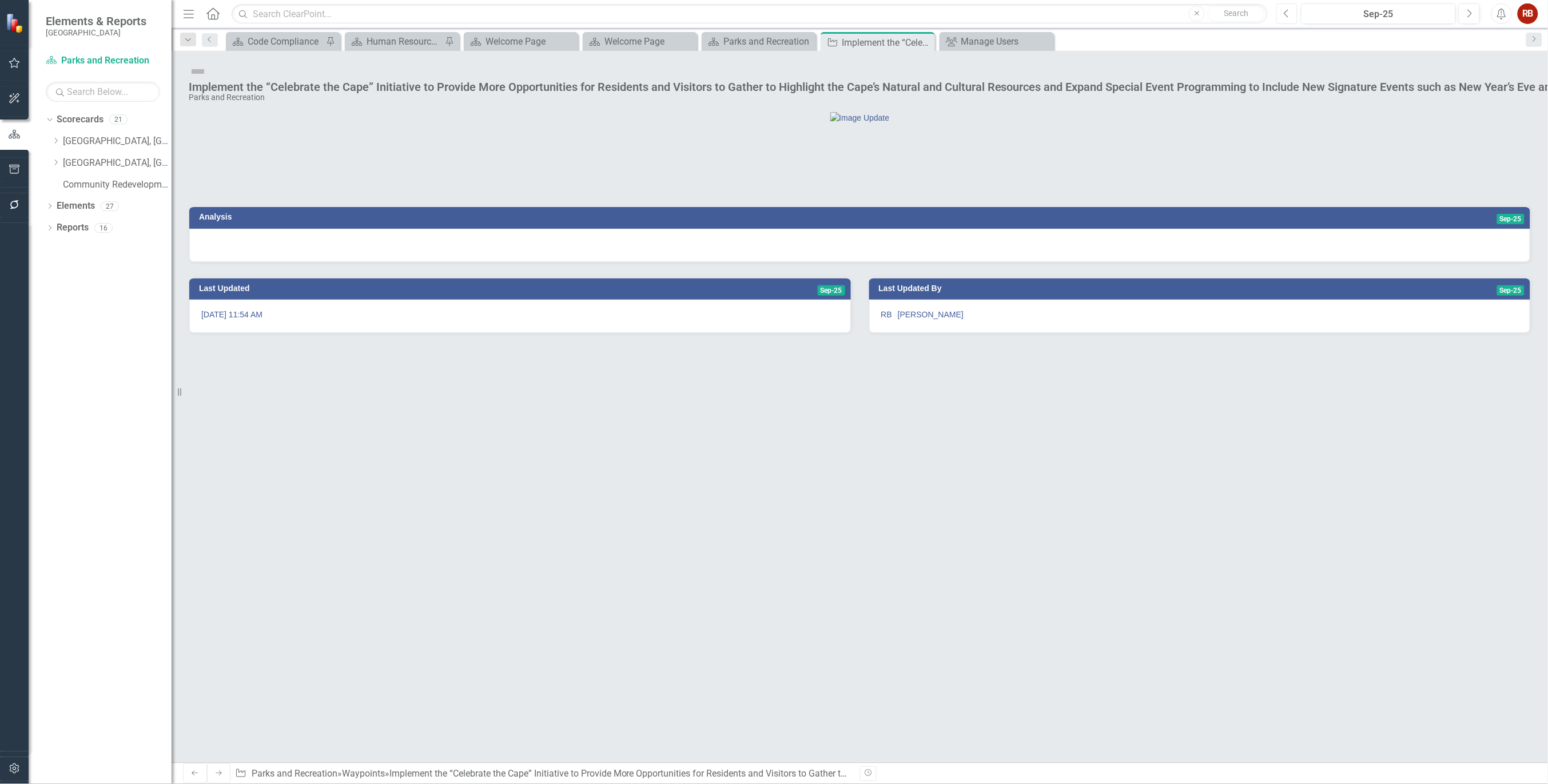
click at [1285, 10] on icon "Previous" at bounding box center [1287, 14] width 6 height 10
click at [553, 517] on div "Analysis Sep-24 Special Events held its second annual Culture Fest in FY 2024 a…" at bounding box center [860, 436] width 1376 height 653
click at [622, 569] on div "Analysis Sep-24 Special Events held its second annual Culture Fest in FY 2024 a…" at bounding box center [860, 436] width 1376 height 653
click at [1, 653] on div at bounding box center [14, 486] width 28 height 528
